Goal: Complete application form

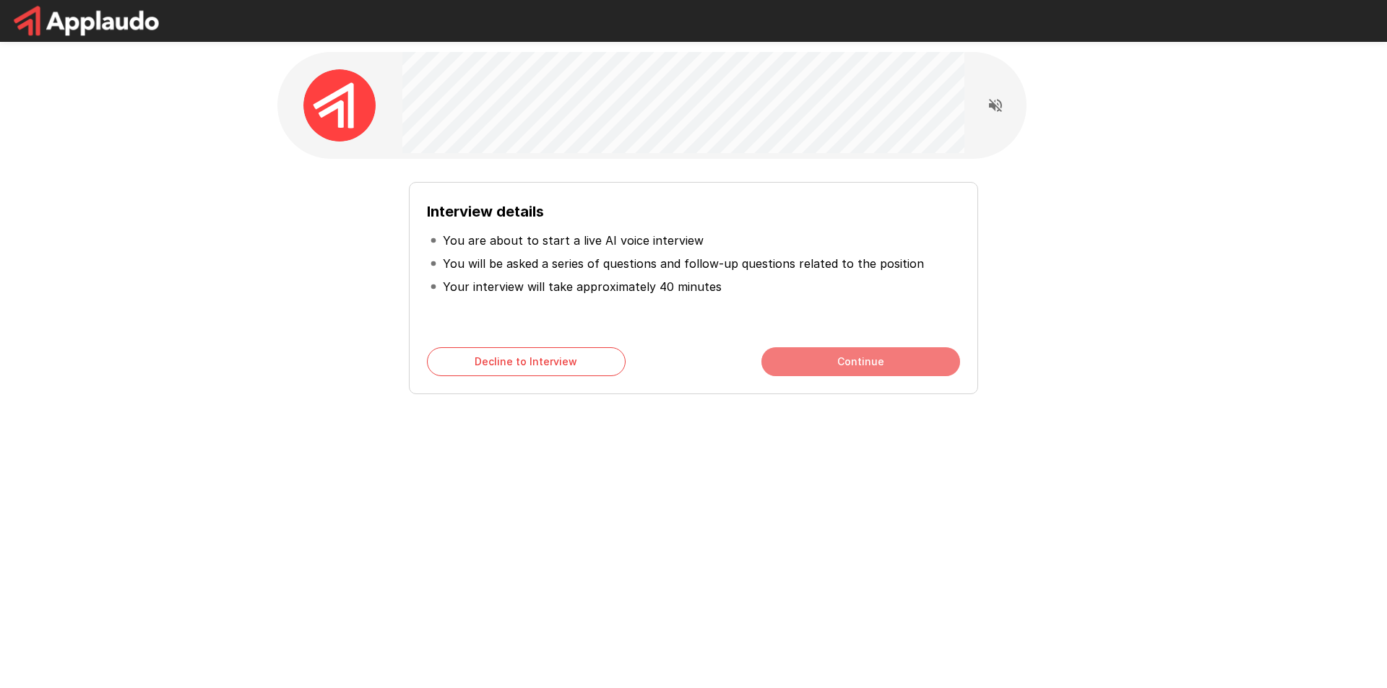
click at [814, 362] on button "Continue" at bounding box center [860, 361] width 199 height 29
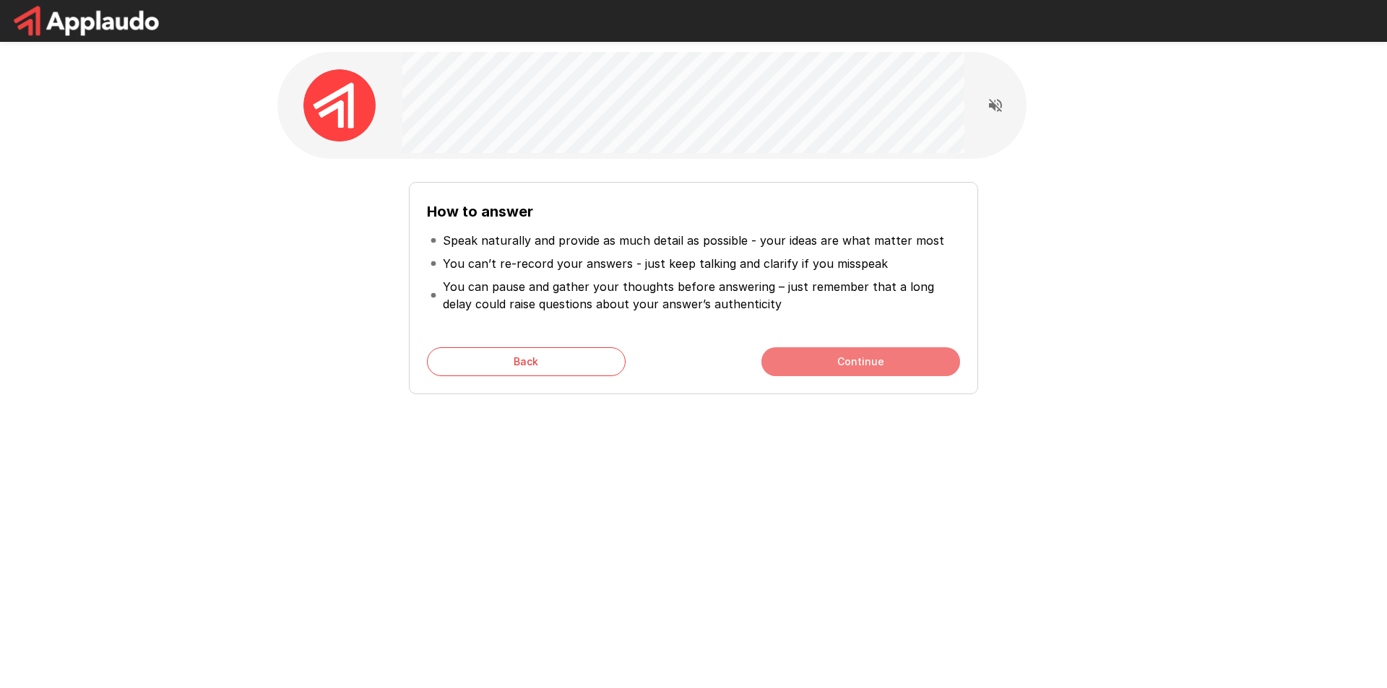
click at [807, 359] on button "Continue" at bounding box center [860, 361] width 199 height 29
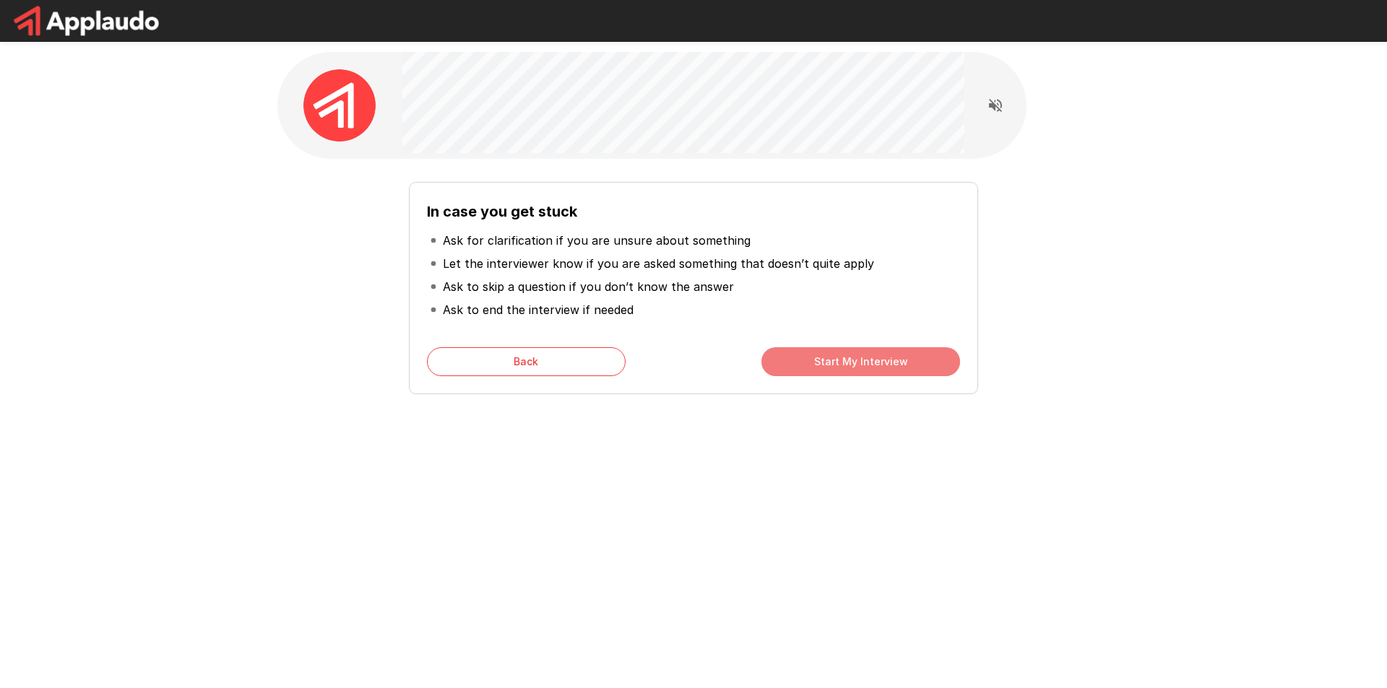
click at [806, 358] on button "Start My Interview" at bounding box center [860, 361] width 199 height 29
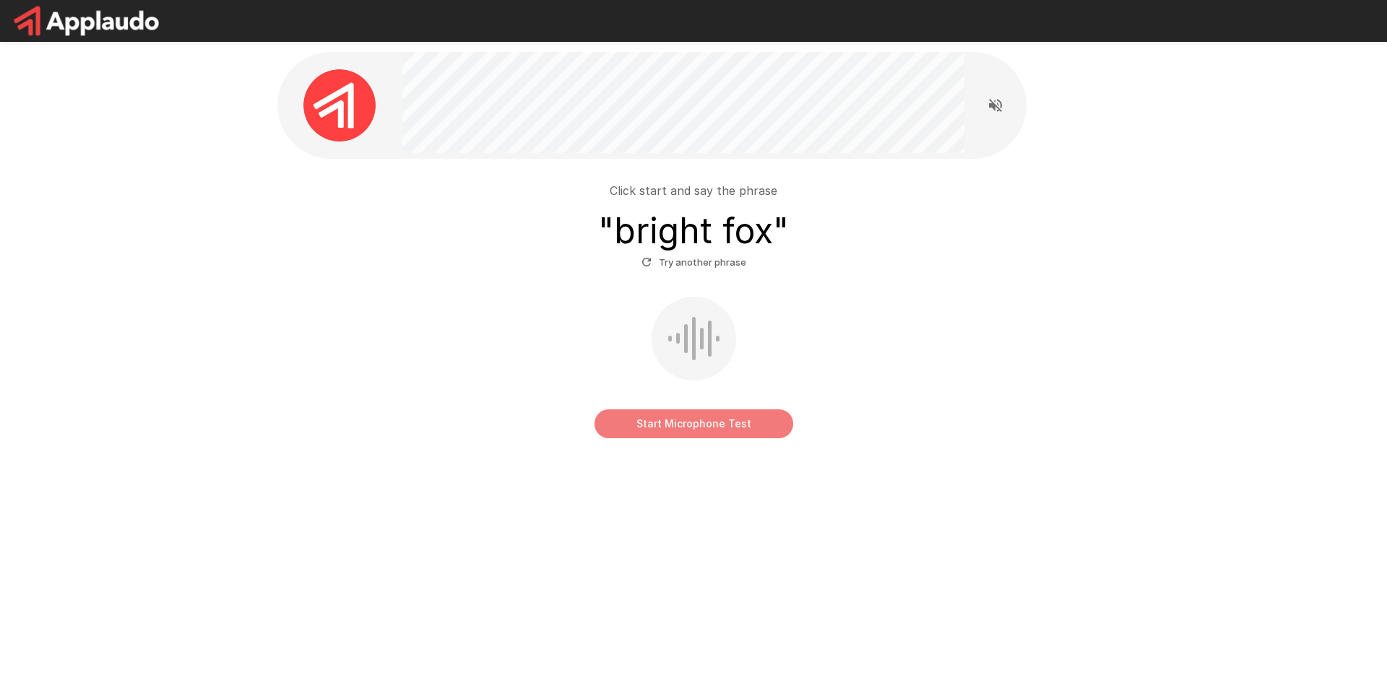
click at [708, 426] on button "Start Microphone Test" at bounding box center [694, 424] width 199 height 29
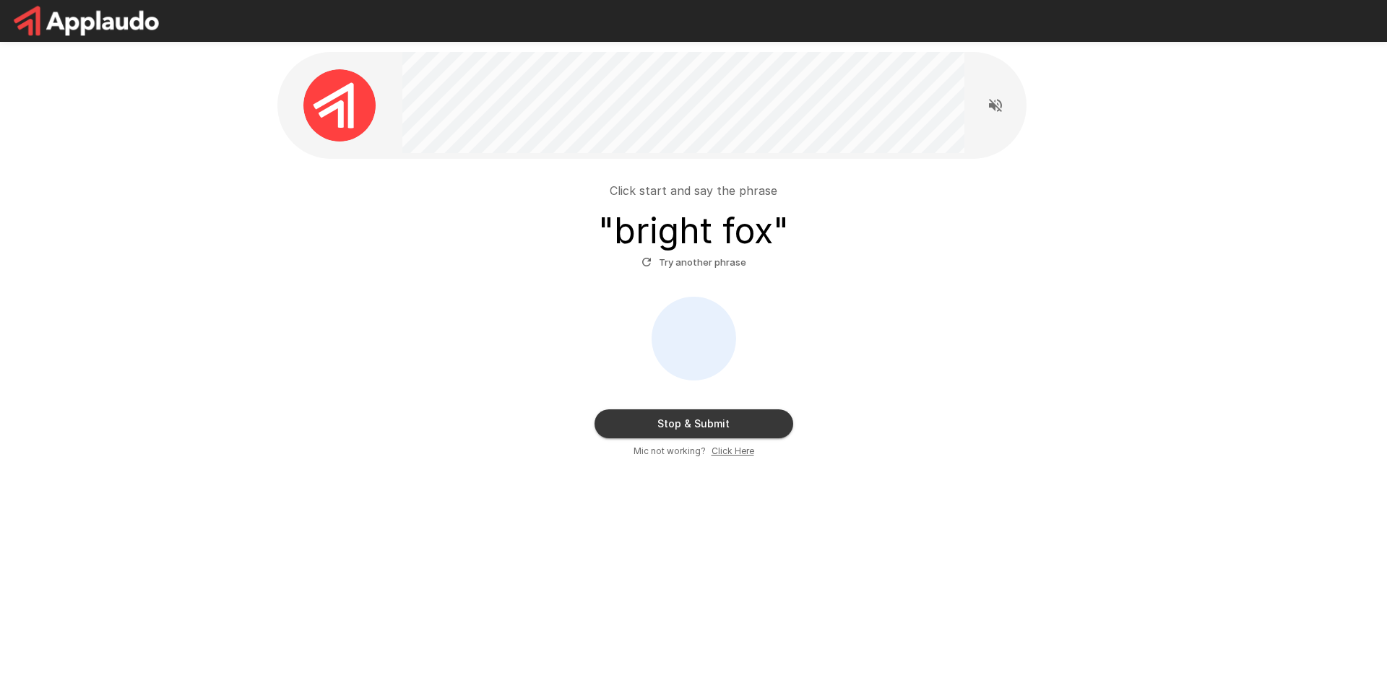
click at [707, 426] on button "Stop & Submit" at bounding box center [694, 424] width 199 height 29
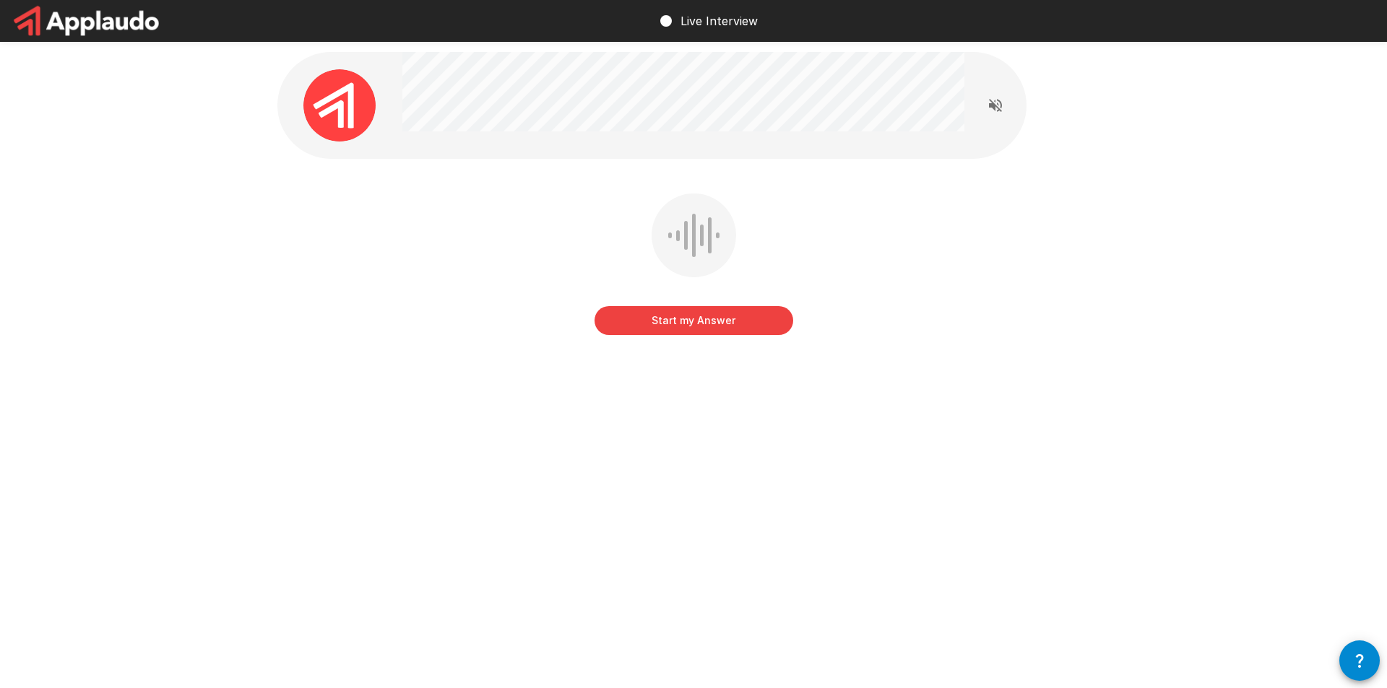
click at [703, 318] on button "Start my Answer" at bounding box center [694, 320] width 199 height 29
click at [724, 317] on button "Stop & Submit" at bounding box center [694, 320] width 199 height 29
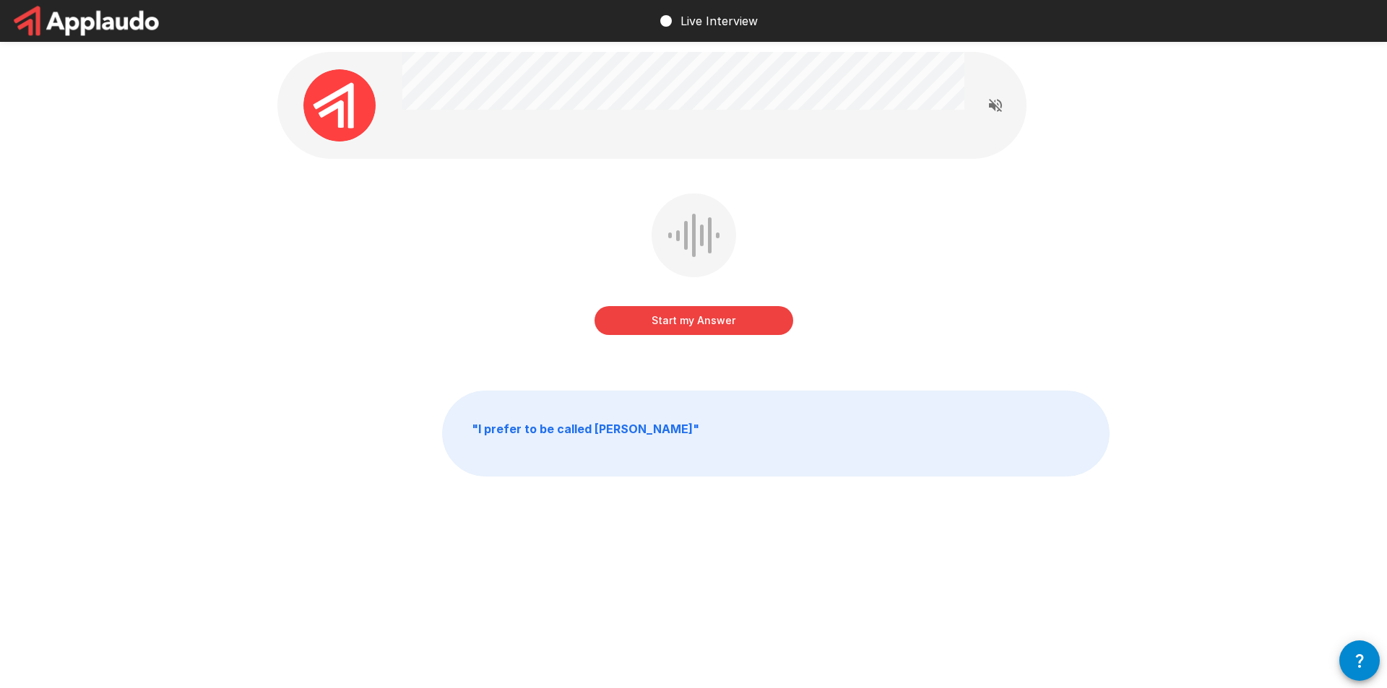
click at [712, 327] on button "Start my Answer" at bounding box center [694, 320] width 199 height 29
click at [712, 327] on button "Stop & Submit" at bounding box center [694, 320] width 199 height 29
click at [670, 314] on button "Start my Answer" at bounding box center [694, 320] width 199 height 29
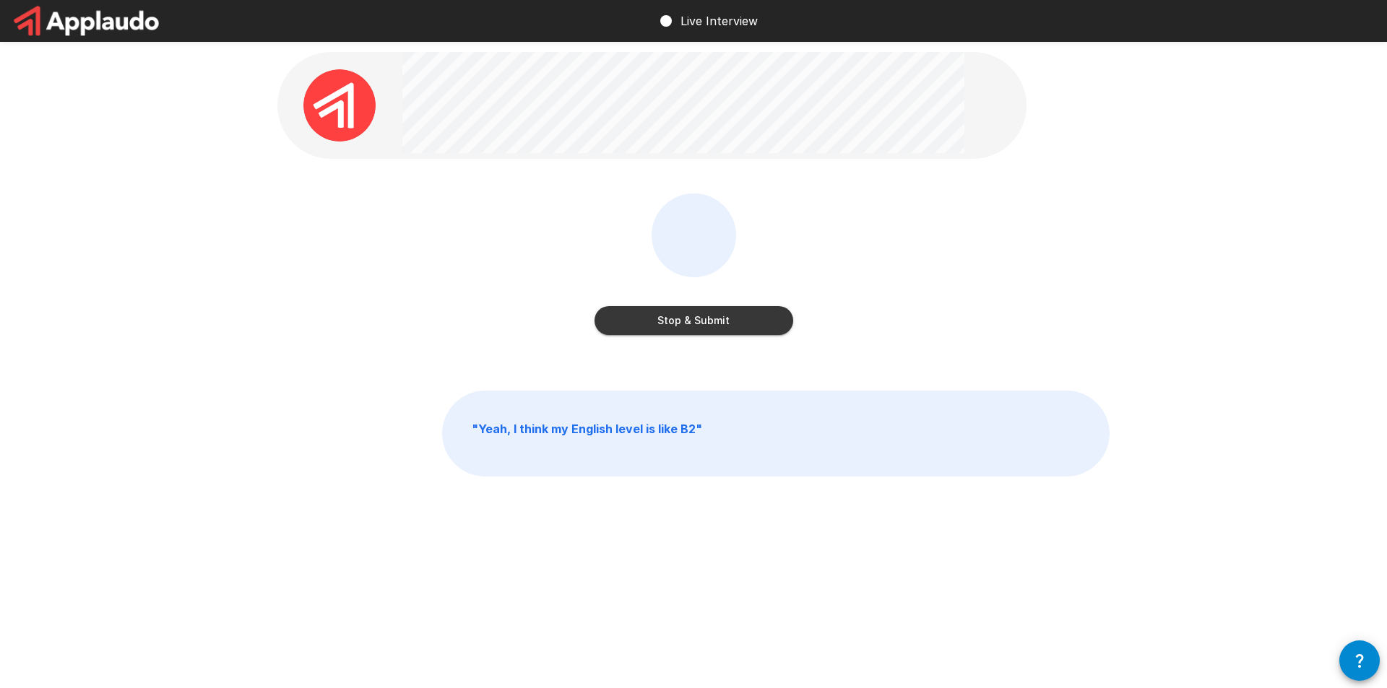
click at [671, 313] on button "Stop & Submit" at bounding box center [694, 320] width 199 height 29
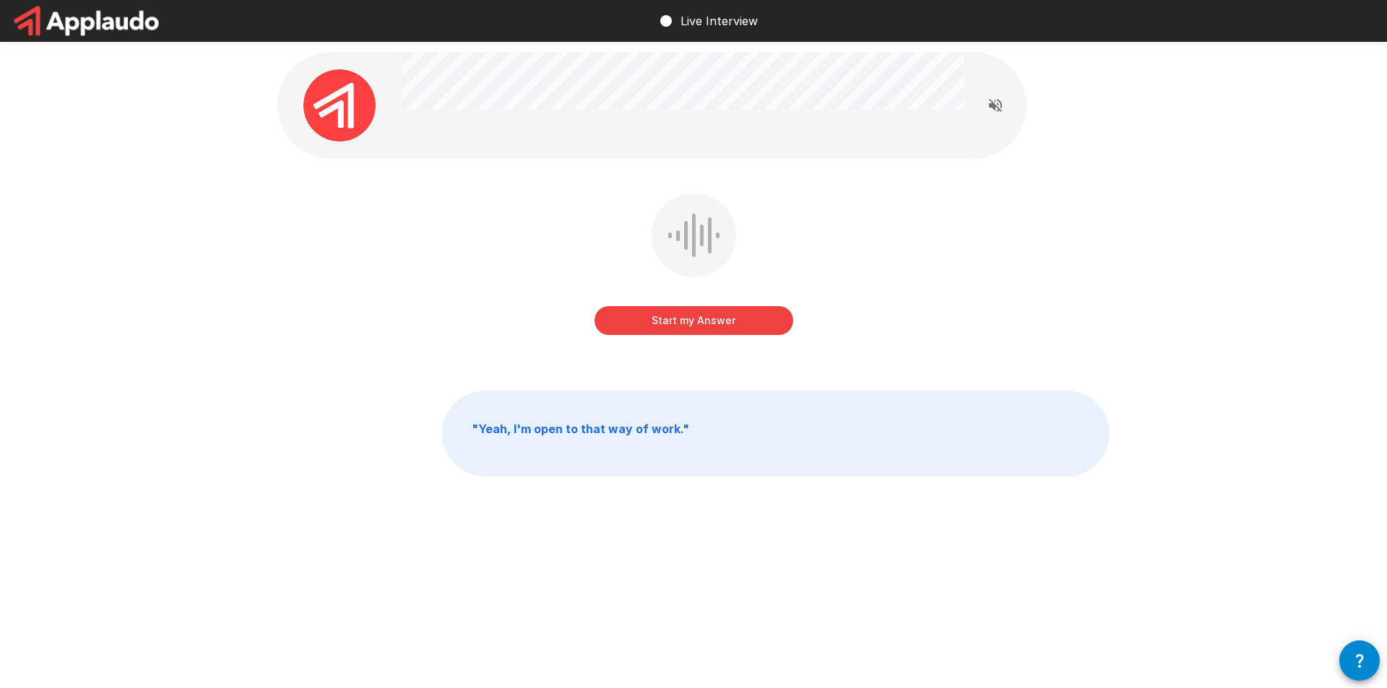
click at [671, 313] on button "Start my Answer" at bounding box center [694, 320] width 199 height 29
click at [671, 313] on button "Stop & Submit" at bounding box center [694, 320] width 199 height 29
click at [669, 327] on button "Start my Answer" at bounding box center [694, 320] width 199 height 29
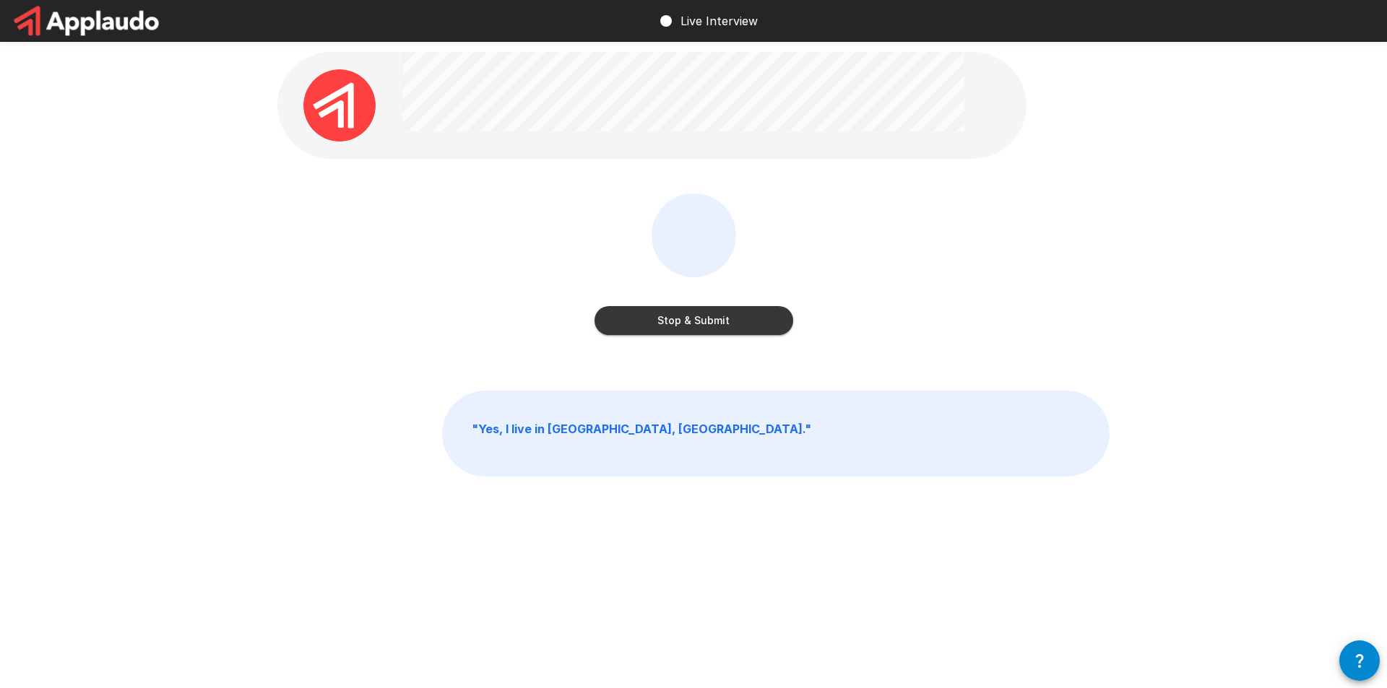
click at [669, 327] on button "Stop & Submit" at bounding box center [694, 320] width 199 height 29
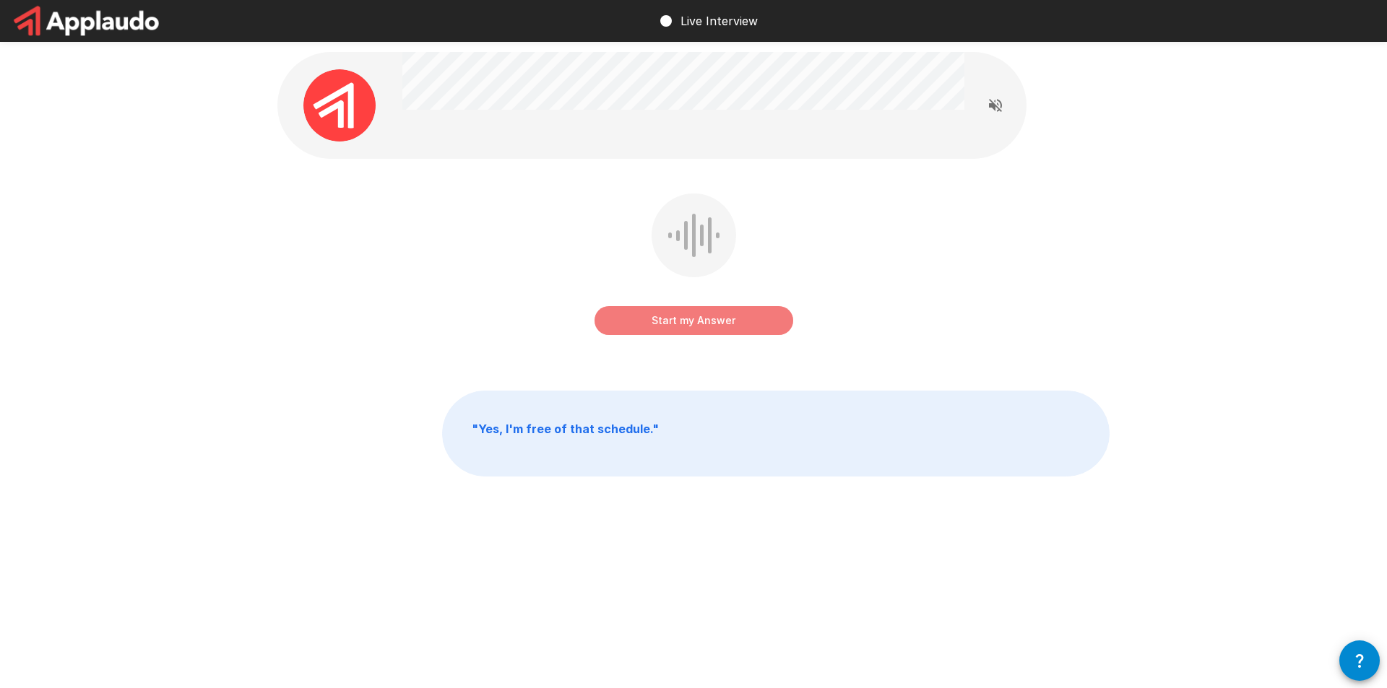
click at [668, 326] on button "Start my Answer" at bounding box center [694, 320] width 199 height 29
click at [668, 326] on button "Stop & Submit" at bounding box center [694, 320] width 199 height 29
click at [668, 324] on button "Start my Answer" at bounding box center [694, 320] width 199 height 29
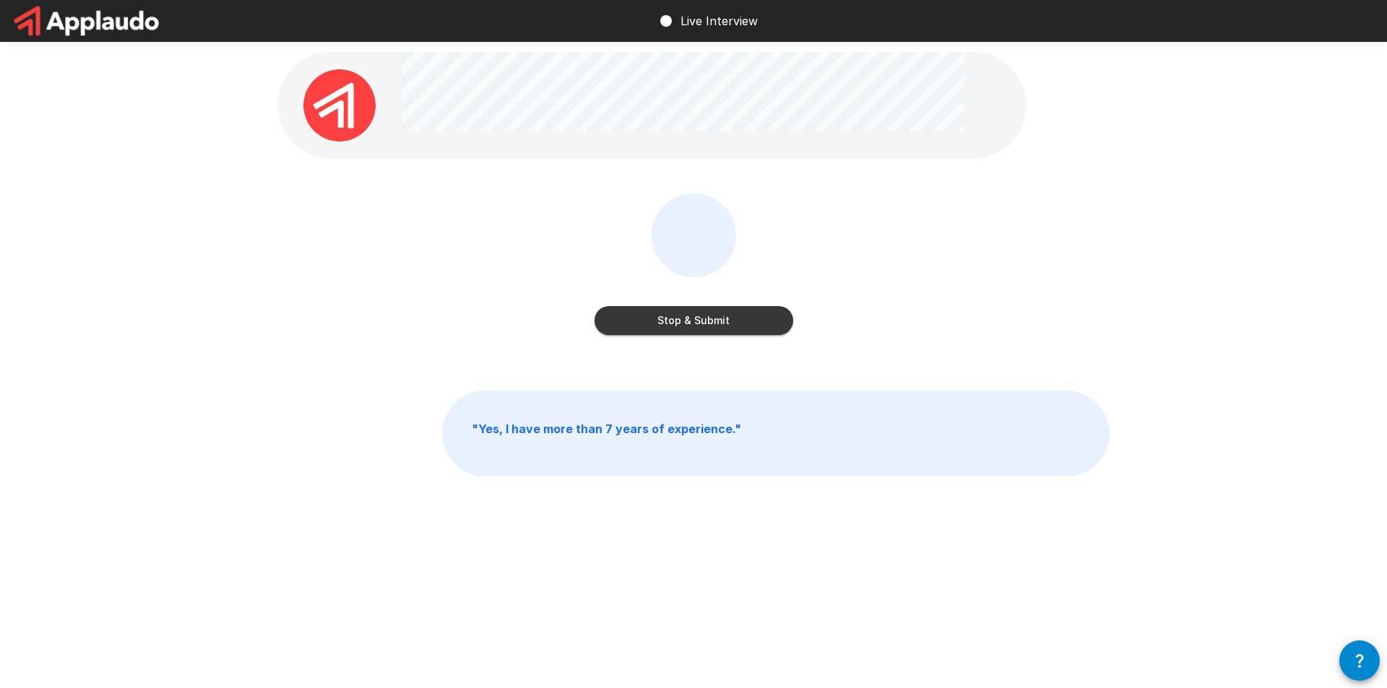
click at [668, 324] on button "Stop & Submit" at bounding box center [694, 320] width 199 height 29
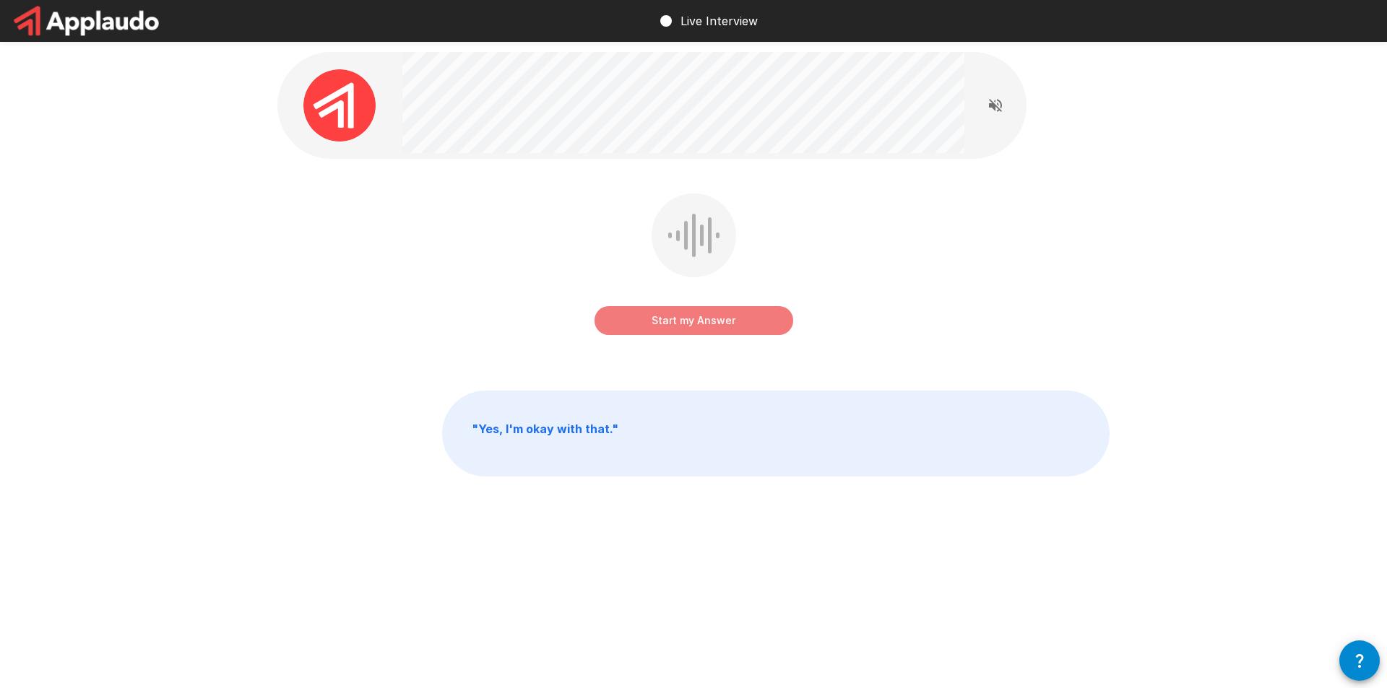
click at [666, 324] on button "Start my Answer" at bounding box center [694, 320] width 199 height 29
click at [666, 324] on button "Stop & Submit" at bounding box center [694, 320] width 199 height 29
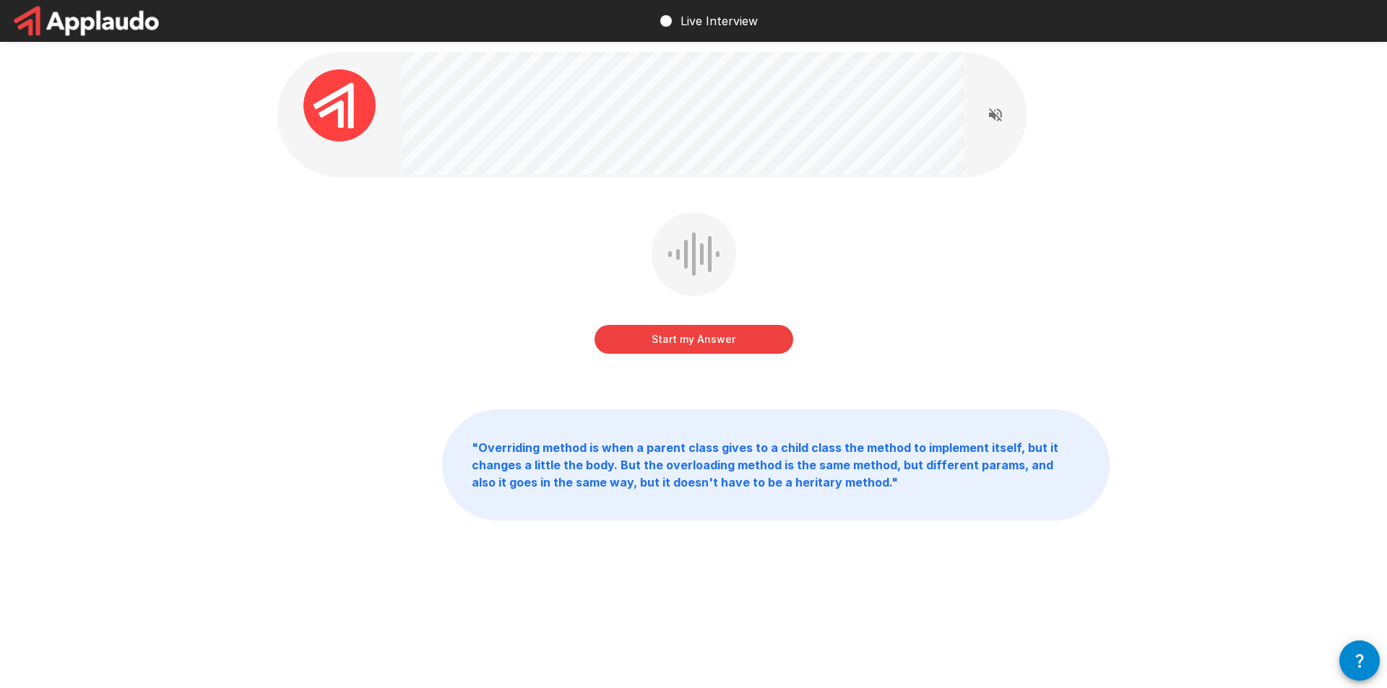
click at [721, 352] on button "Start my Answer" at bounding box center [694, 339] width 199 height 29
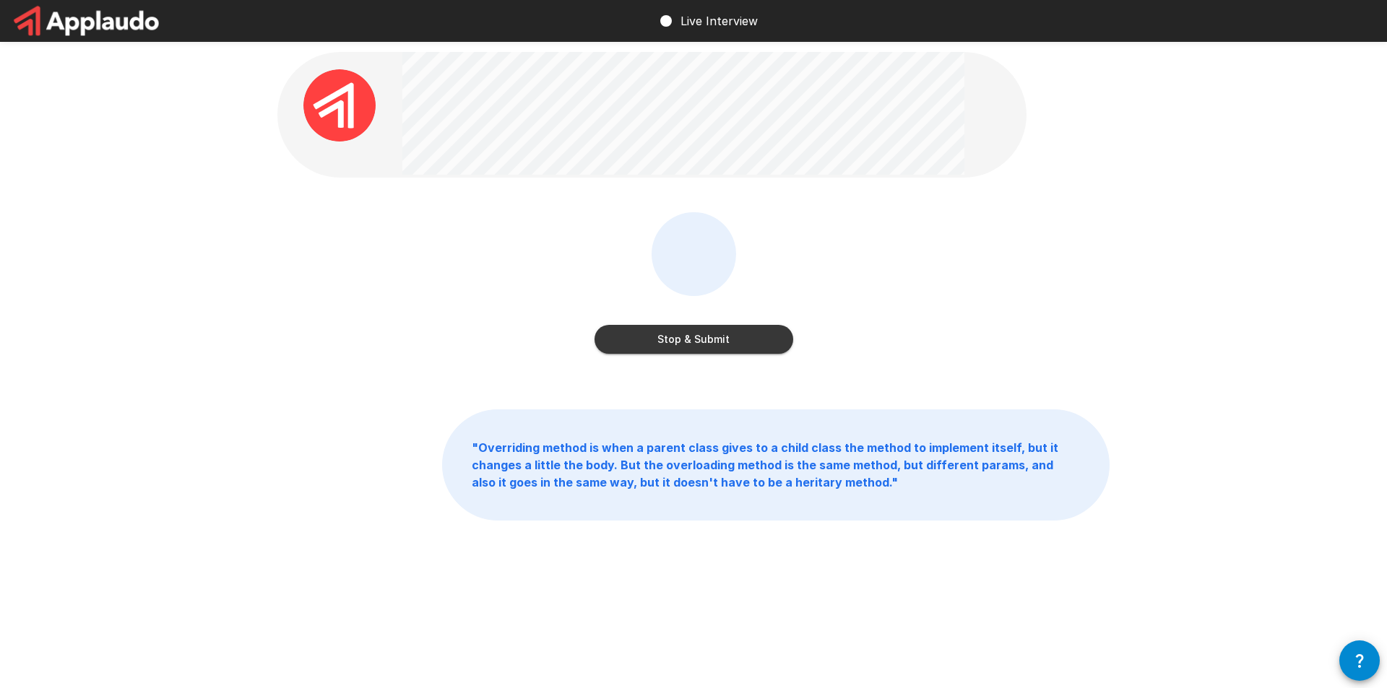
click at [721, 352] on button "Stop & Submit" at bounding box center [694, 339] width 199 height 29
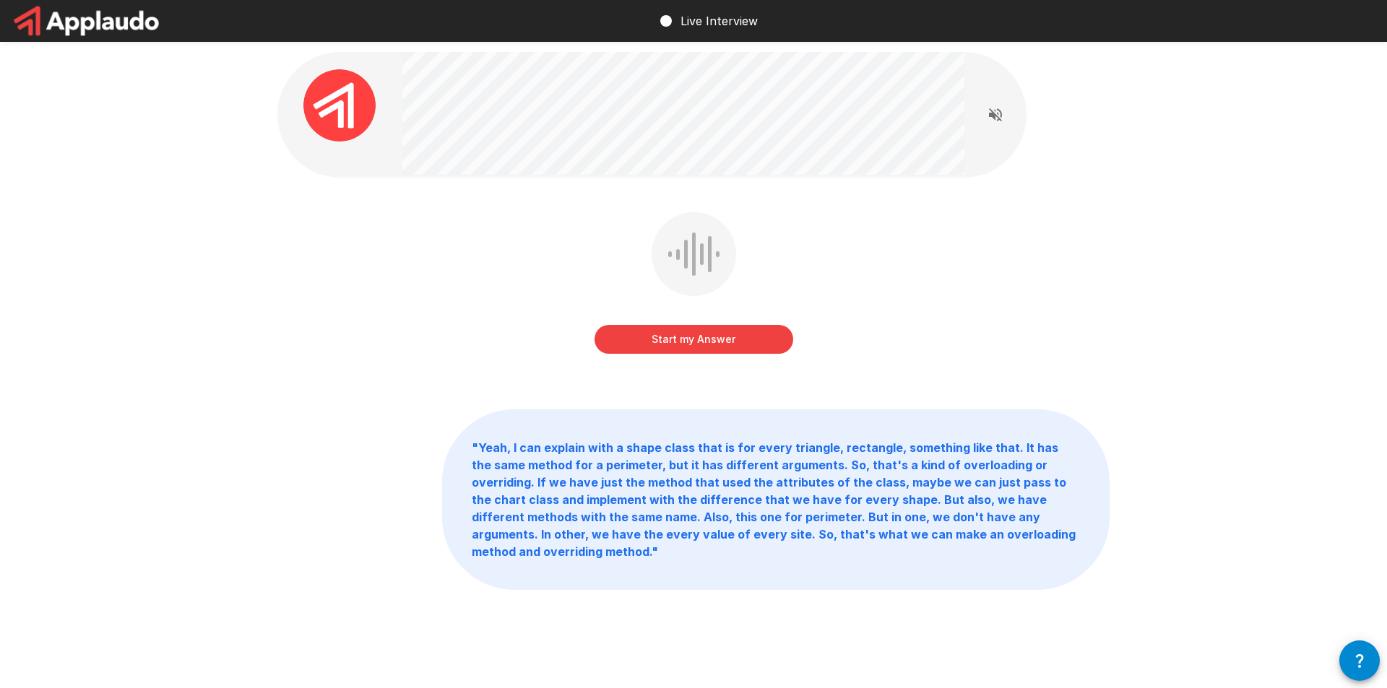
click at [671, 508] on p "" Yeah, I can explain with a shape class that is for every triangle, rectangle,…" at bounding box center [776, 499] width 666 height 179
click at [709, 341] on button "Start my Answer" at bounding box center [694, 339] width 199 height 29
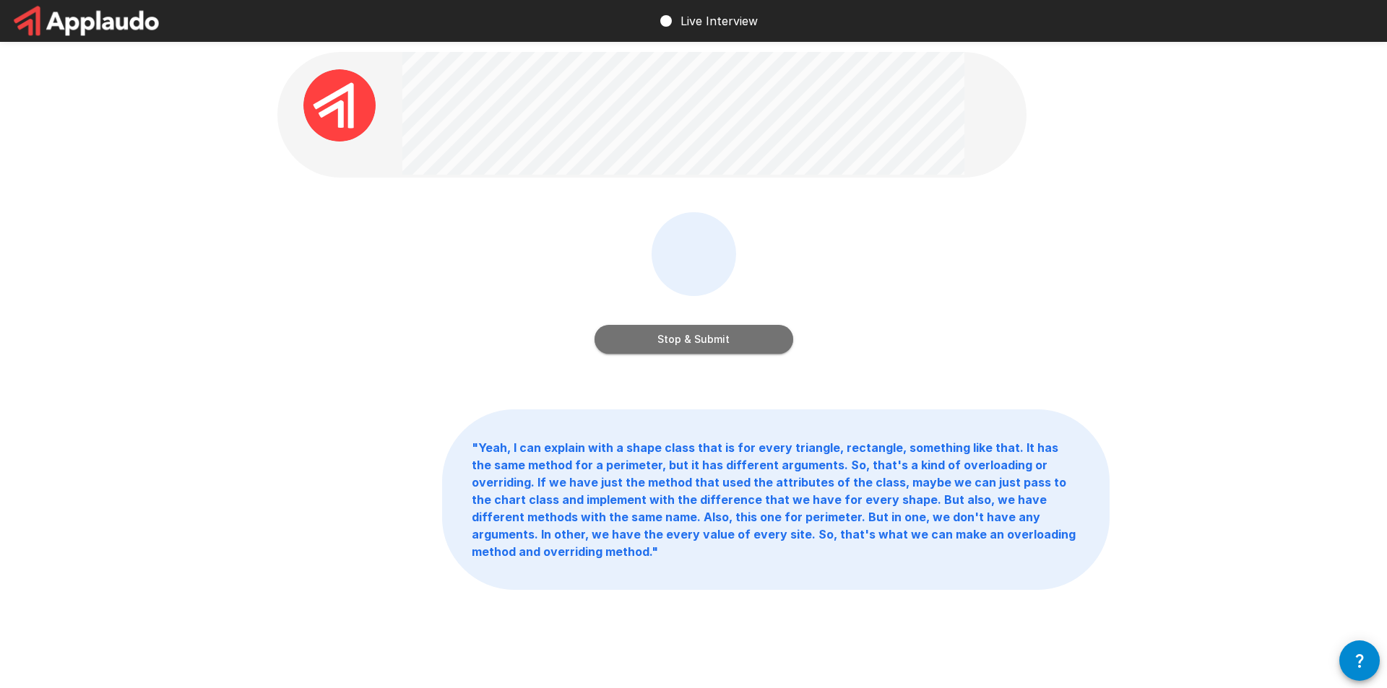
click at [709, 341] on button "Stop & Submit" at bounding box center [694, 339] width 199 height 29
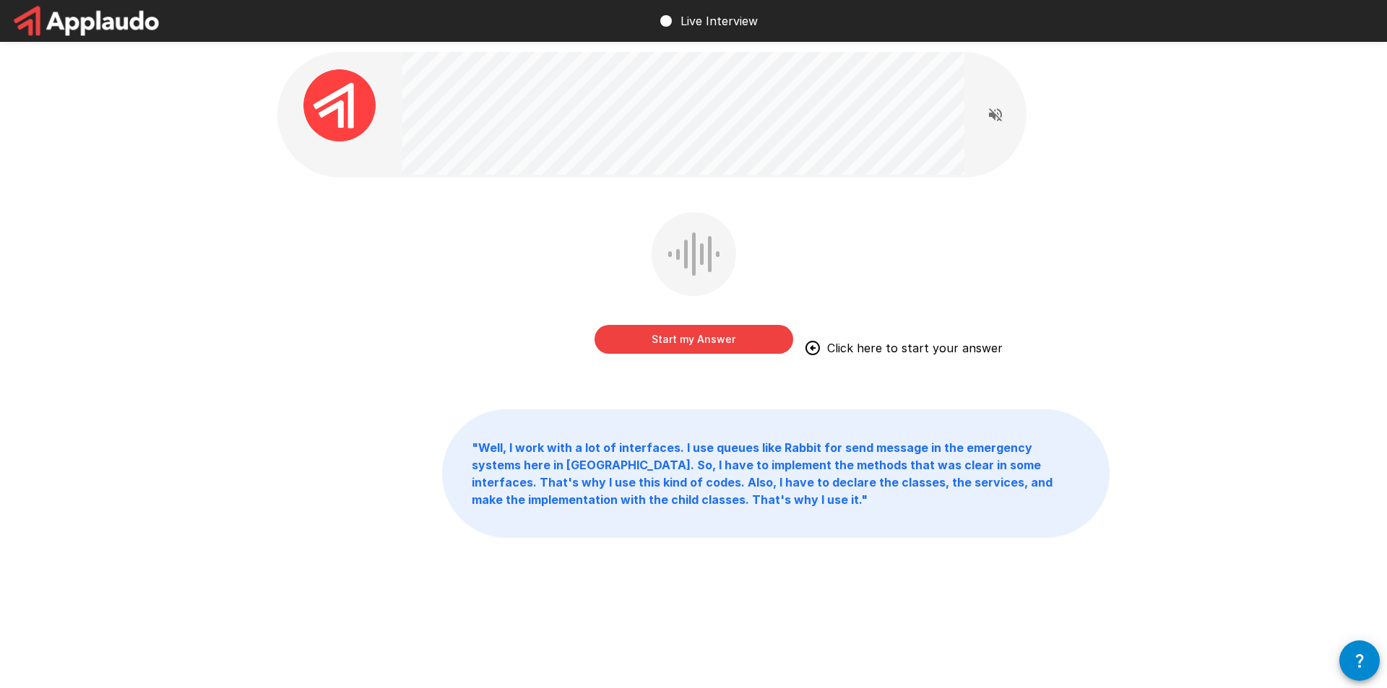
click at [704, 342] on button "Start my Answer" at bounding box center [694, 339] width 199 height 29
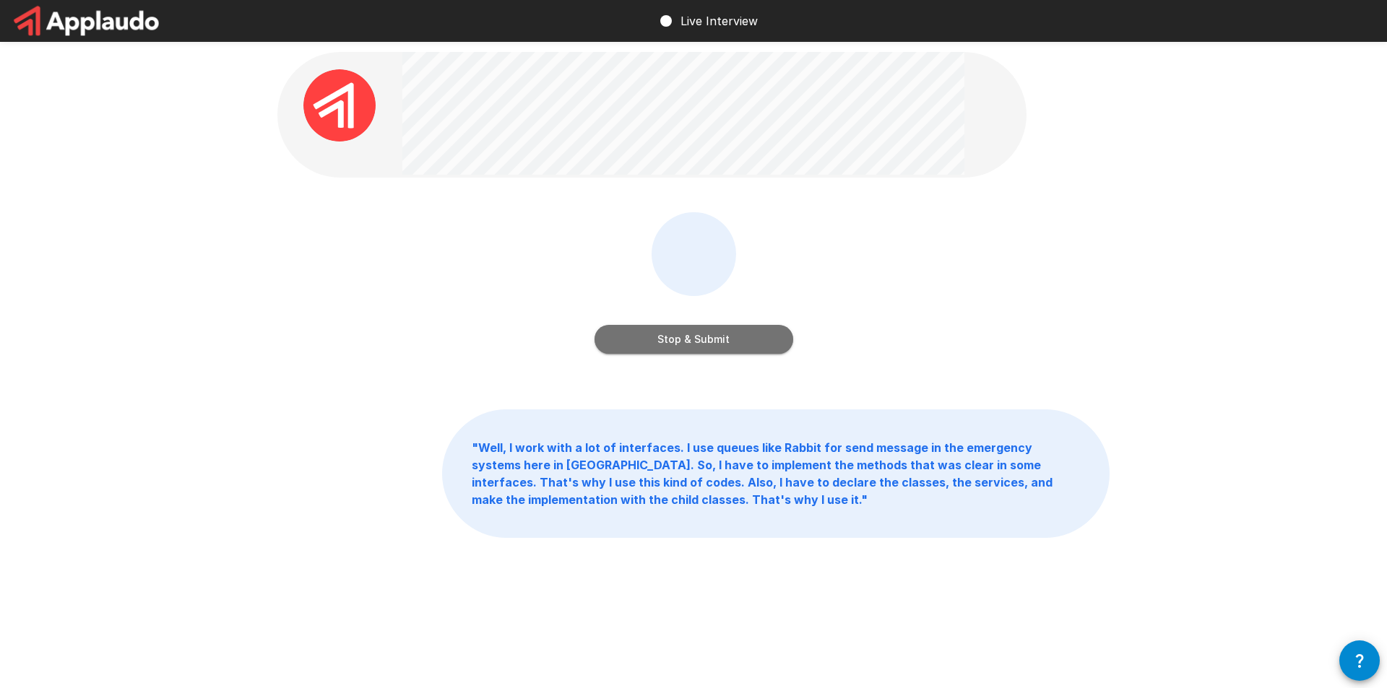
click at [704, 342] on button "Stop & Submit" at bounding box center [694, 339] width 199 height 29
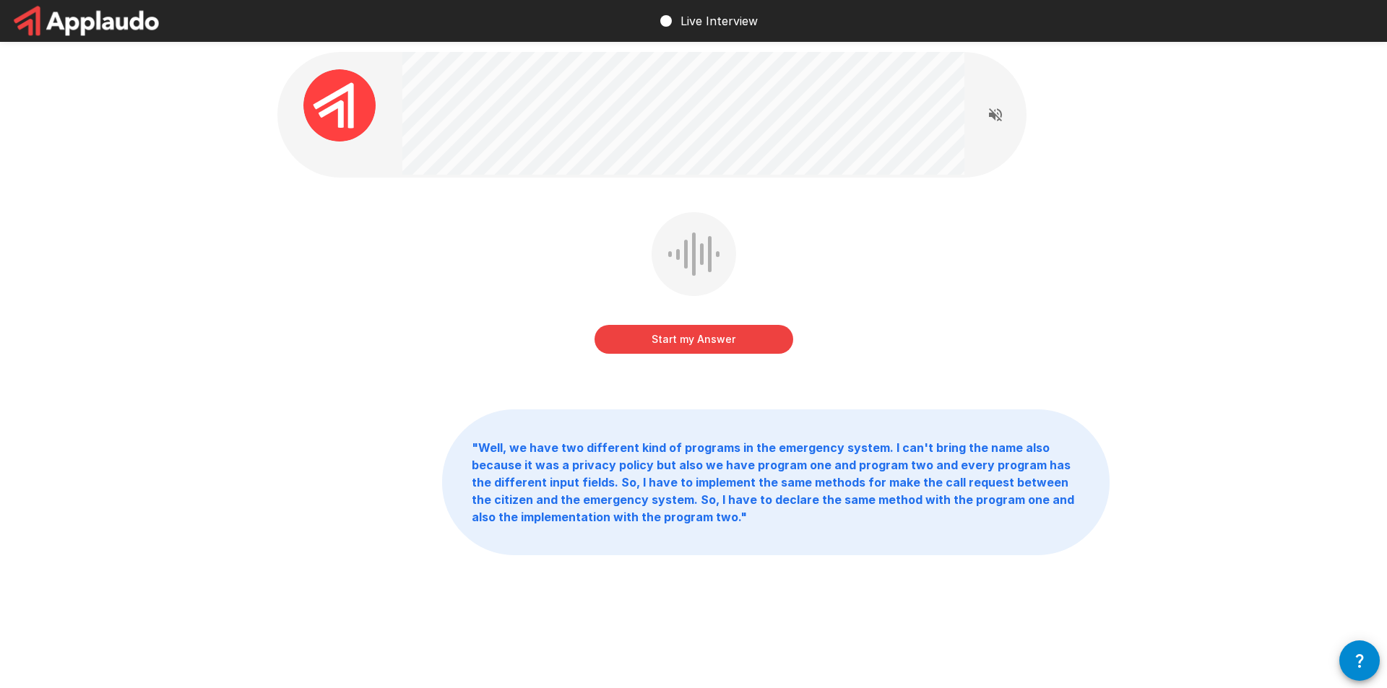
click at [704, 342] on button "Start my Answer" at bounding box center [694, 339] width 199 height 29
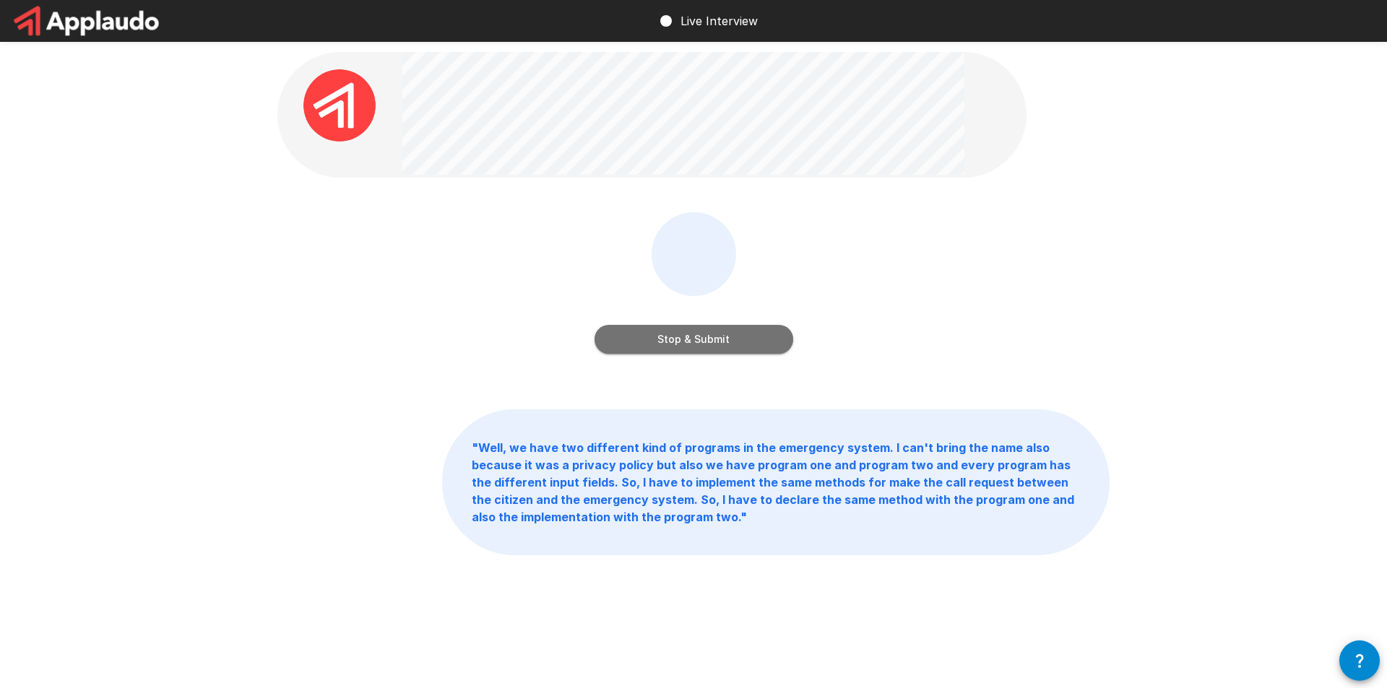
click at [752, 347] on button "Stop & Submit" at bounding box center [694, 339] width 199 height 29
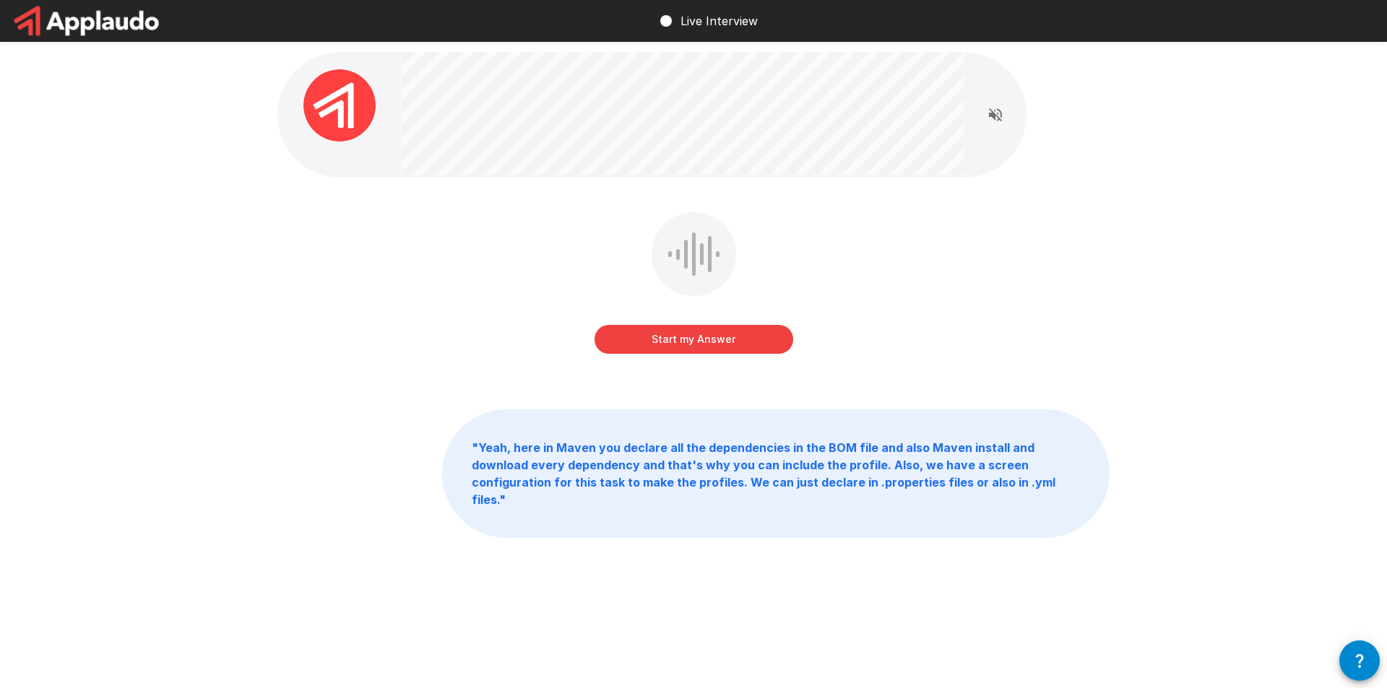
click at [752, 347] on button "Start my Answer" at bounding box center [694, 339] width 199 height 29
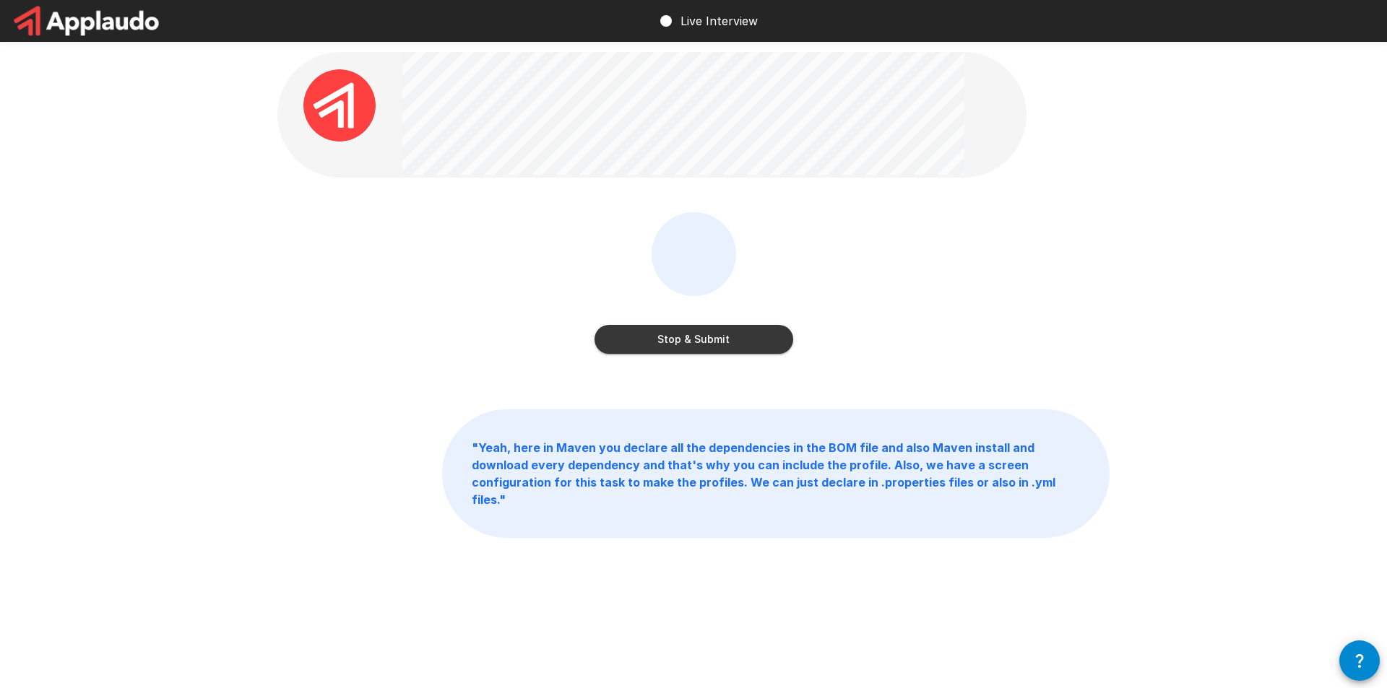
click at [751, 346] on button "Stop & Submit" at bounding box center [694, 339] width 199 height 29
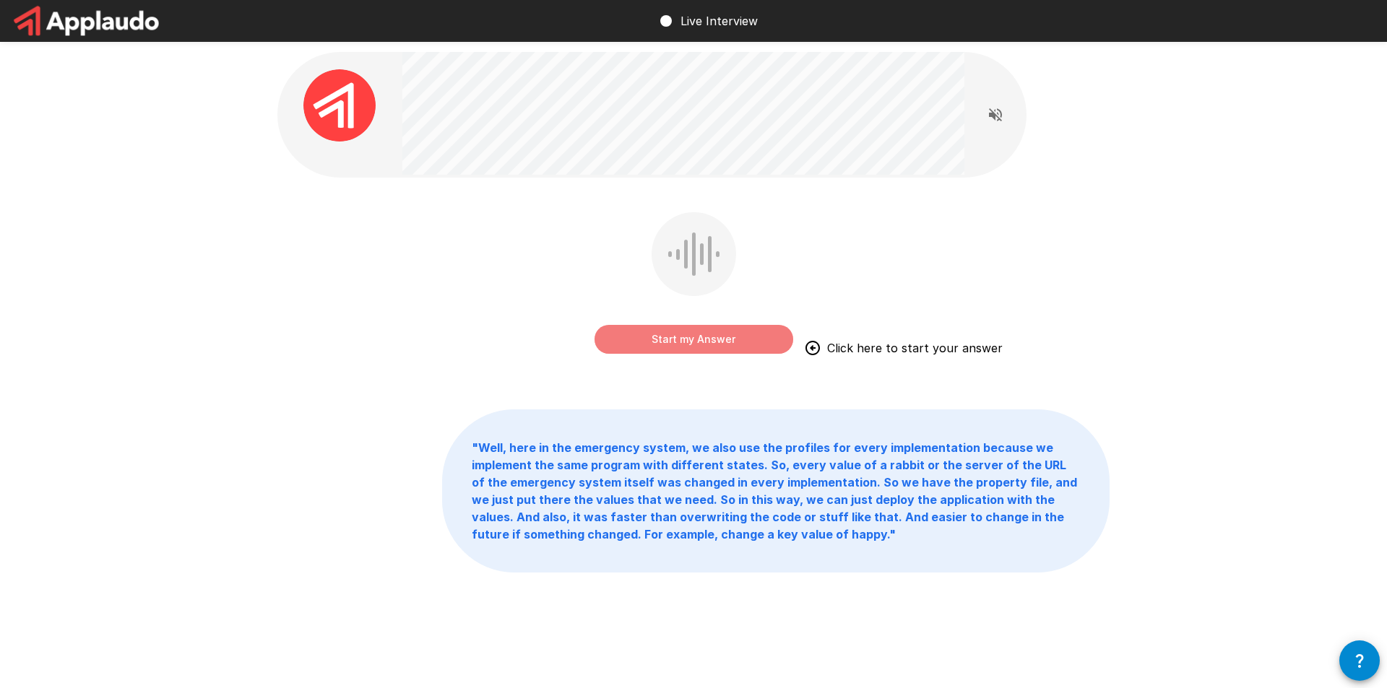
click at [751, 346] on button "Start my Answer" at bounding box center [694, 339] width 199 height 29
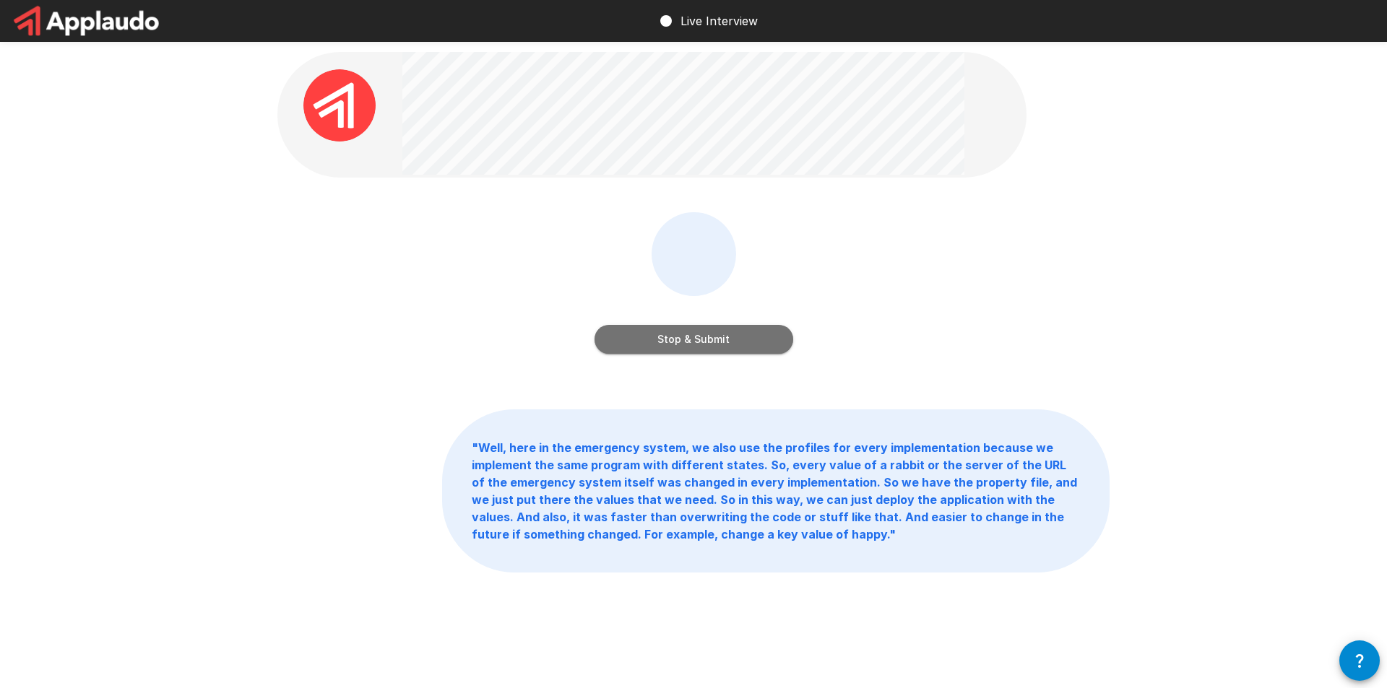
click at [751, 346] on button "Stop & Submit" at bounding box center [694, 339] width 199 height 29
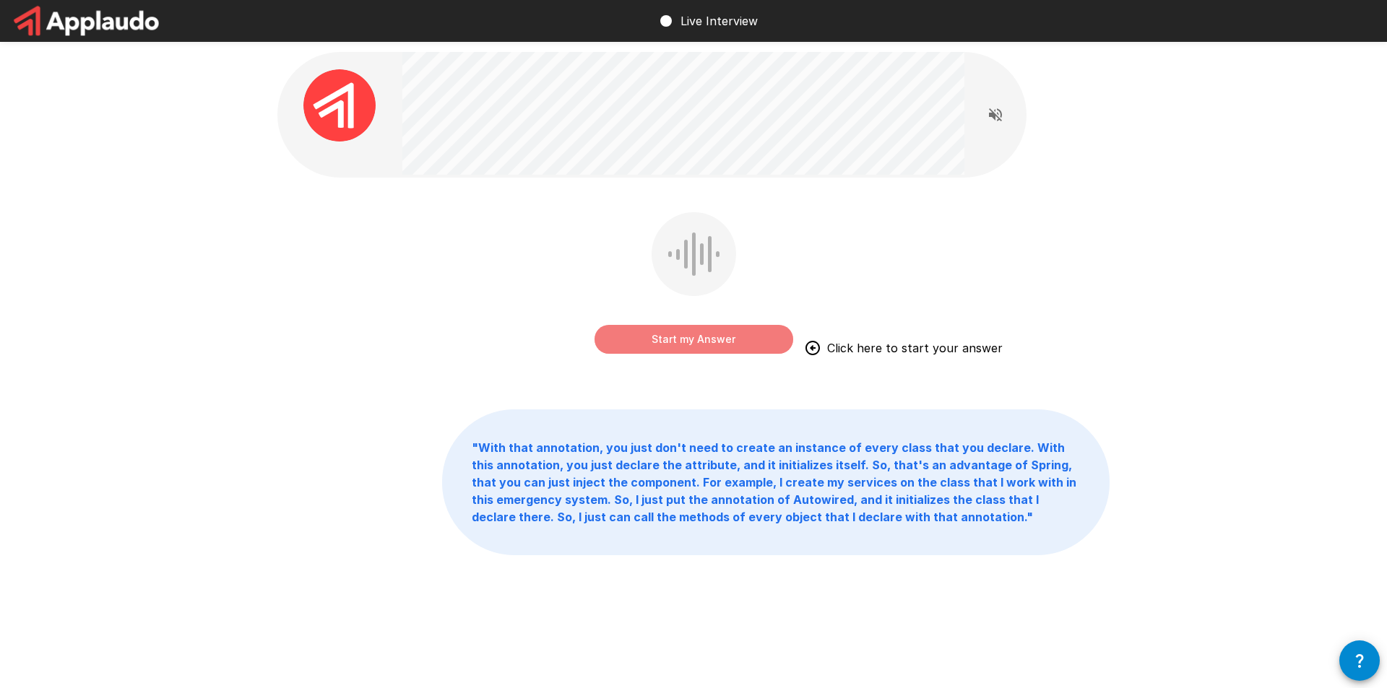
click at [751, 346] on button "Start my Answer" at bounding box center [694, 339] width 199 height 29
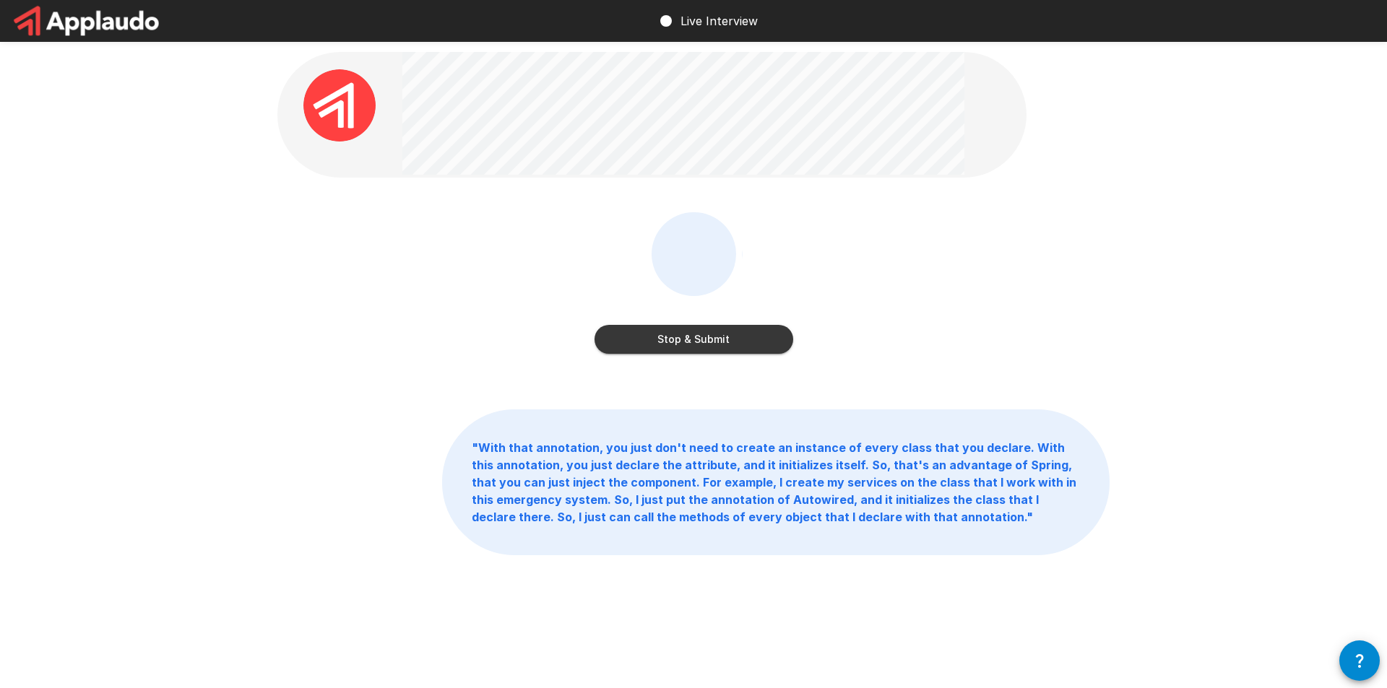
click at [751, 346] on button "Stop & Submit" at bounding box center [694, 339] width 199 height 29
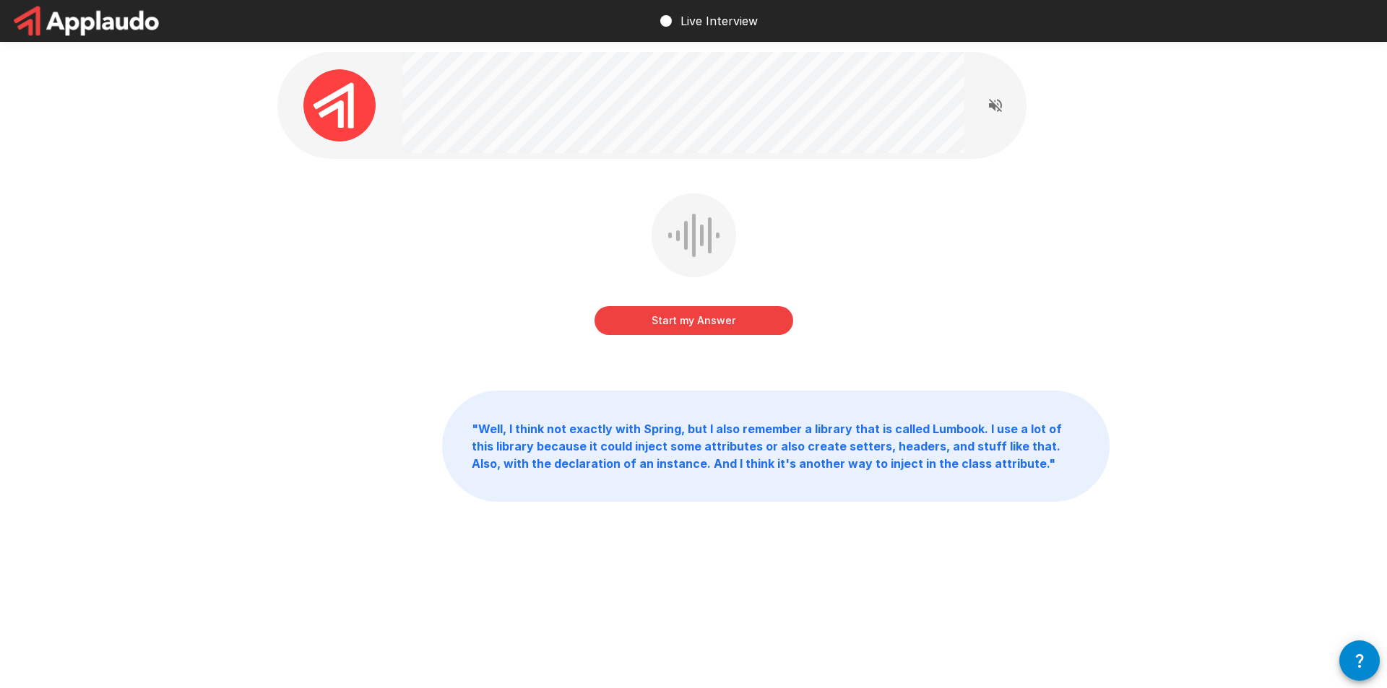
click at [694, 311] on button "Start my Answer" at bounding box center [694, 320] width 199 height 29
click at [686, 306] on div "Stop & Submit" at bounding box center [694, 306] width 199 height 58
click at [694, 322] on button "Stop & Submit" at bounding box center [694, 320] width 199 height 29
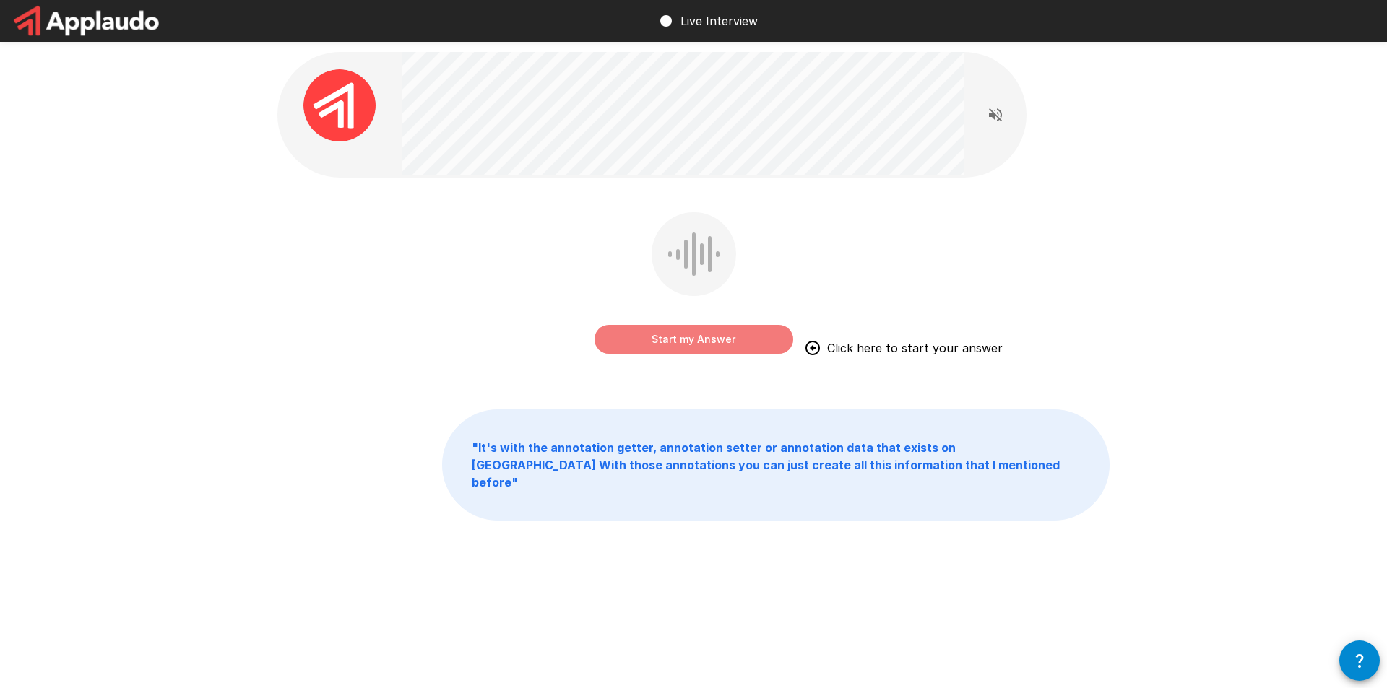
click at [669, 336] on button "Start my Answer" at bounding box center [694, 339] width 199 height 29
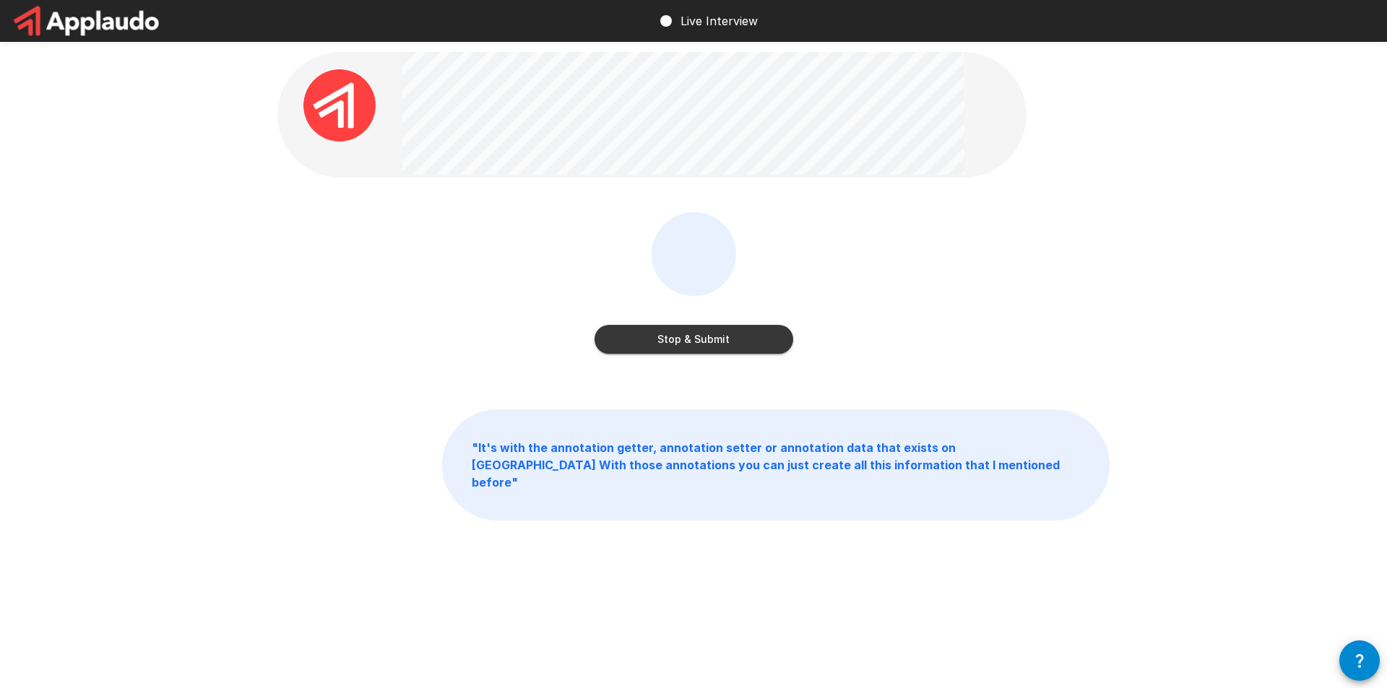
click at [613, 347] on button "Stop & Submit" at bounding box center [694, 339] width 199 height 29
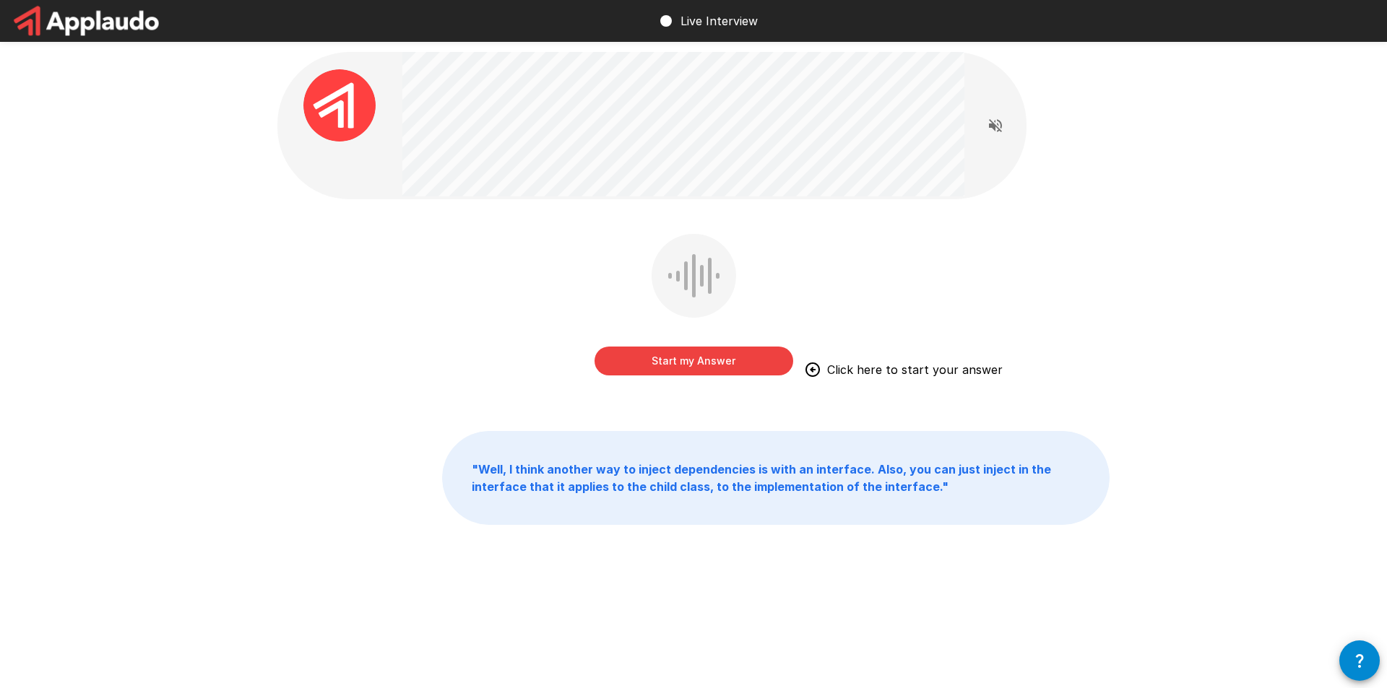
click at [715, 355] on button "Start my Answer" at bounding box center [694, 361] width 199 height 29
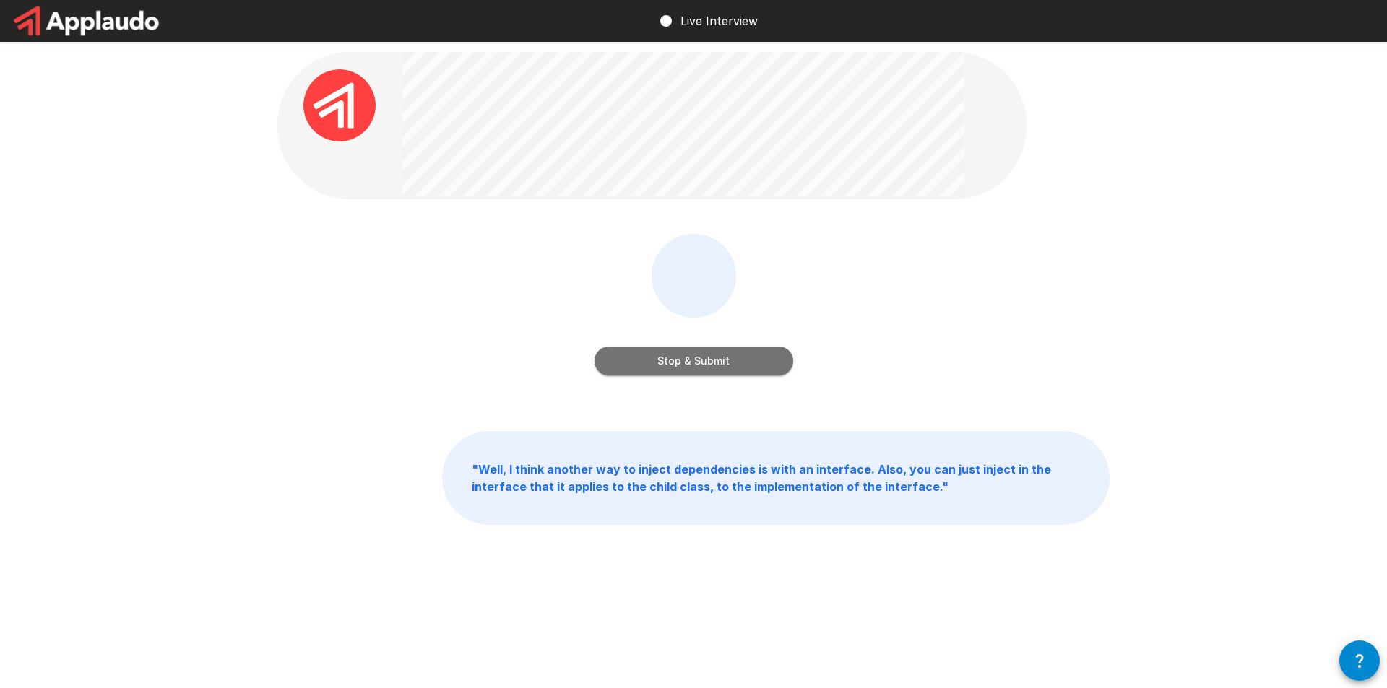
click at [717, 350] on button "Stop & Submit" at bounding box center [694, 361] width 199 height 29
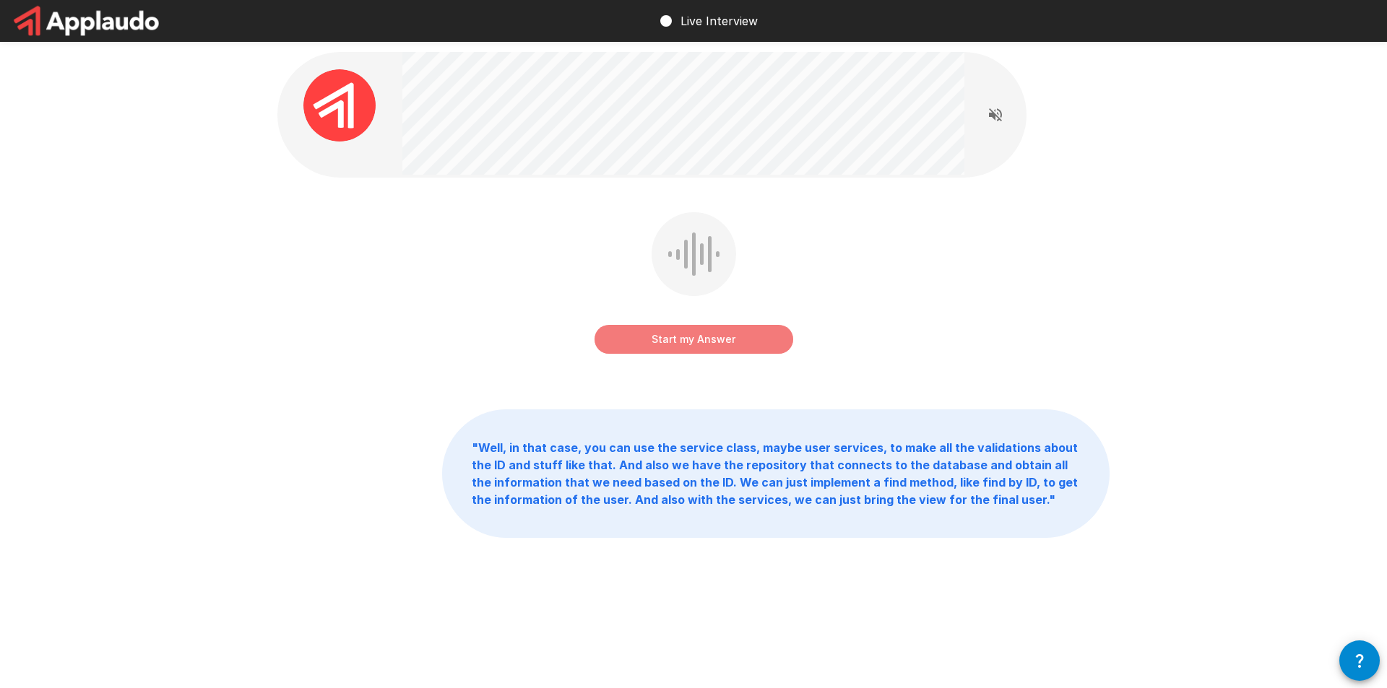
click at [717, 350] on button "Start my Answer" at bounding box center [694, 339] width 199 height 29
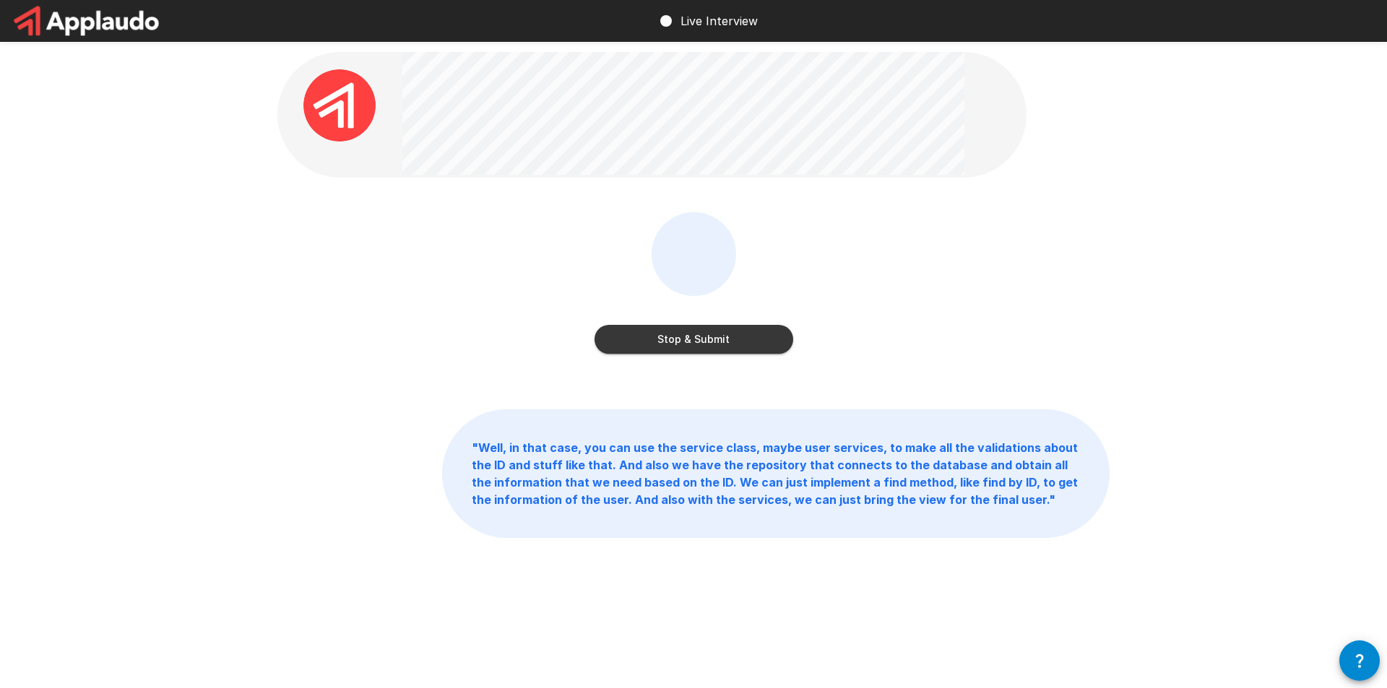
click at [704, 337] on button "Stop & Submit" at bounding box center [694, 339] width 199 height 29
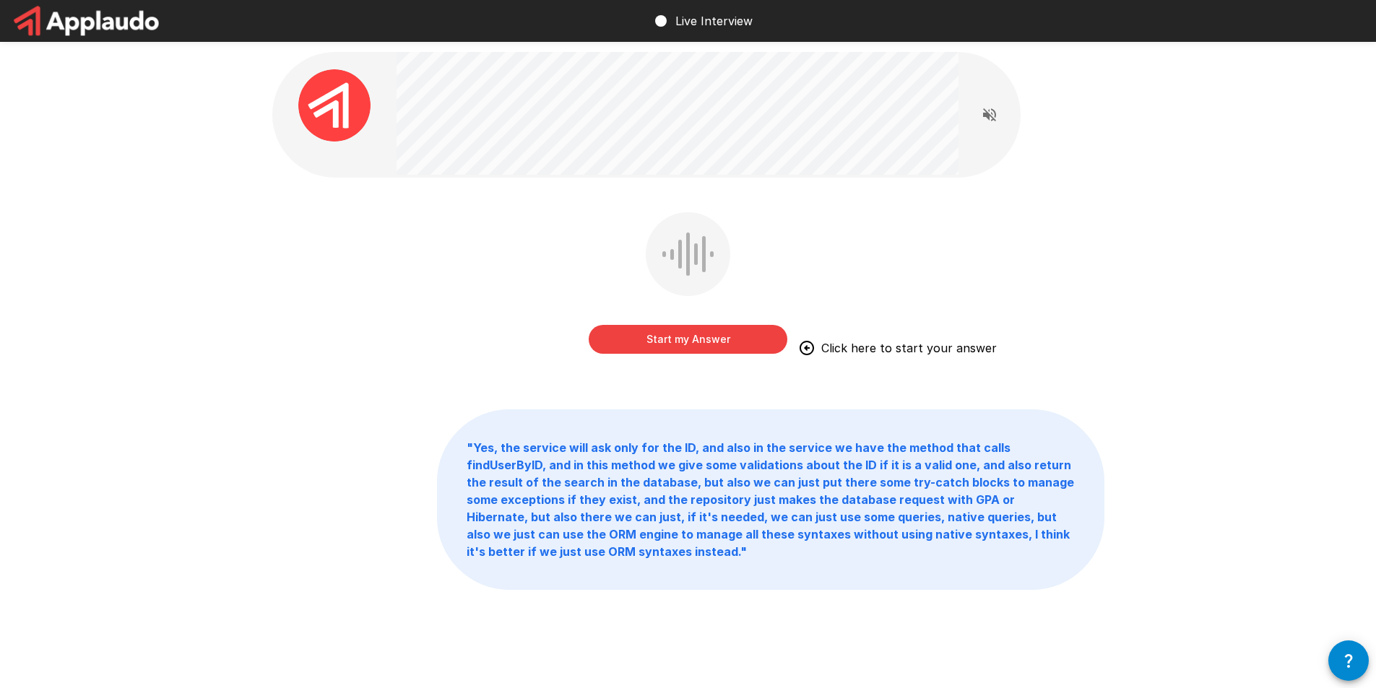
click at [704, 337] on button "Start my Answer" at bounding box center [688, 339] width 199 height 29
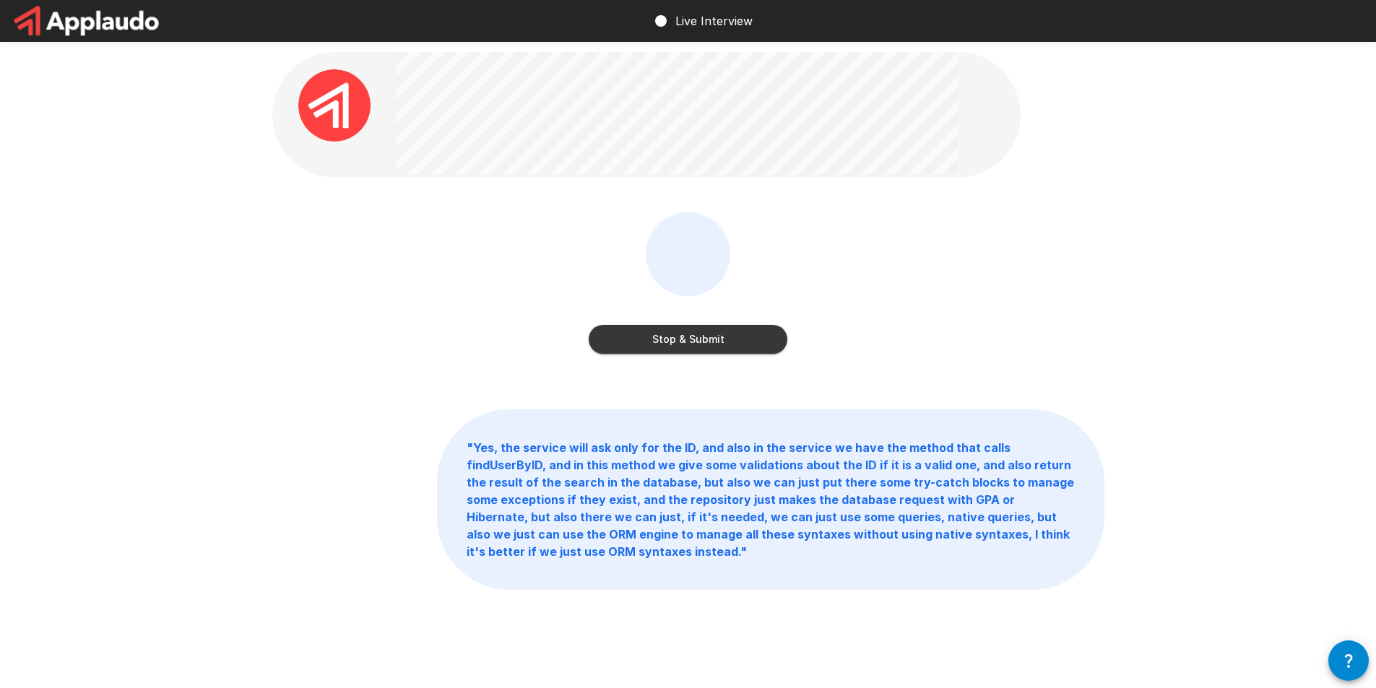
click at [704, 337] on button "Stop & Submit" at bounding box center [688, 339] width 199 height 29
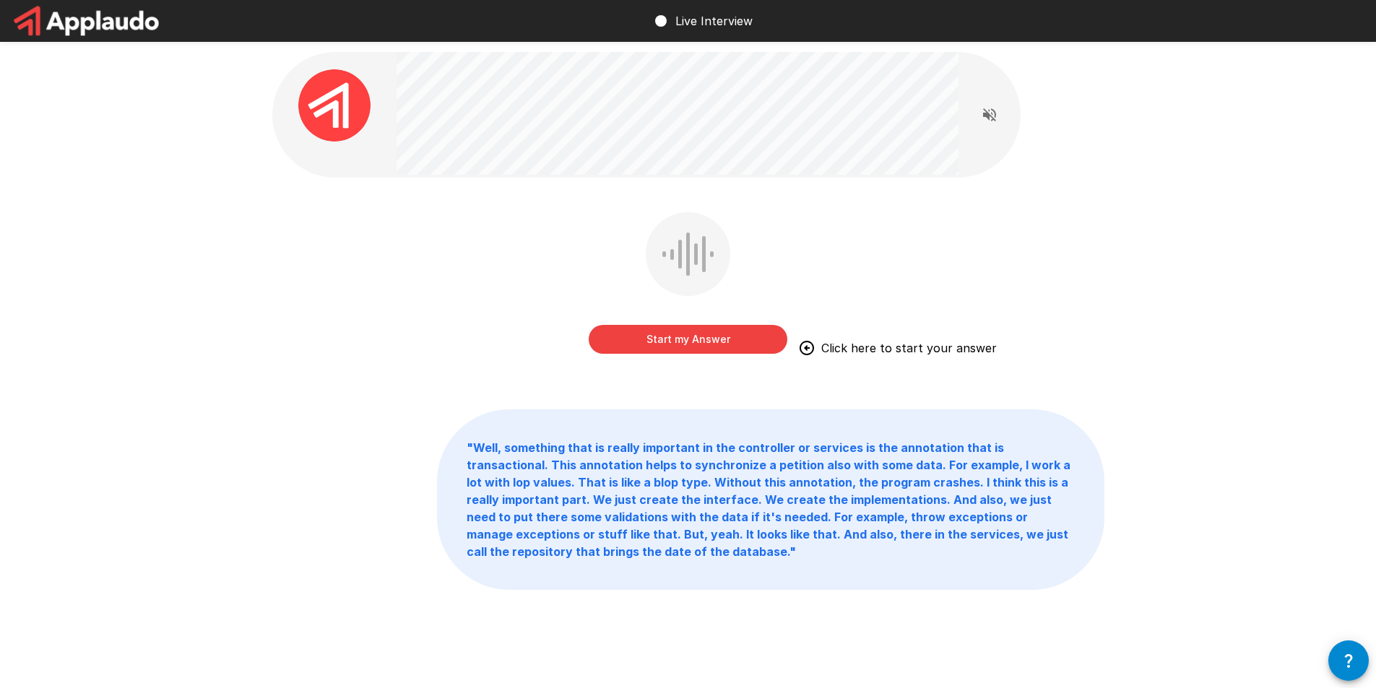
click at [718, 343] on button "Start my Answer" at bounding box center [688, 339] width 199 height 29
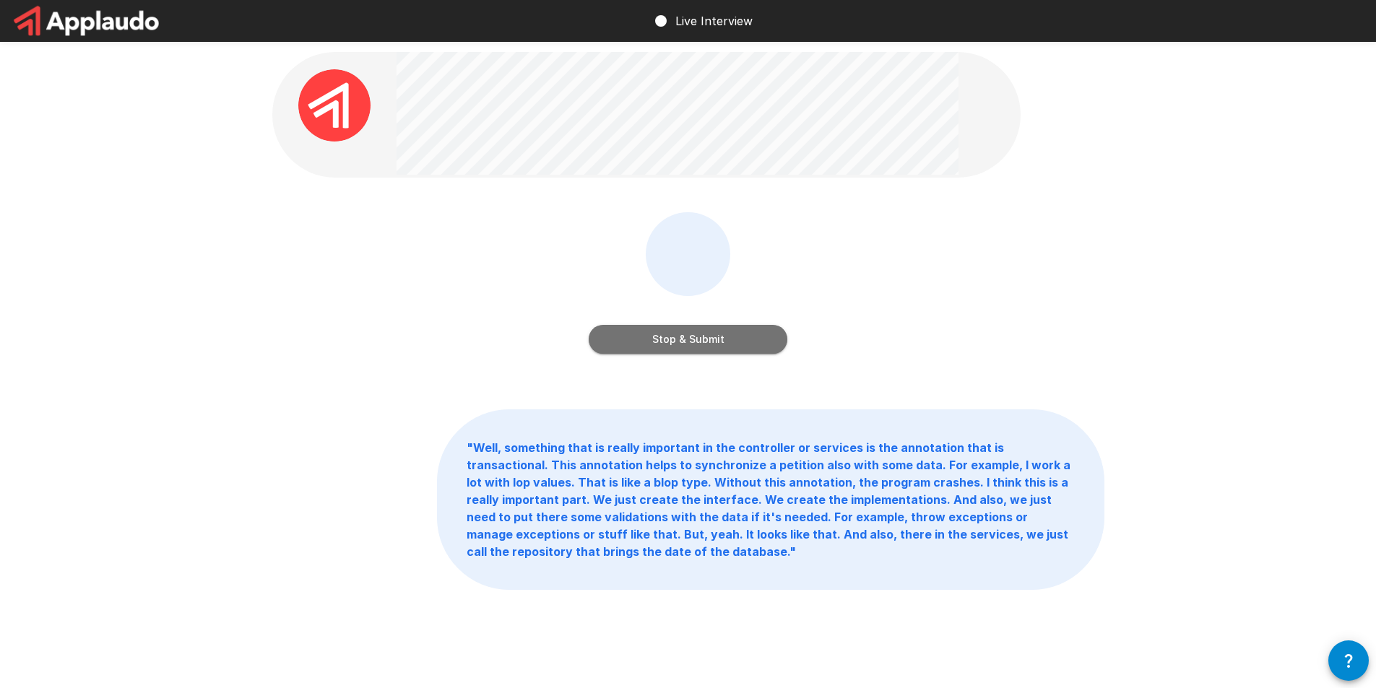
click at [713, 343] on button "Stop & Submit" at bounding box center [688, 339] width 199 height 29
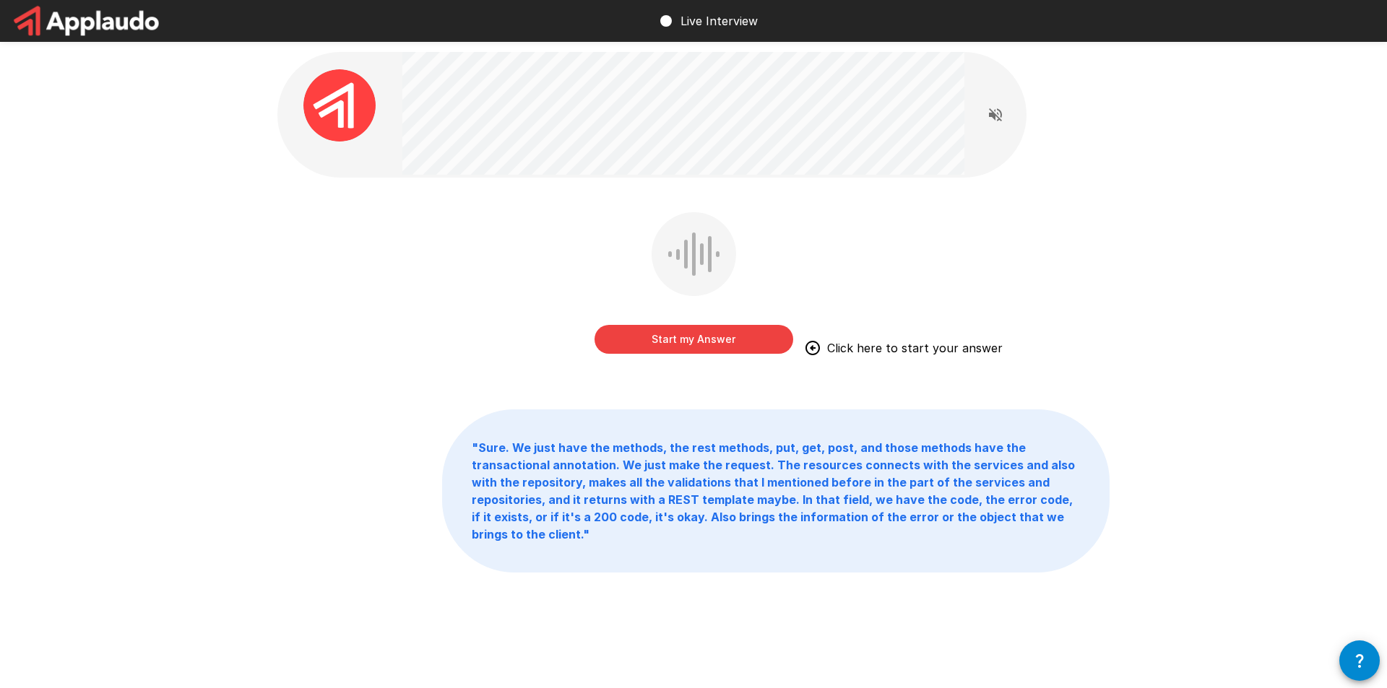
click at [713, 343] on button "Start my Answer" at bounding box center [694, 339] width 199 height 29
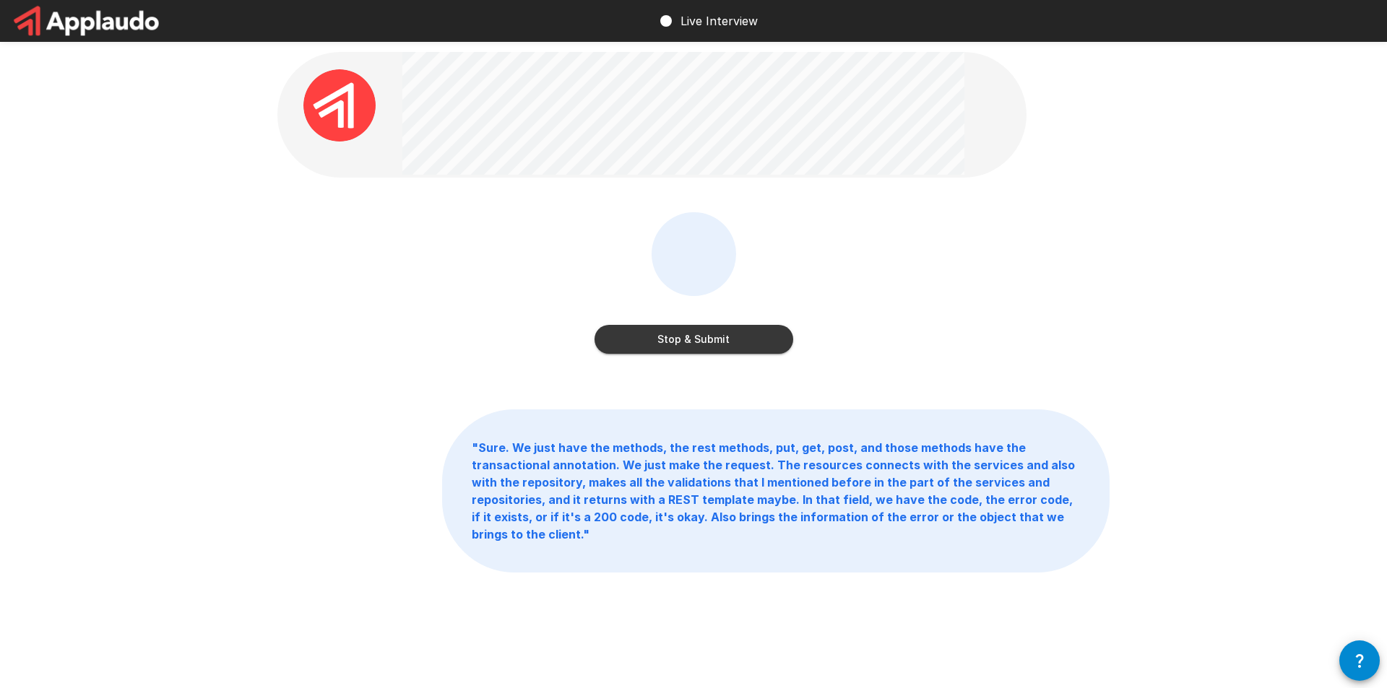
click at [713, 343] on button "Stop & Submit" at bounding box center [694, 339] width 199 height 29
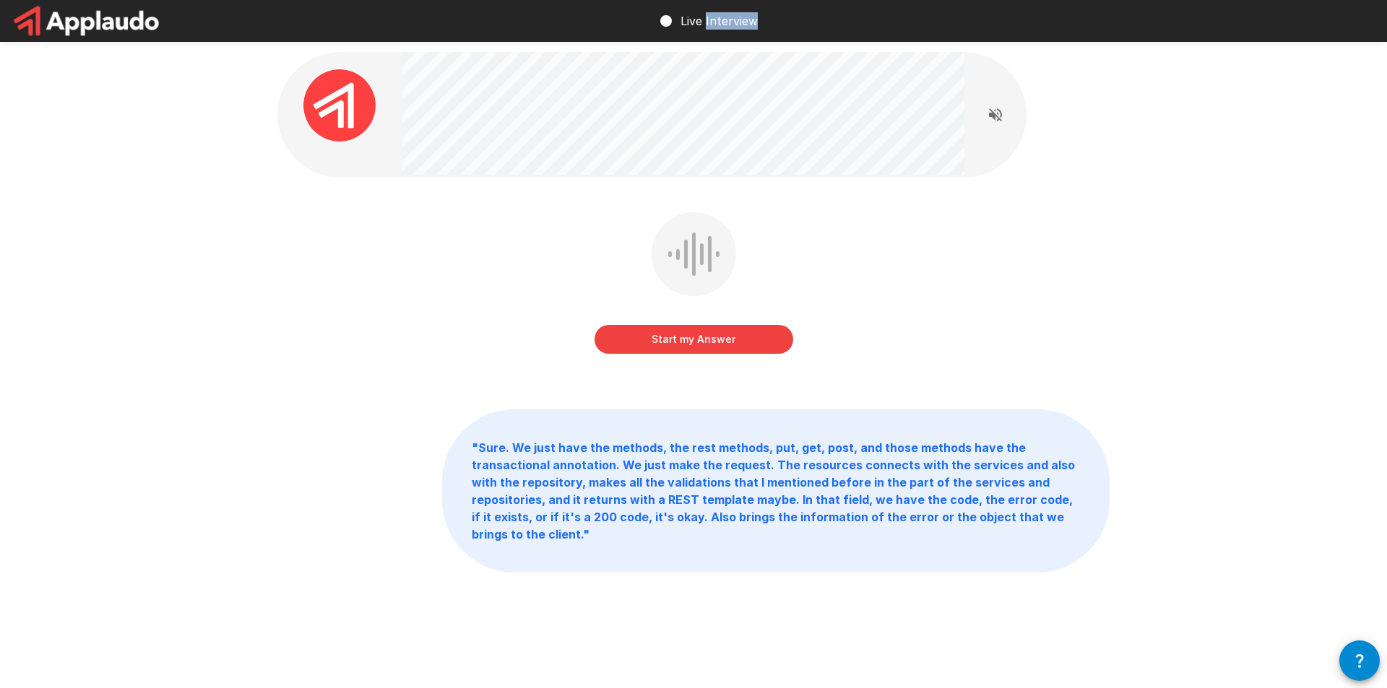
click at [713, 343] on div "Start my Answer" at bounding box center [693, 293] width 832 height 163
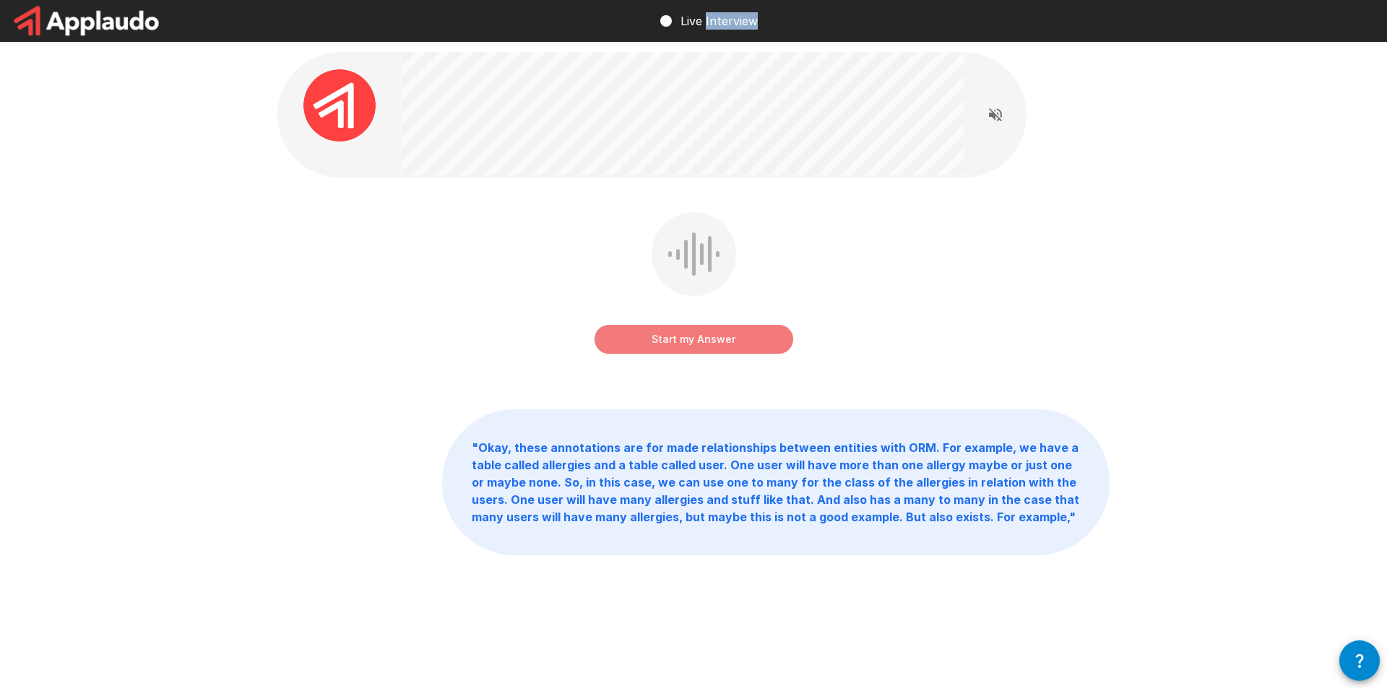
click at [718, 332] on button "Start my Answer" at bounding box center [694, 339] width 199 height 29
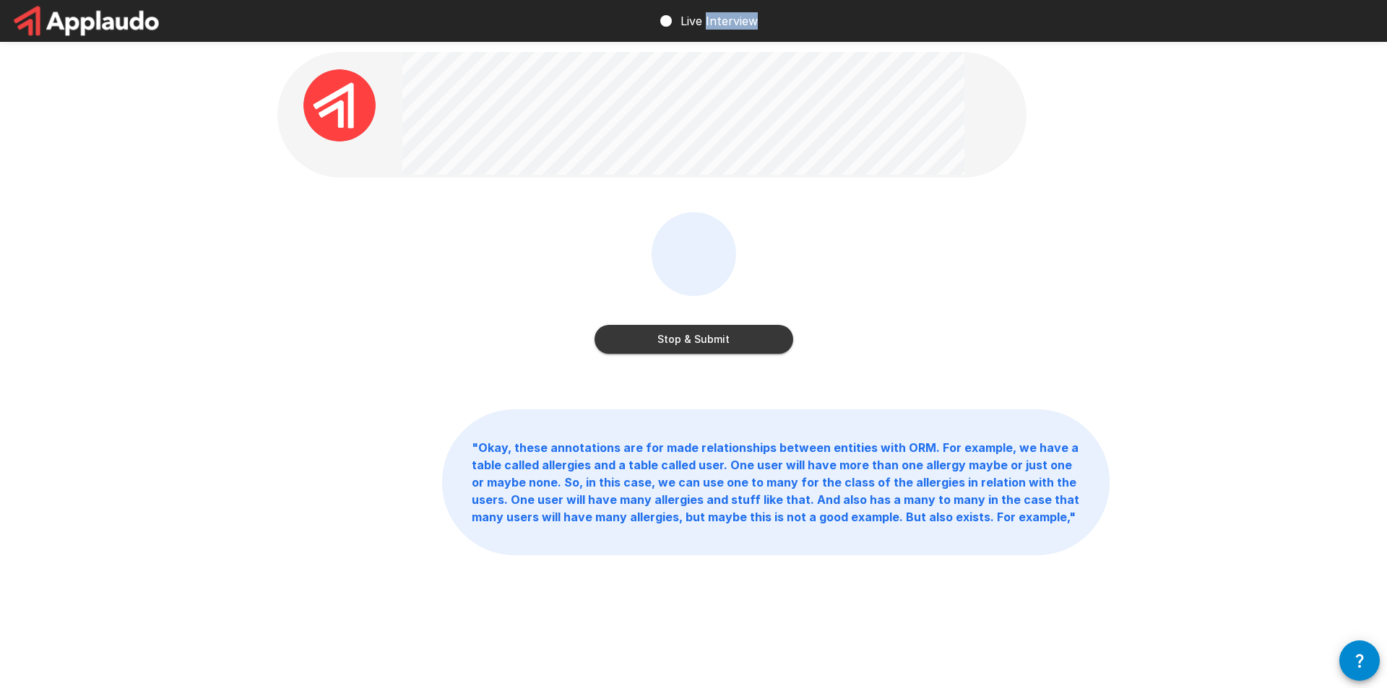
click at [722, 340] on button "Stop & Submit" at bounding box center [694, 339] width 199 height 29
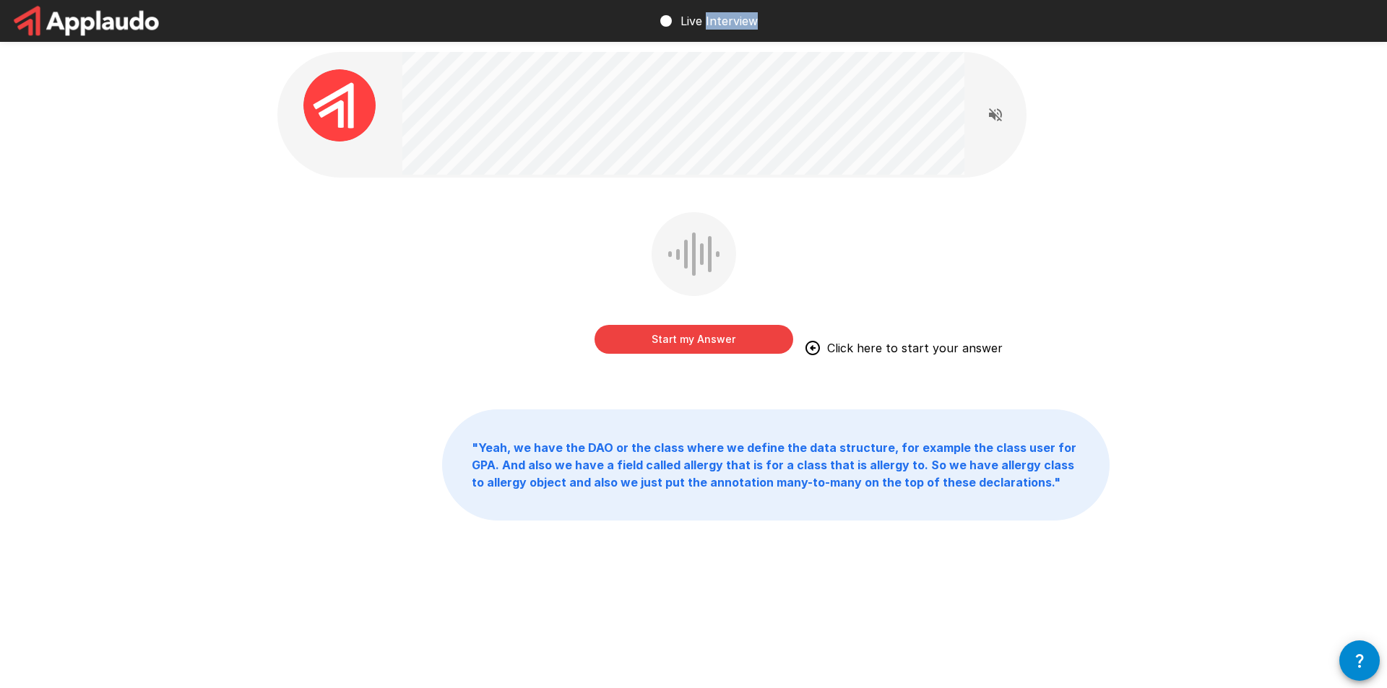
click at [706, 349] on button "Start my Answer" at bounding box center [694, 339] width 199 height 29
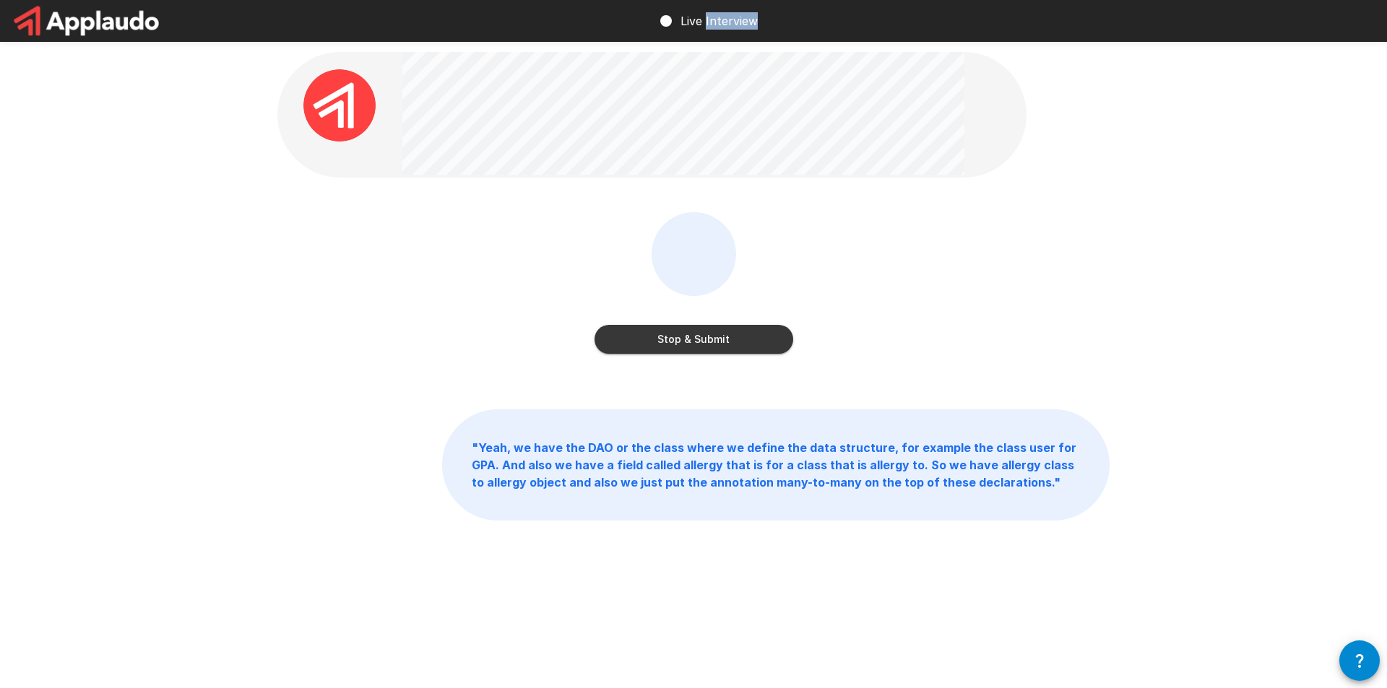
click at [713, 337] on button "Stop & Submit" at bounding box center [694, 339] width 199 height 29
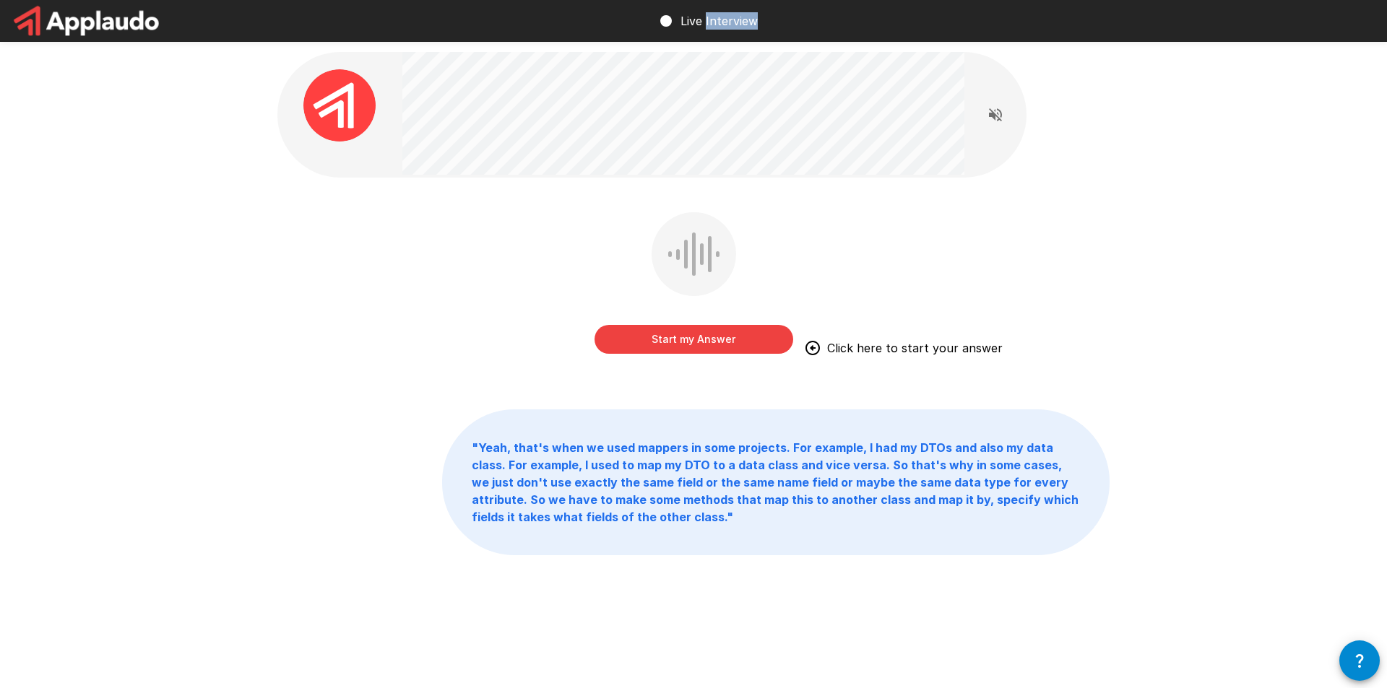
click at [746, 342] on button "Start my Answer" at bounding box center [694, 339] width 199 height 29
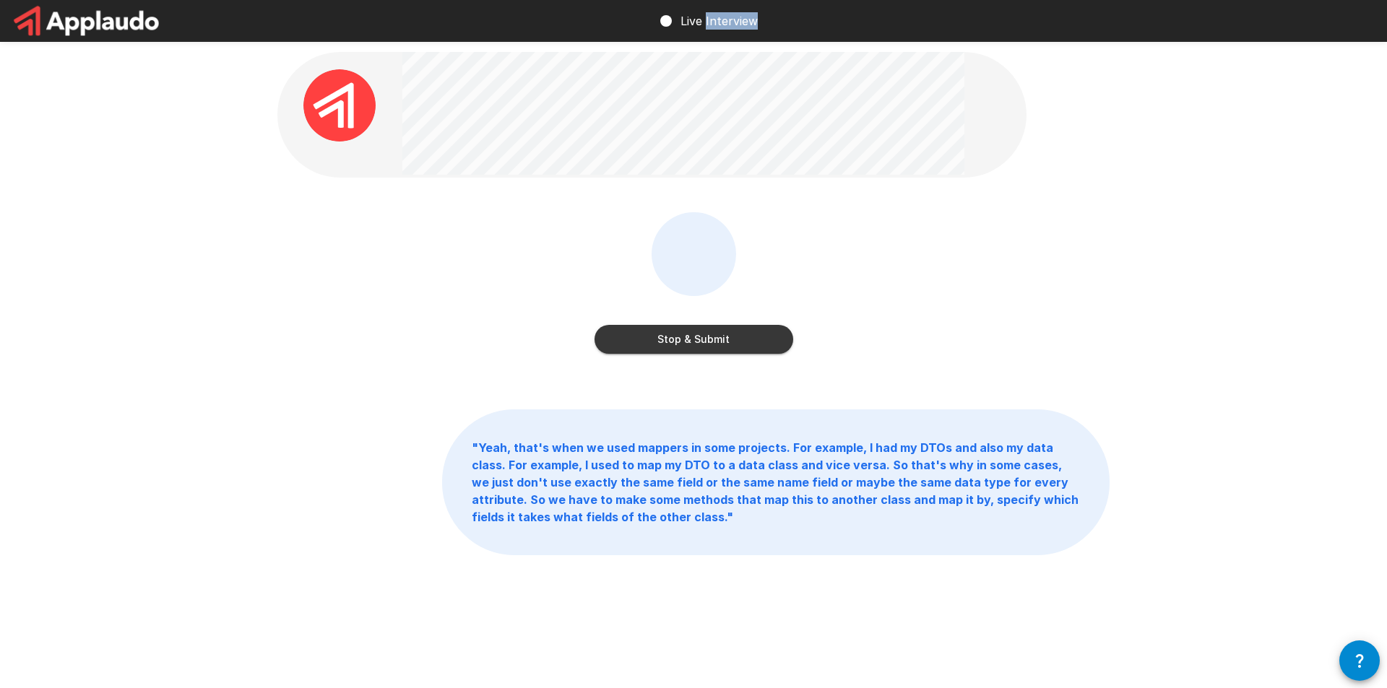
click at [748, 340] on button "Stop & Submit" at bounding box center [694, 339] width 199 height 29
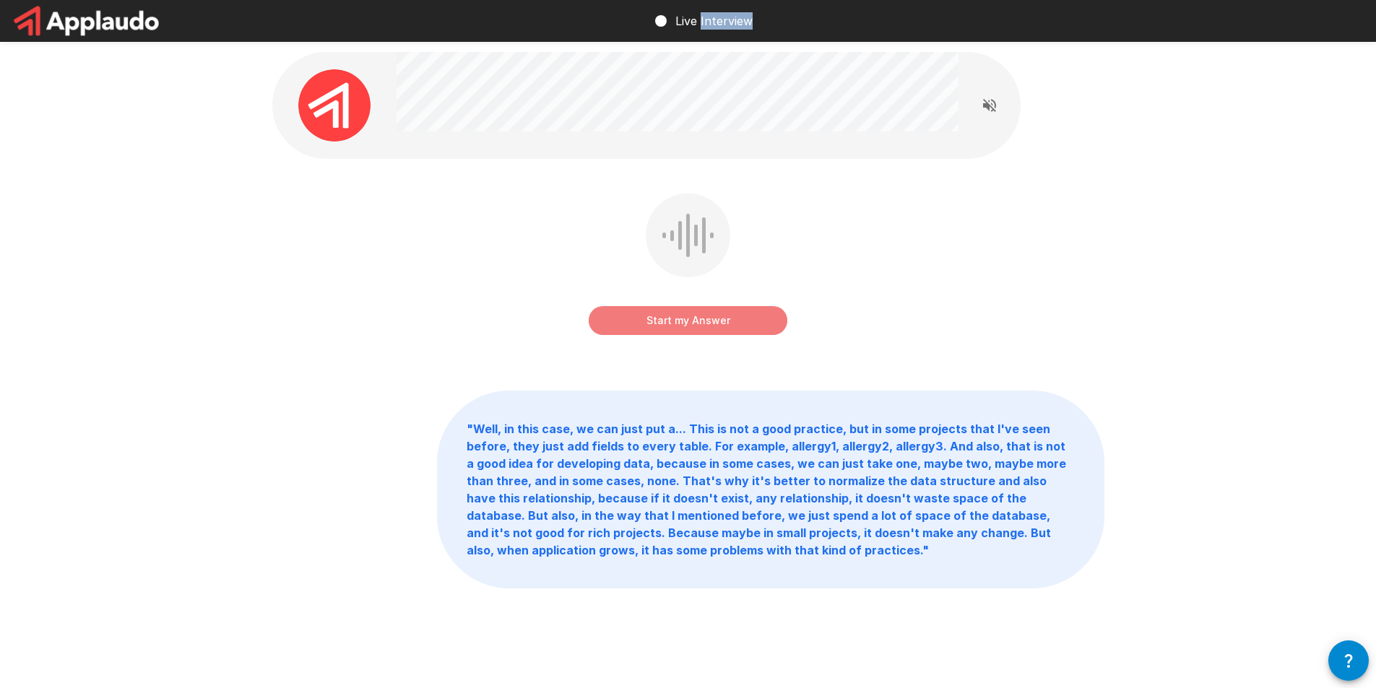
click at [711, 325] on button "Start my Answer" at bounding box center [688, 320] width 199 height 29
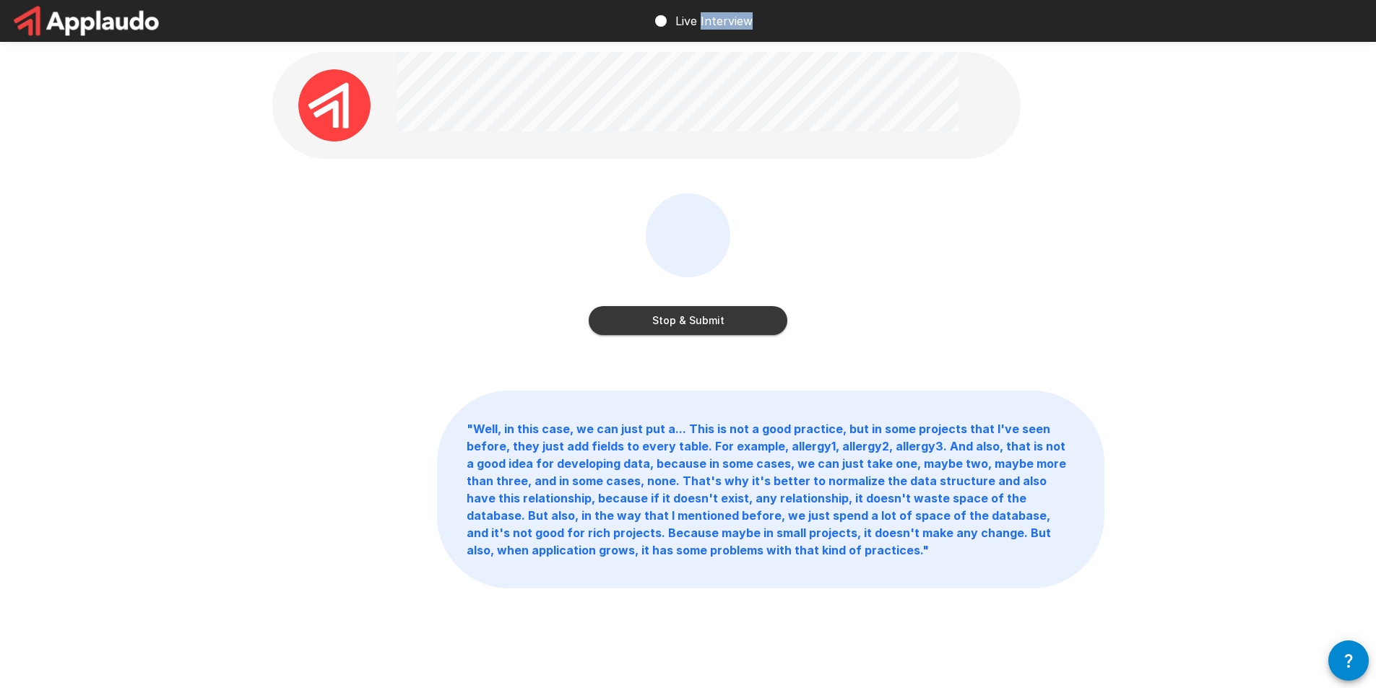
click at [694, 325] on button "Stop & Submit" at bounding box center [688, 320] width 199 height 29
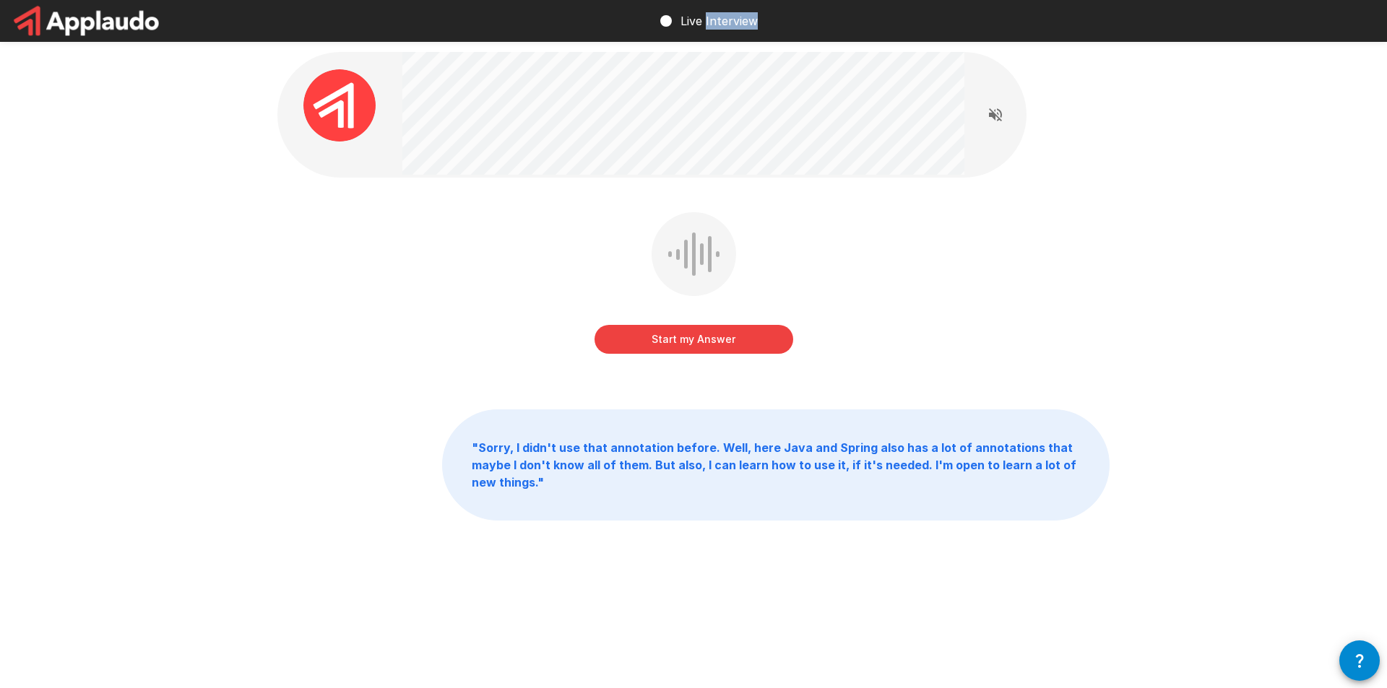
click at [744, 342] on button "Start my Answer" at bounding box center [694, 339] width 199 height 29
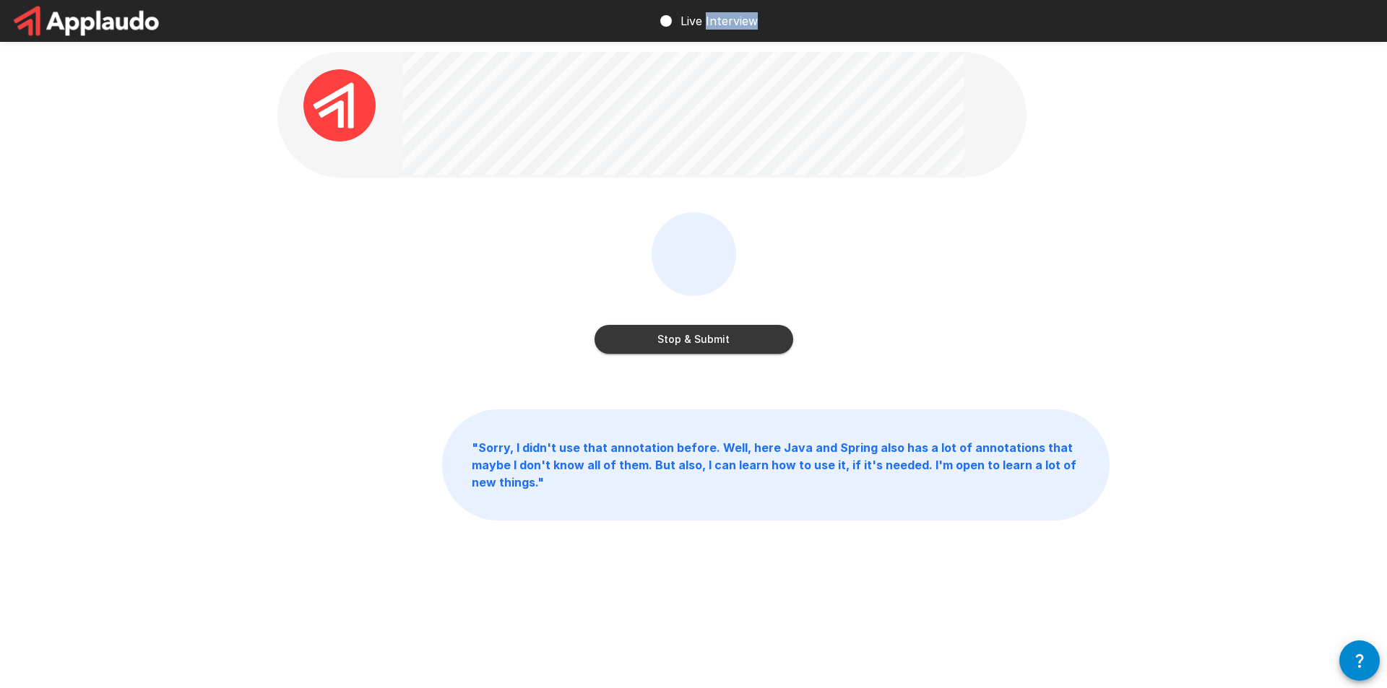
click at [735, 327] on button "Stop & Submit" at bounding box center [694, 339] width 199 height 29
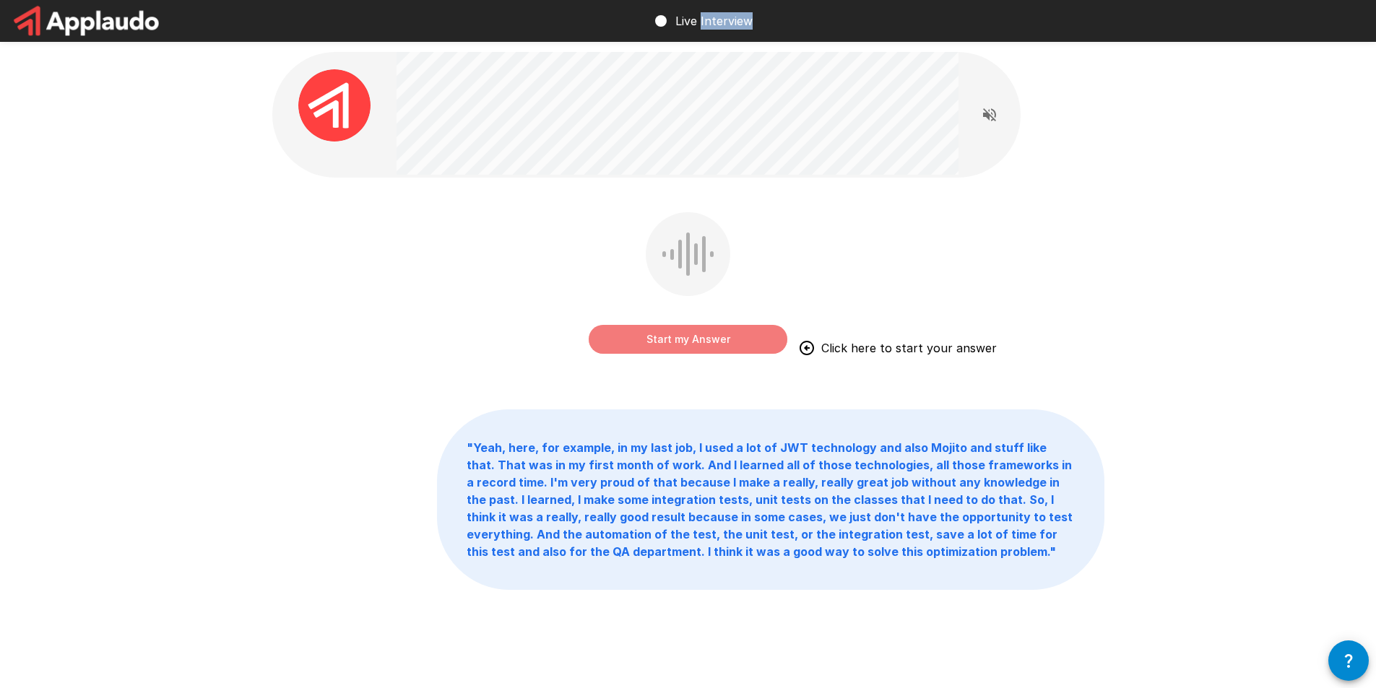
click at [737, 328] on button "Start my Answer" at bounding box center [688, 339] width 199 height 29
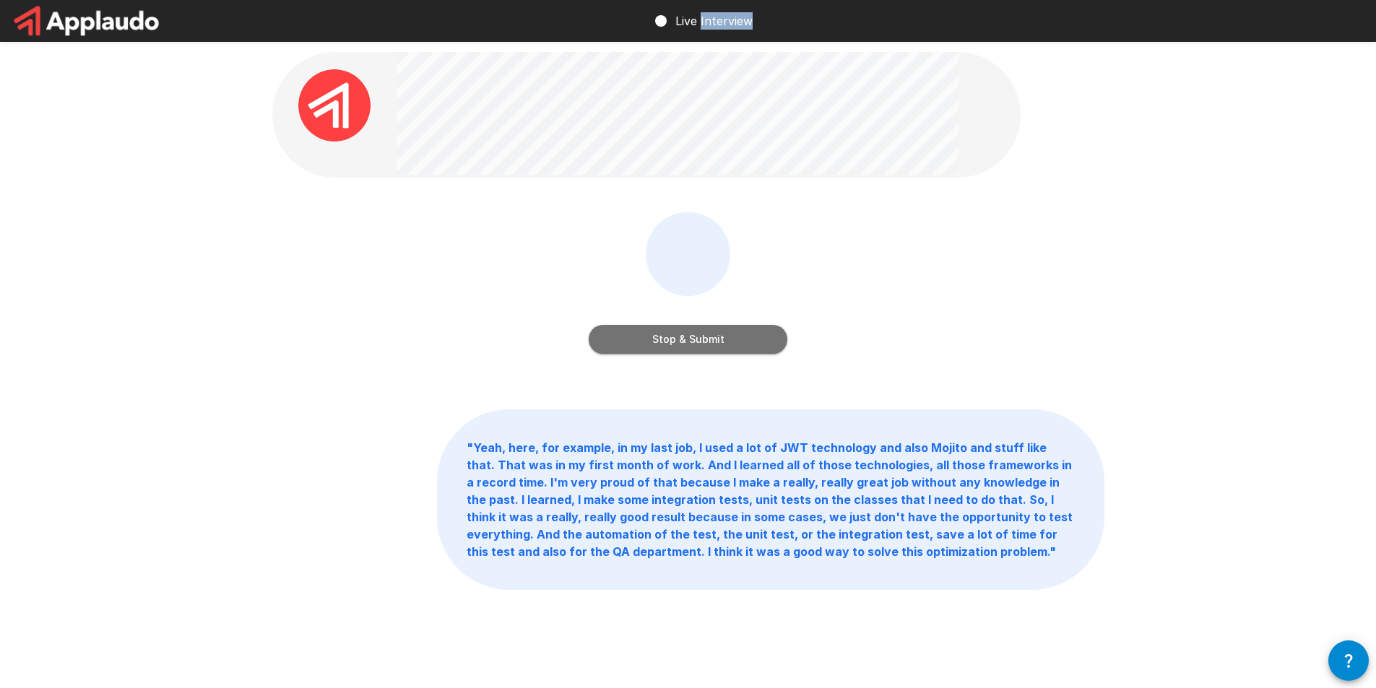
click at [737, 328] on button "Stop & Submit" at bounding box center [688, 339] width 199 height 29
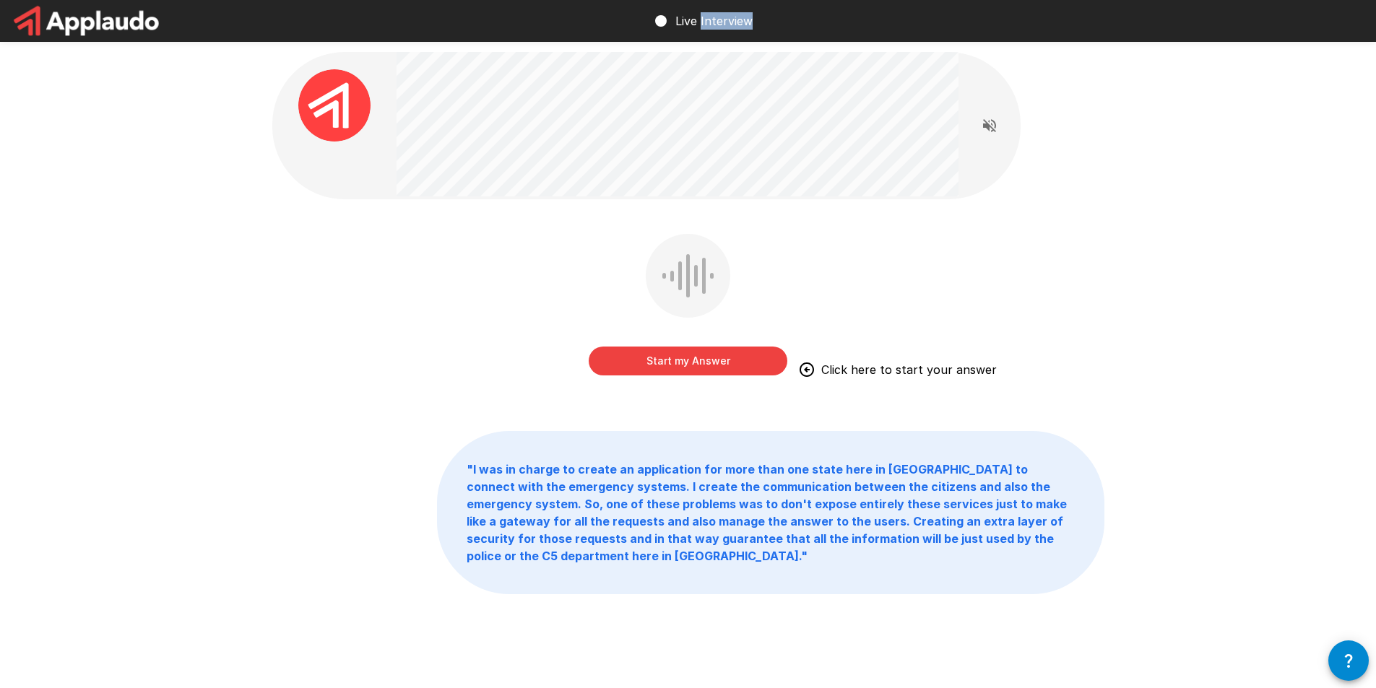
click at [669, 358] on button "Start my Answer" at bounding box center [688, 361] width 199 height 29
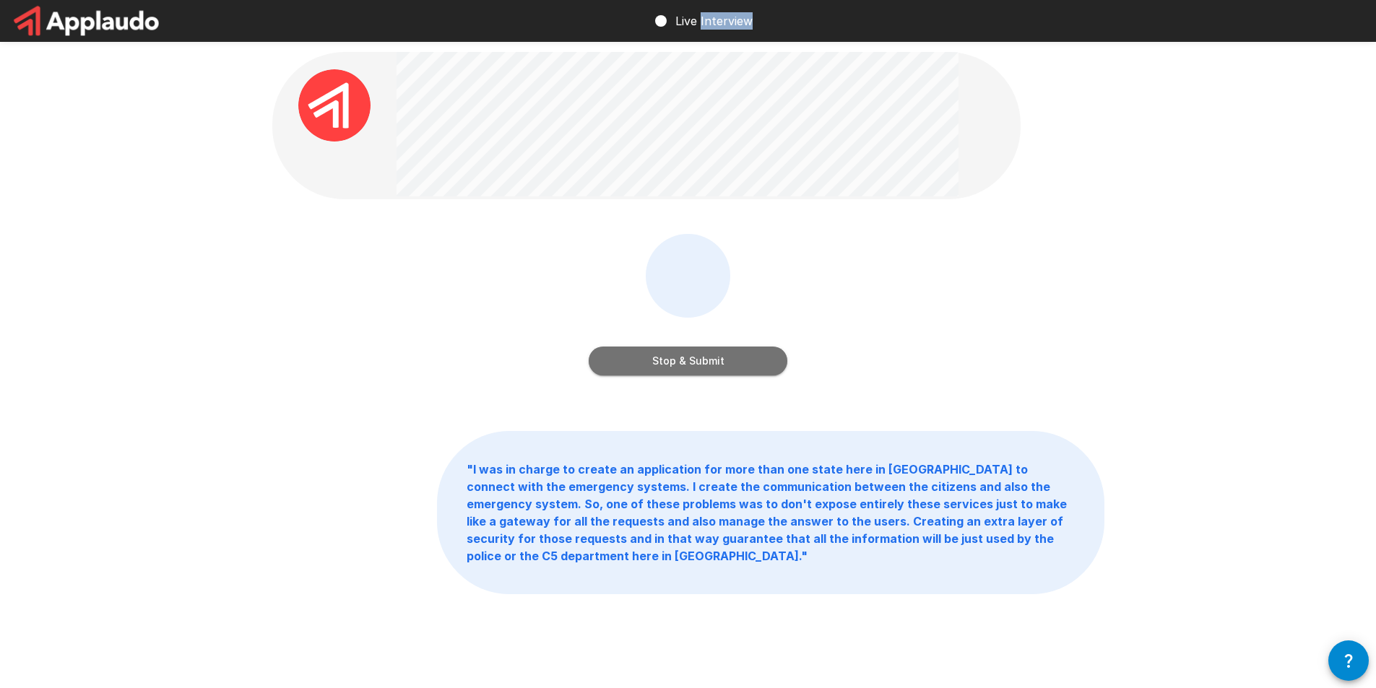
click at [709, 363] on button "Stop & Submit" at bounding box center [688, 361] width 199 height 29
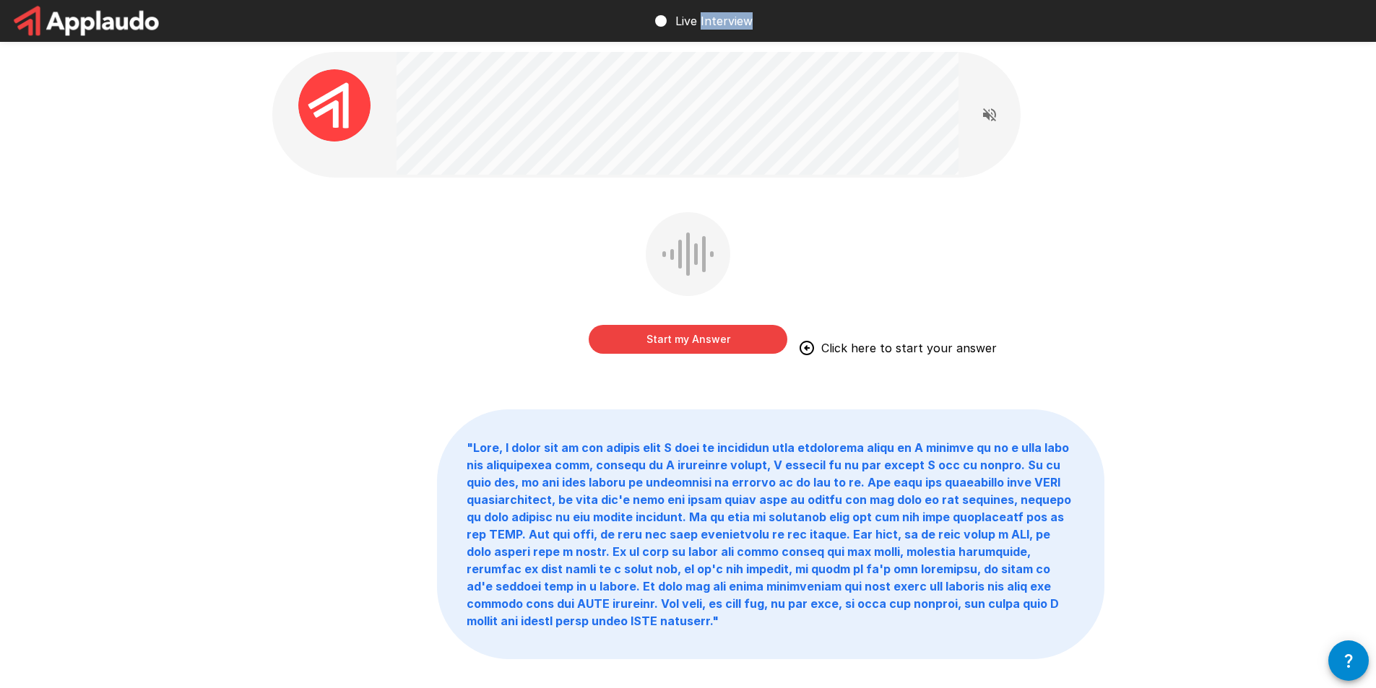
click at [686, 352] on button "Start my Answer" at bounding box center [688, 339] width 199 height 29
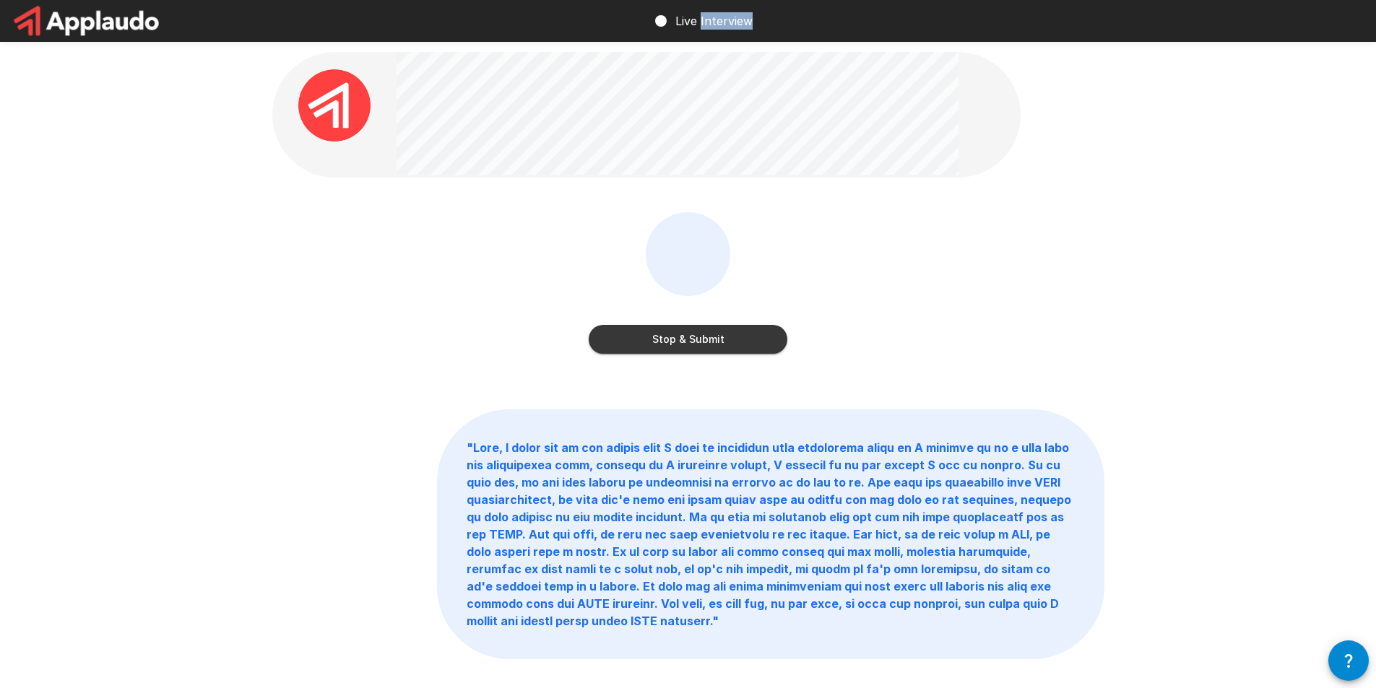
click at [685, 352] on button "Stop & Submit" at bounding box center [688, 339] width 199 height 29
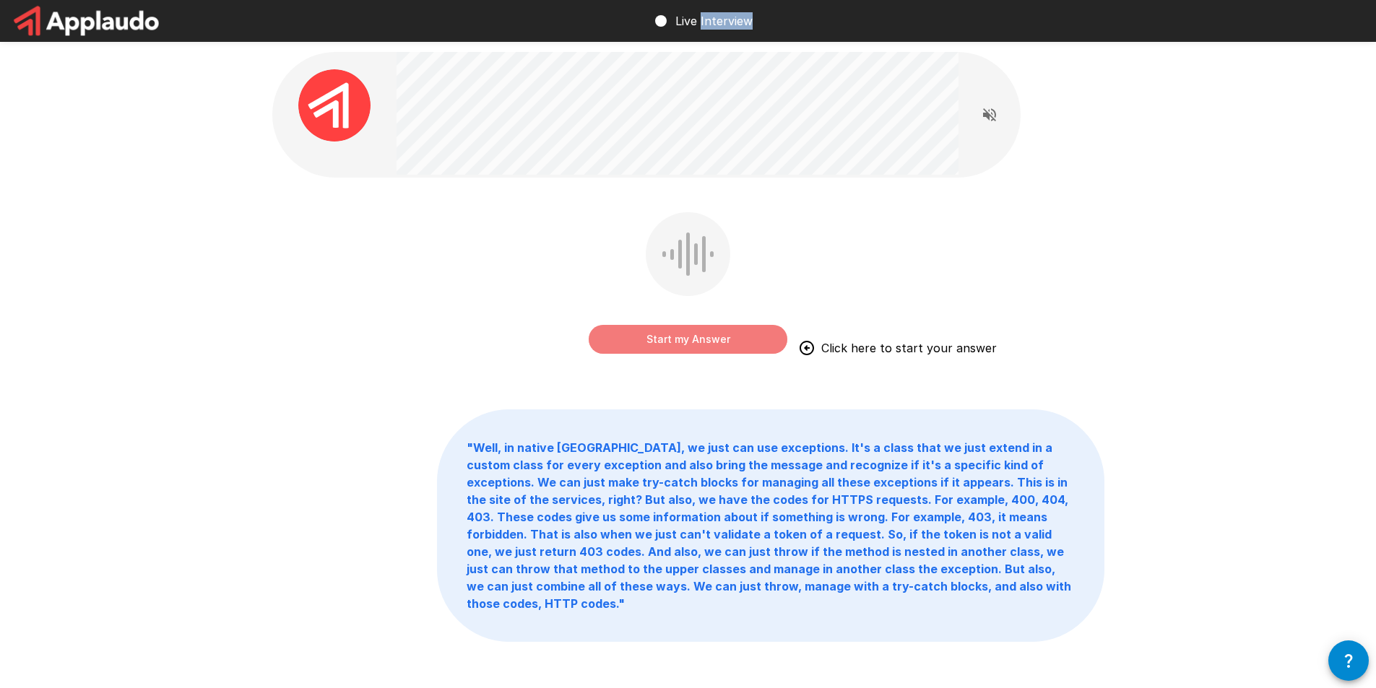
click at [685, 348] on button "Start my Answer" at bounding box center [688, 339] width 199 height 29
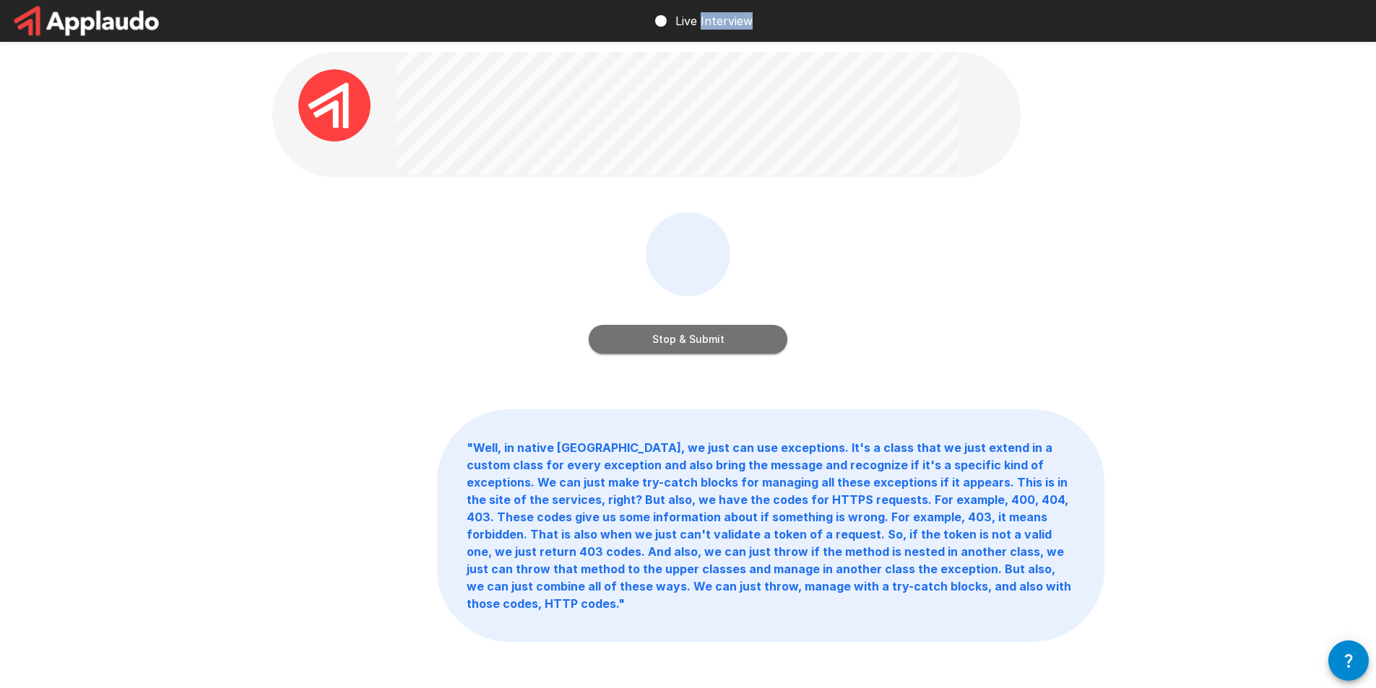
click at [685, 347] on button "Stop & Submit" at bounding box center [688, 339] width 199 height 29
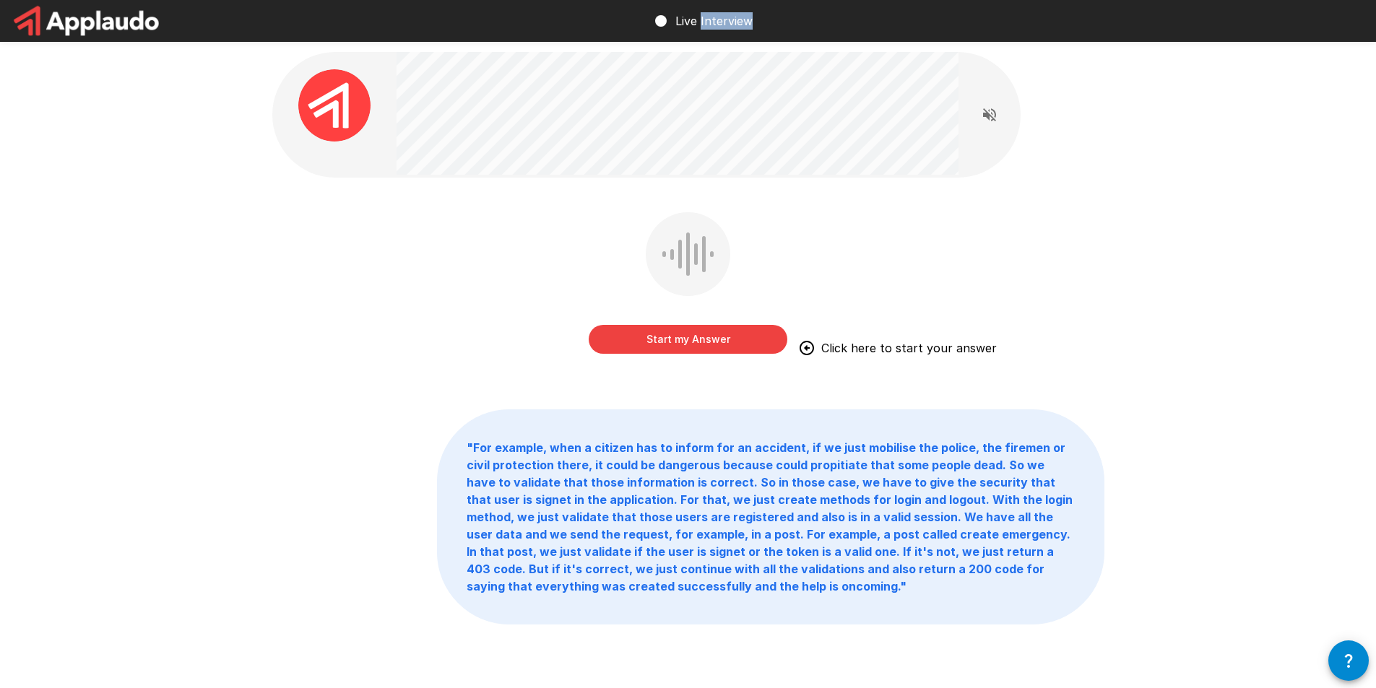
copy p "Interview"
click at [685, 347] on button "Start my Answer" at bounding box center [688, 339] width 199 height 29
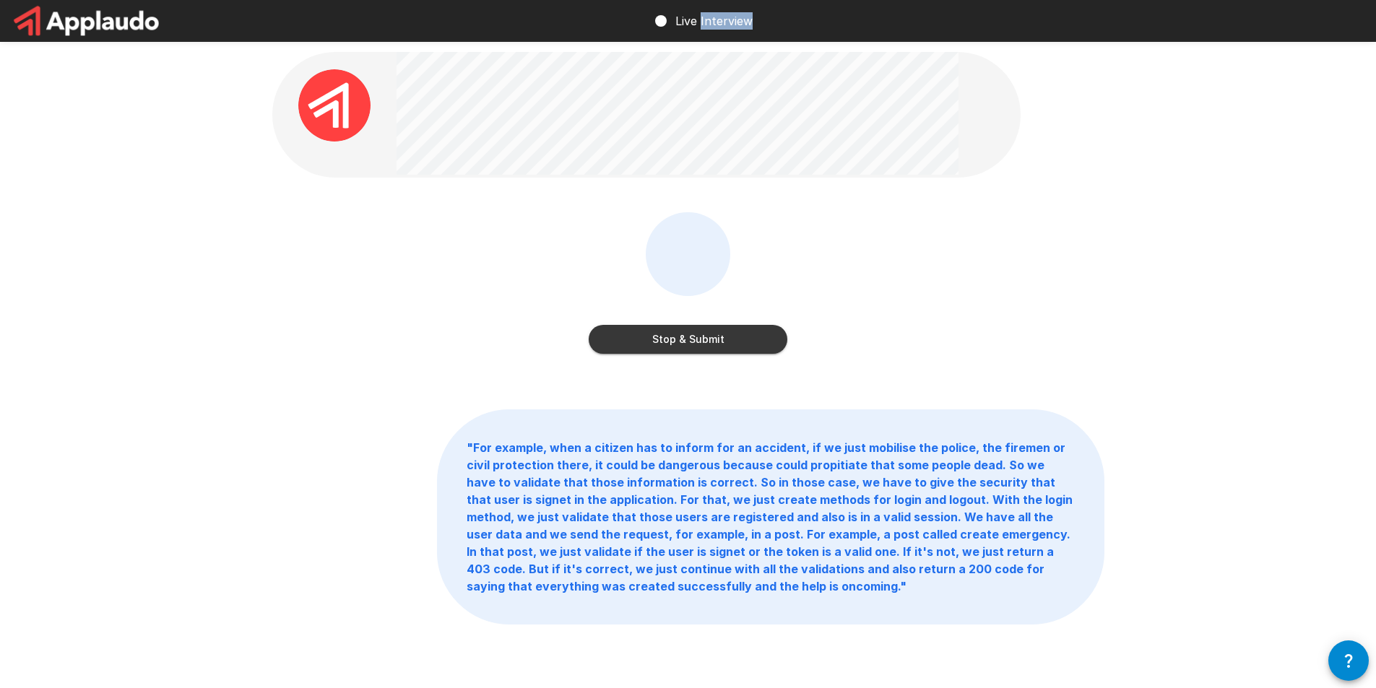
click at [685, 347] on button "Stop & Submit" at bounding box center [688, 339] width 199 height 29
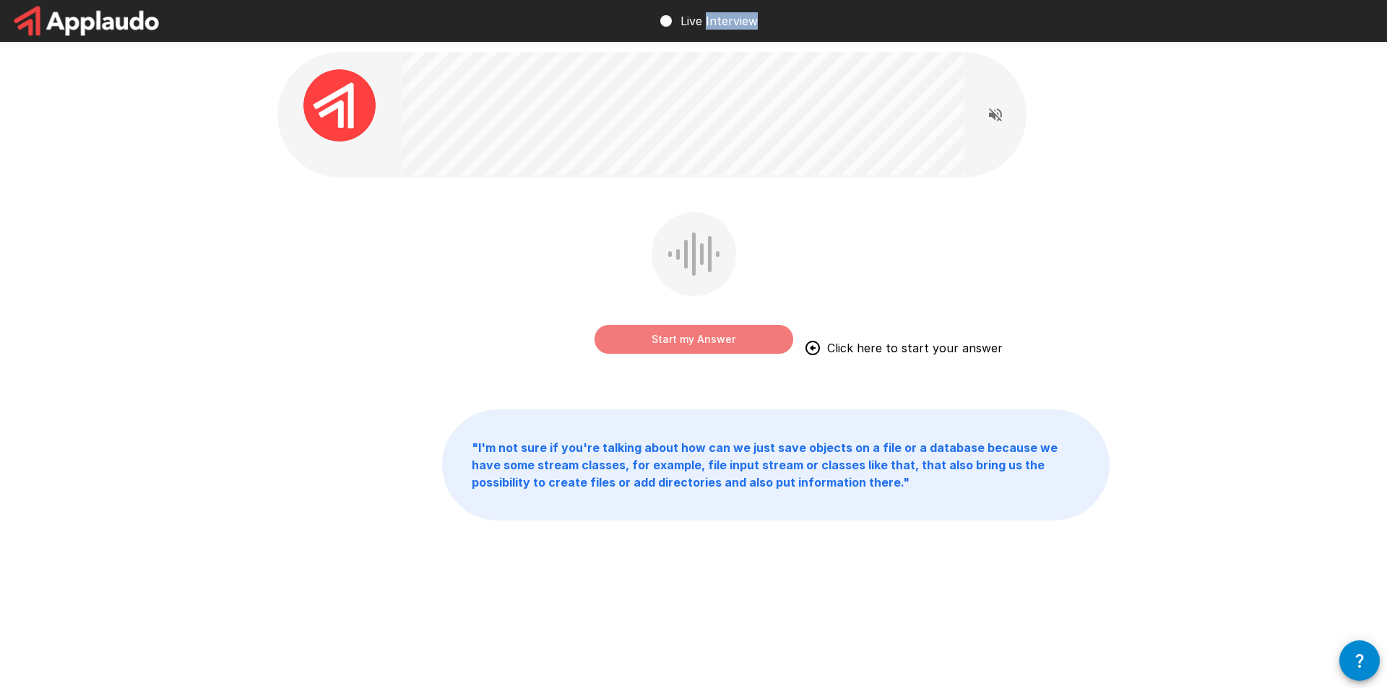
click at [772, 336] on button "Start my Answer" at bounding box center [694, 339] width 199 height 29
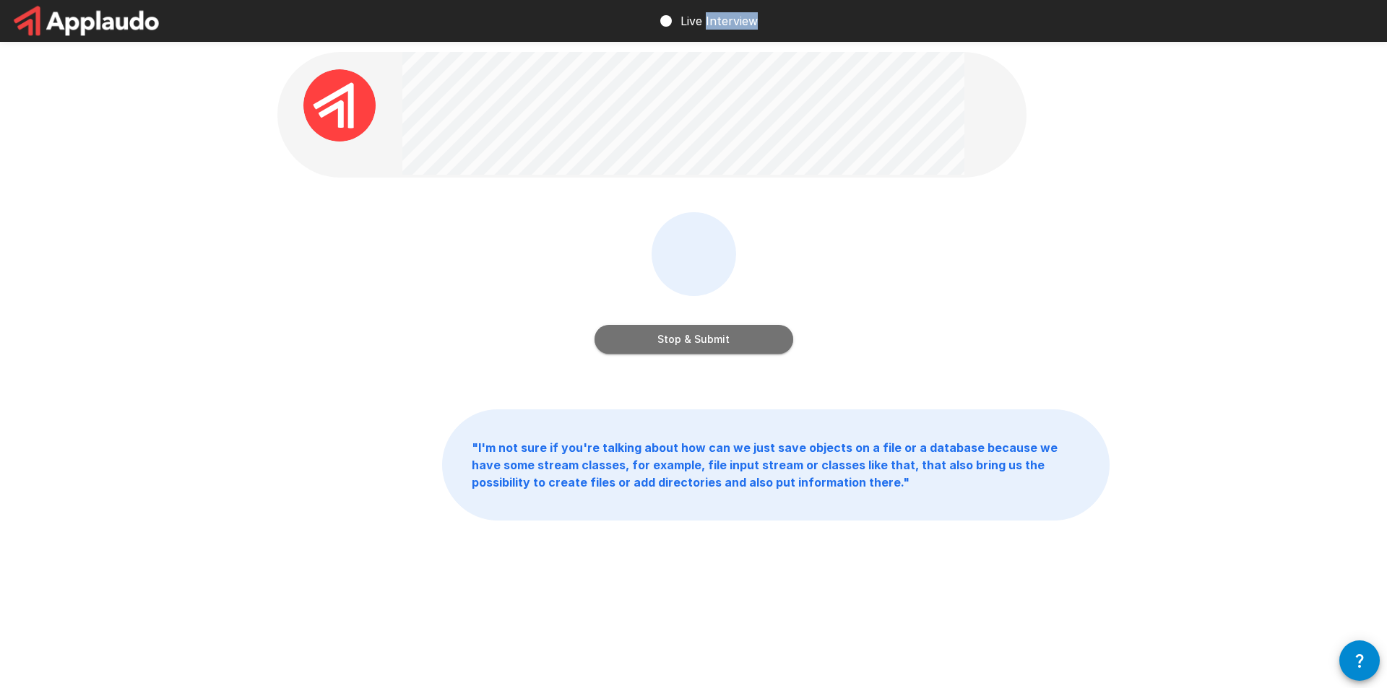
click at [772, 336] on button "Stop & Submit" at bounding box center [694, 339] width 199 height 29
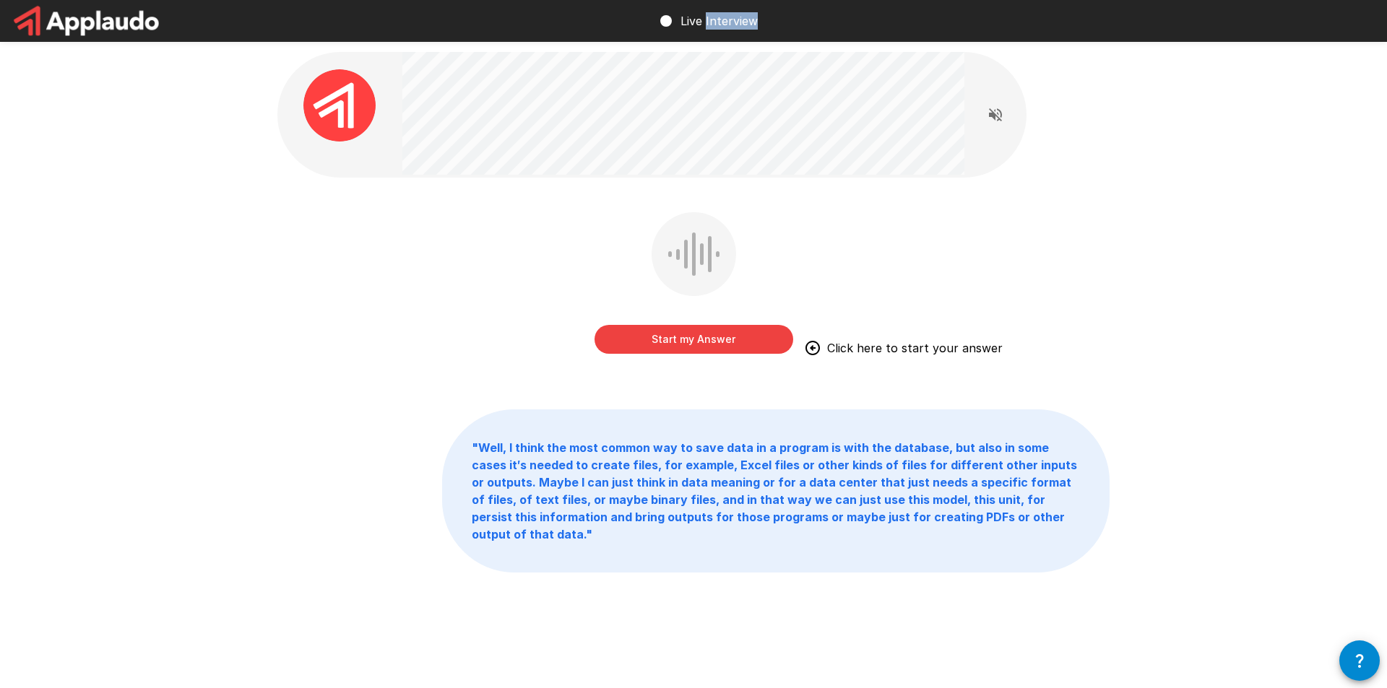
click at [772, 336] on button "Start my Answer" at bounding box center [694, 339] width 199 height 29
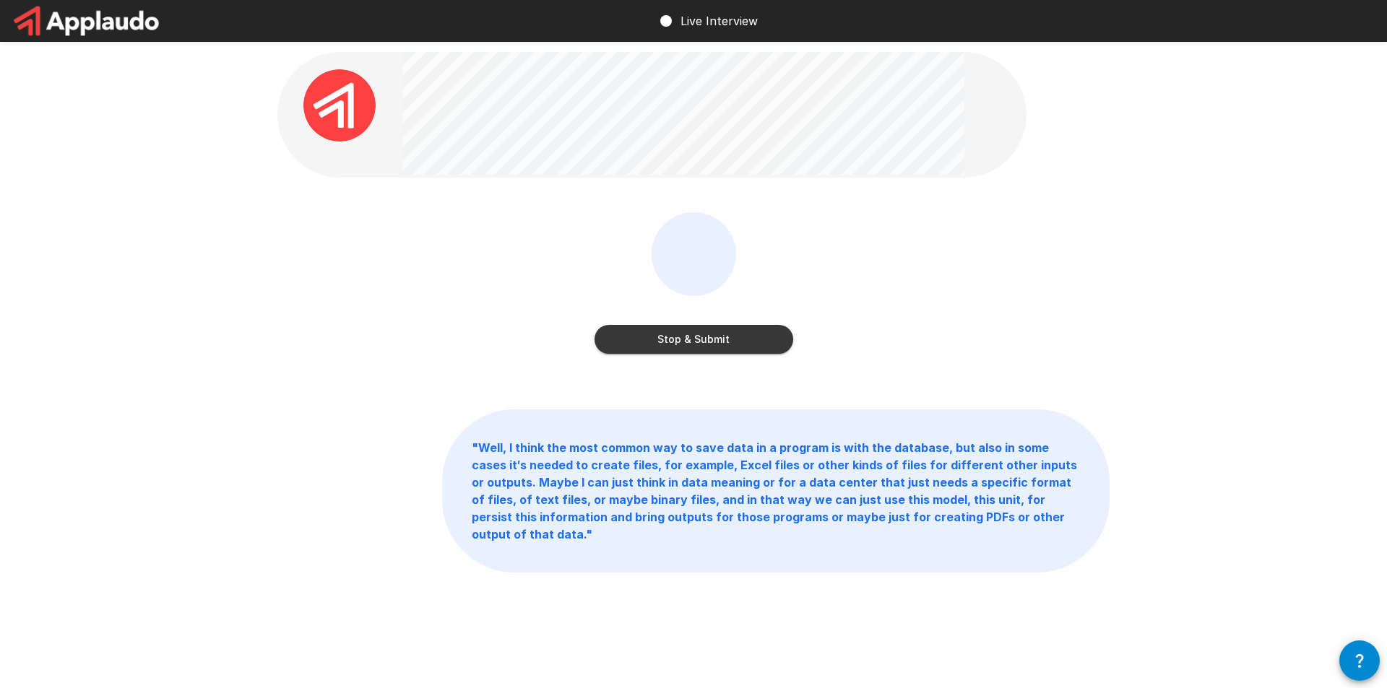
click at [759, 358] on div "Stop & Submit" at bounding box center [694, 285] width 199 height 147
click at [756, 345] on button "Stop & Submit" at bounding box center [694, 339] width 199 height 29
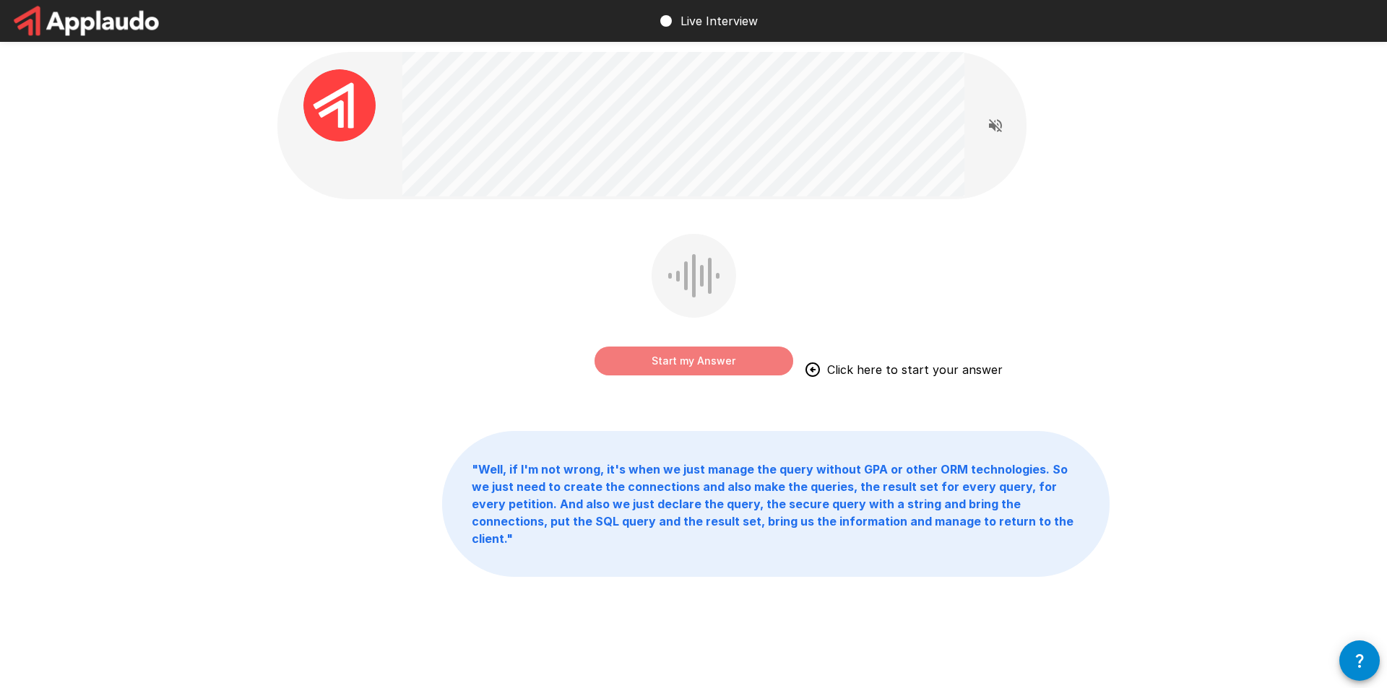
click at [708, 353] on button "Start my Answer" at bounding box center [694, 361] width 199 height 29
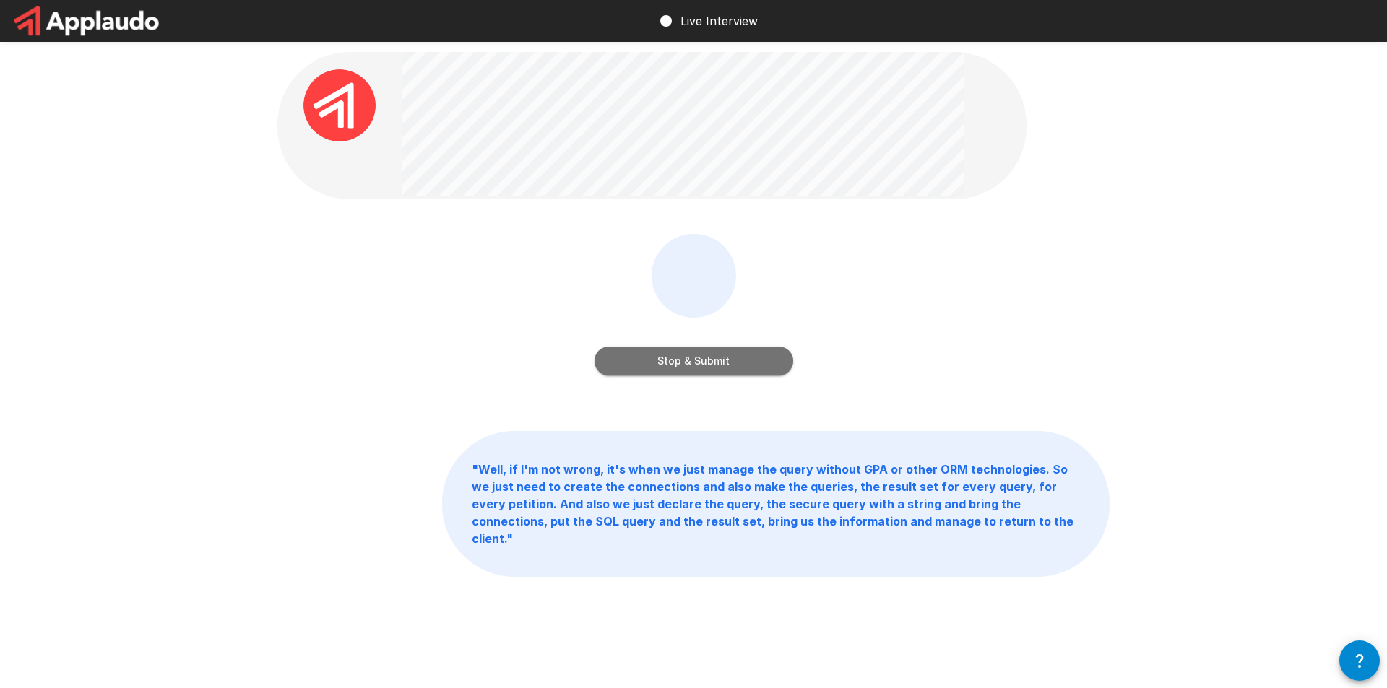
click at [711, 355] on button "Stop & Submit" at bounding box center [694, 361] width 199 height 29
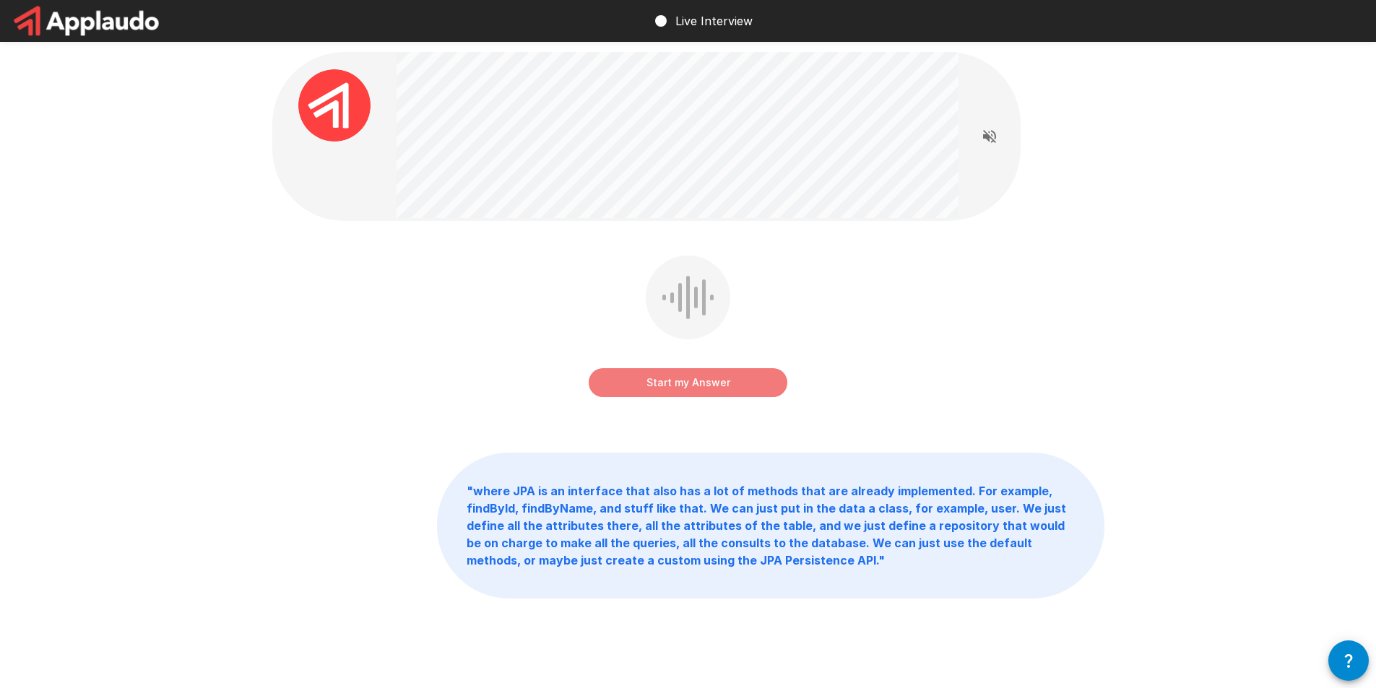
click at [733, 386] on button "Start my Answer" at bounding box center [688, 382] width 199 height 29
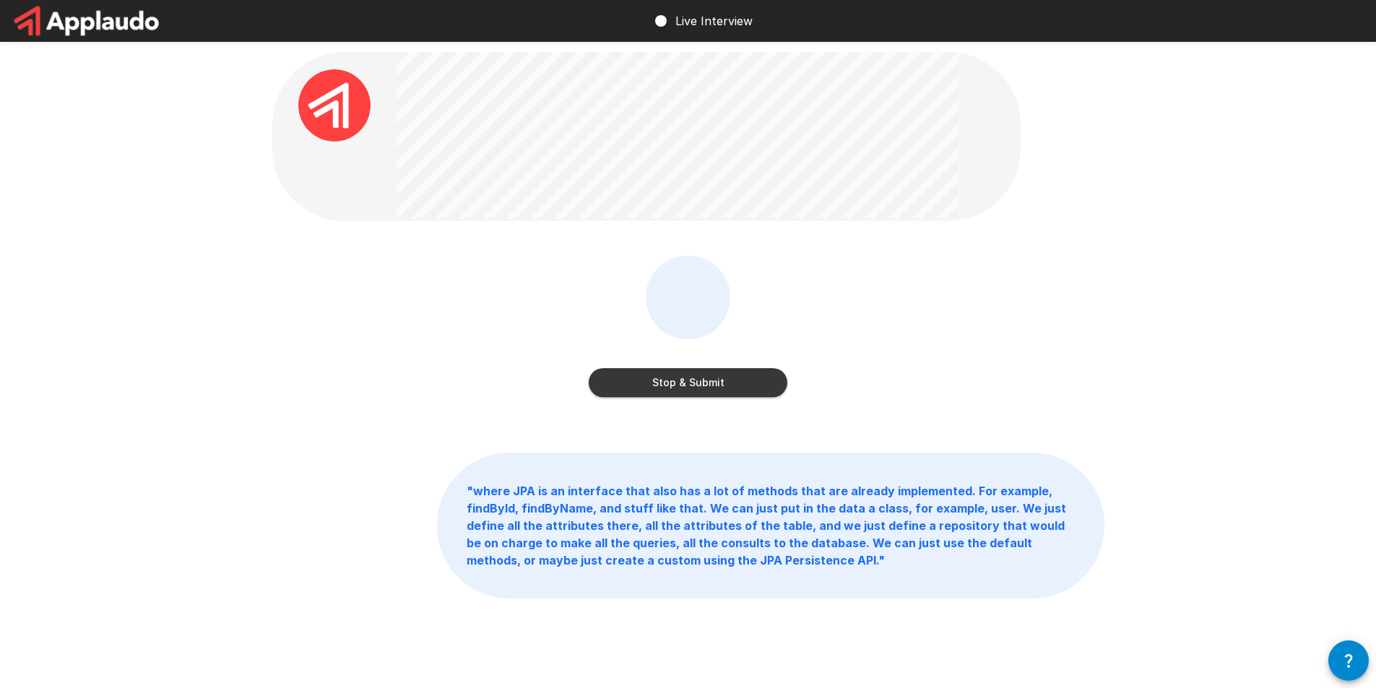
click at [733, 386] on button "Stop & Submit" at bounding box center [688, 382] width 199 height 29
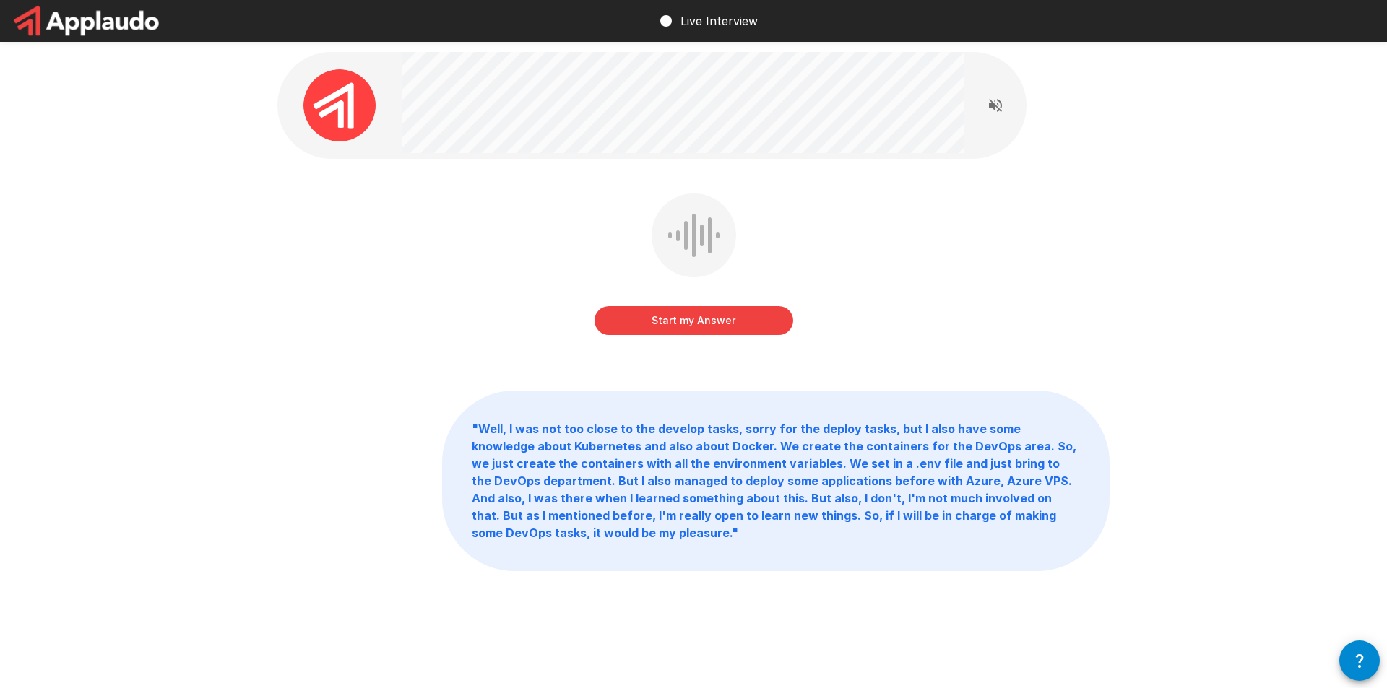
click at [721, 327] on button "Start my Answer" at bounding box center [694, 320] width 199 height 29
click at [715, 327] on button "Stop & Submit" at bounding box center [694, 320] width 199 height 29
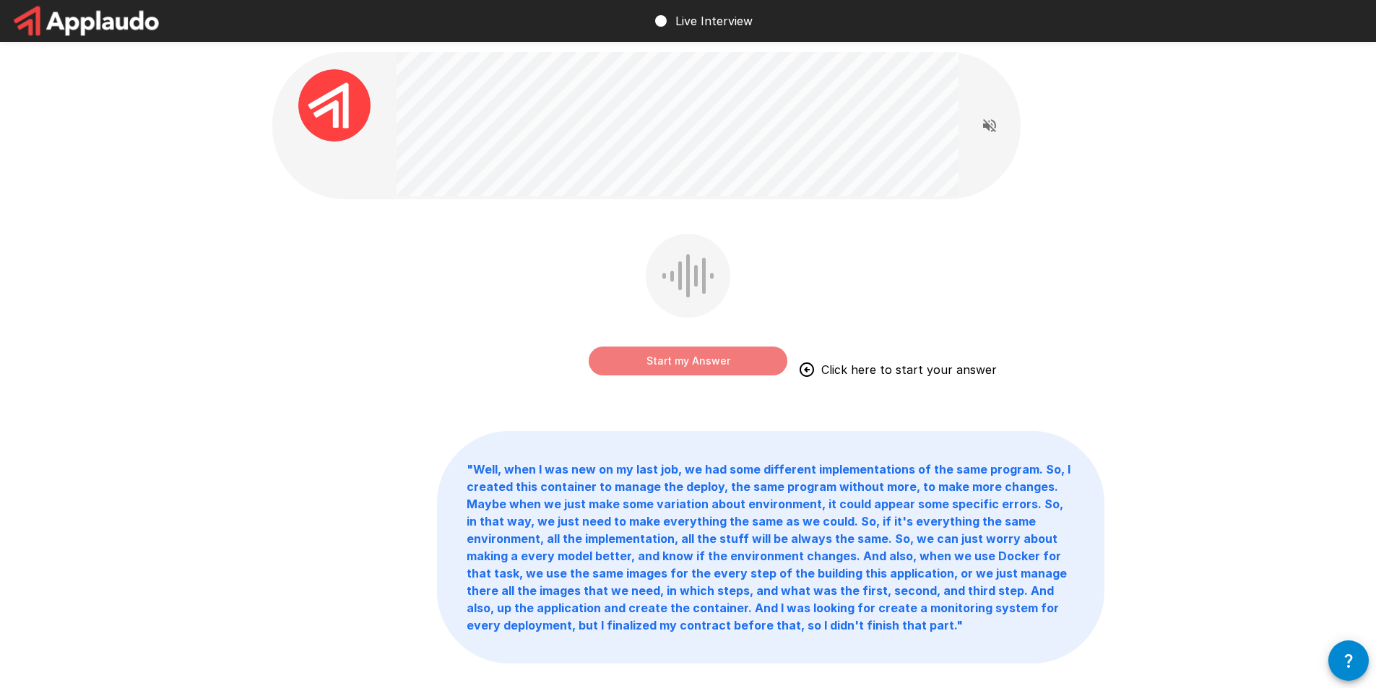
click at [717, 354] on button "Start my Answer" at bounding box center [688, 361] width 199 height 29
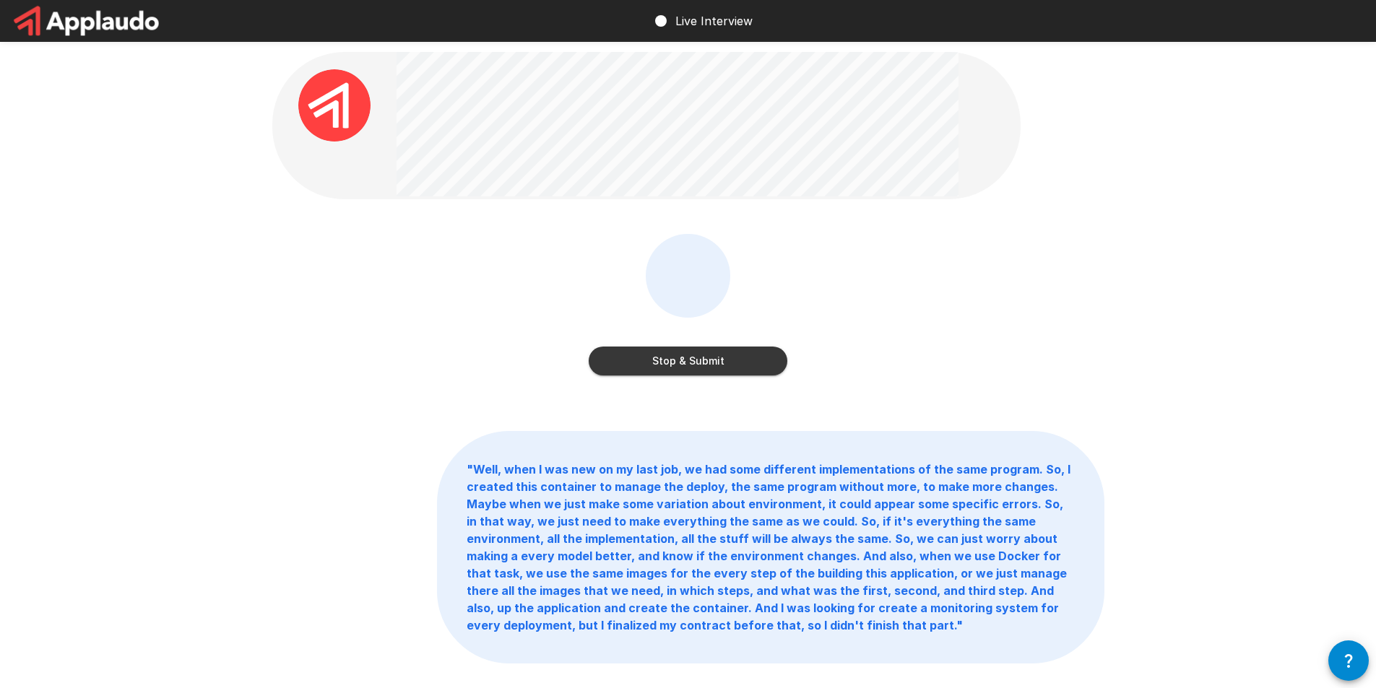
click at [717, 354] on button "Stop & Submit" at bounding box center [688, 361] width 199 height 29
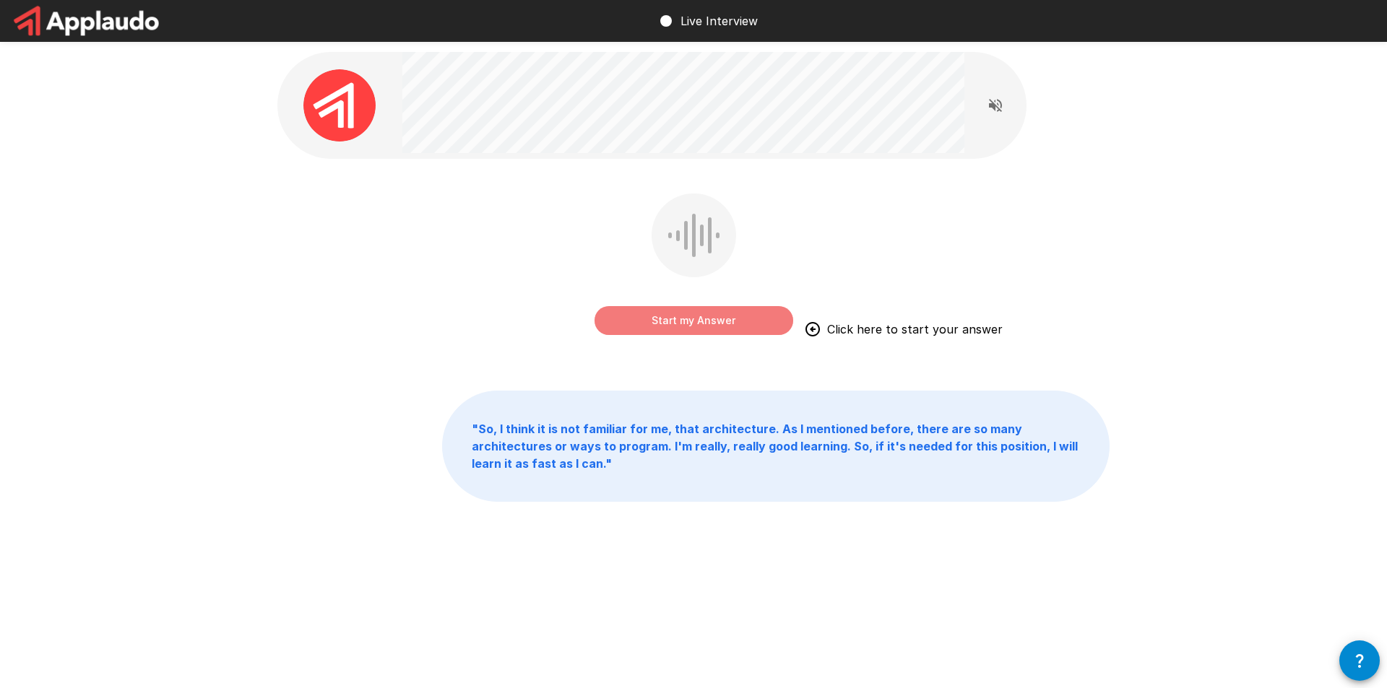
click at [711, 314] on button "Start my Answer" at bounding box center [694, 320] width 199 height 29
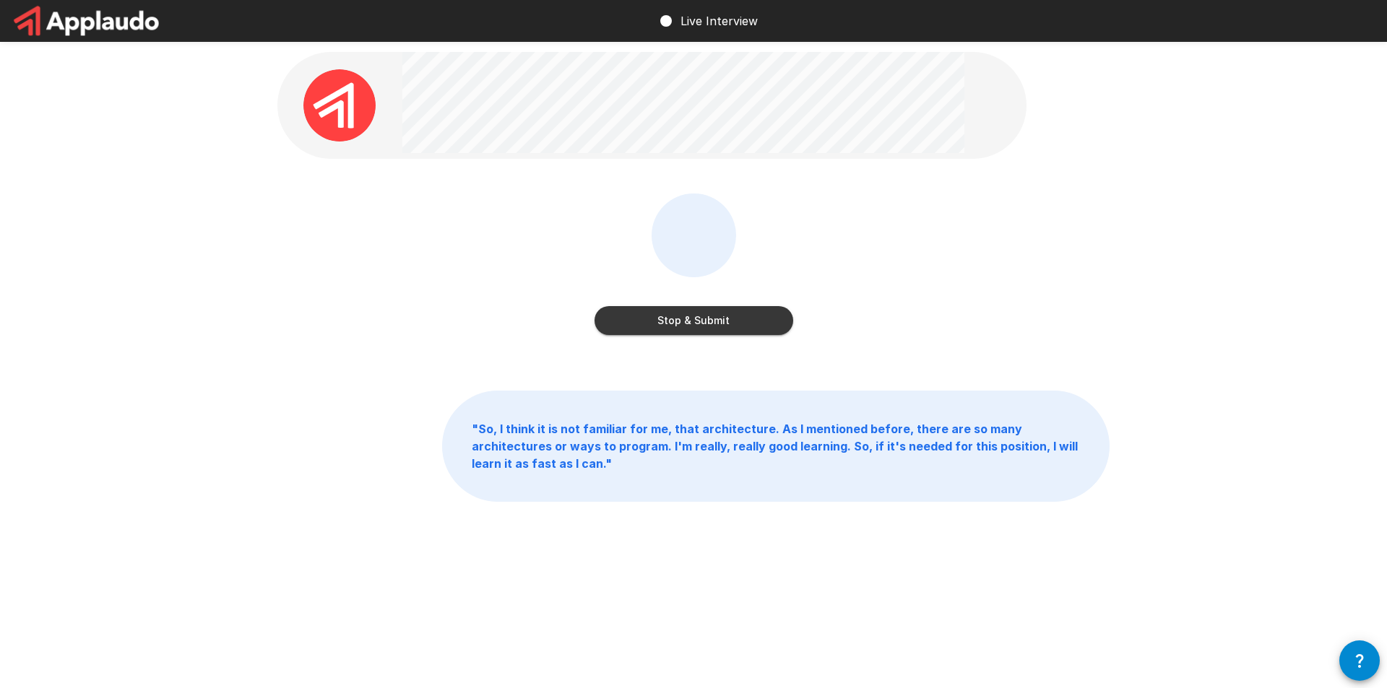
click at [711, 314] on button "Stop & Submit" at bounding box center [694, 320] width 199 height 29
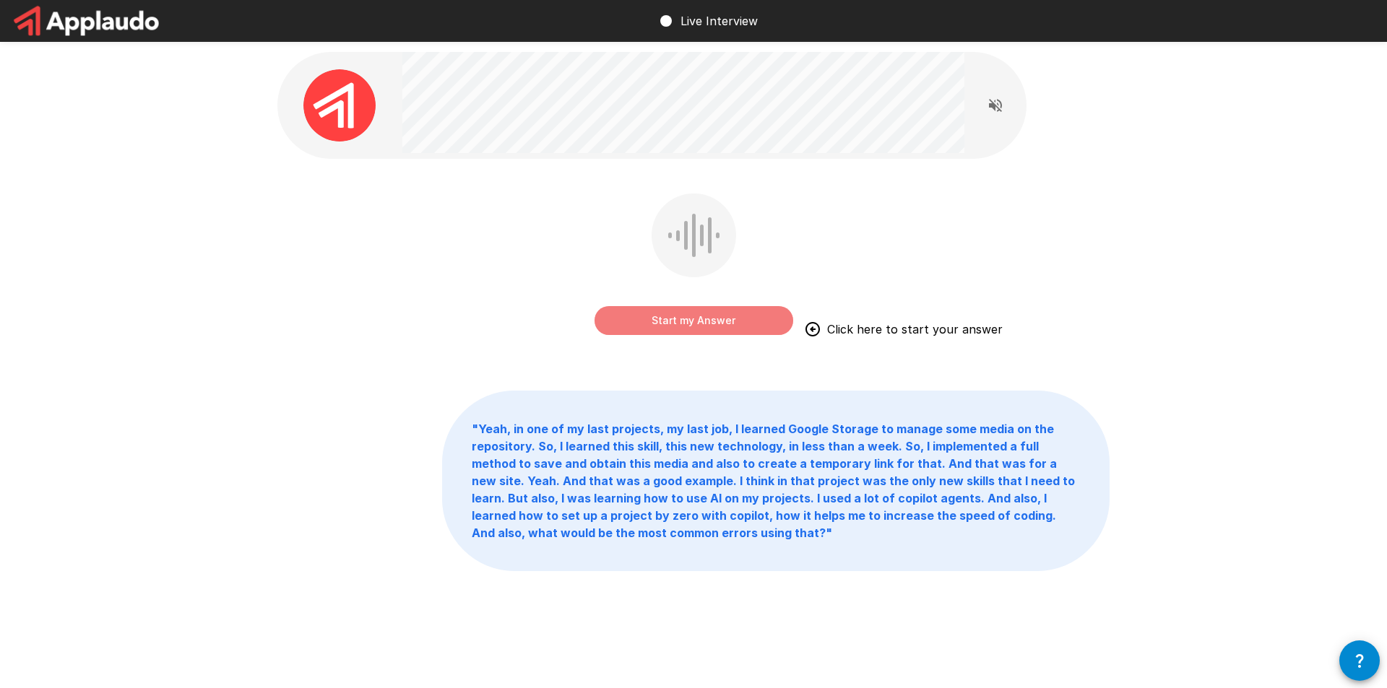
click at [716, 326] on button "Start my Answer" at bounding box center [694, 320] width 199 height 29
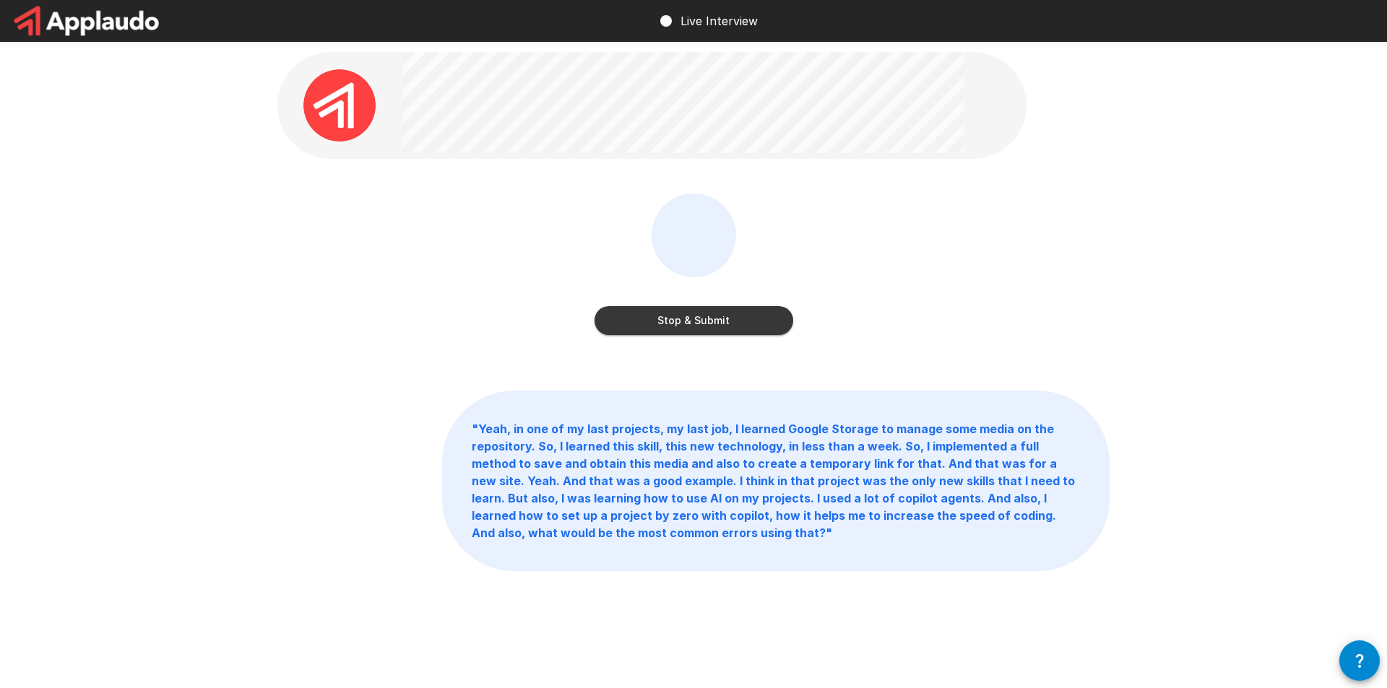
click at [716, 326] on button "Stop & Submit" at bounding box center [694, 320] width 199 height 29
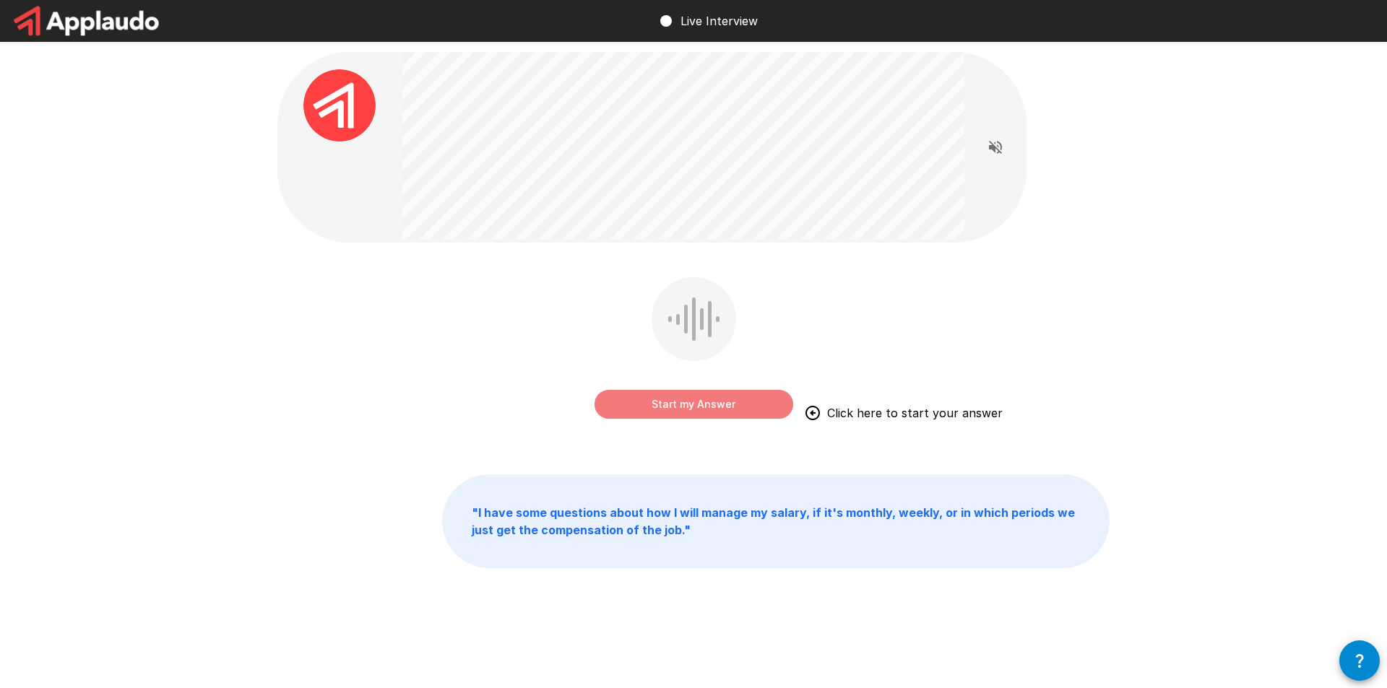
click at [712, 402] on button "Start my Answer" at bounding box center [694, 404] width 199 height 29
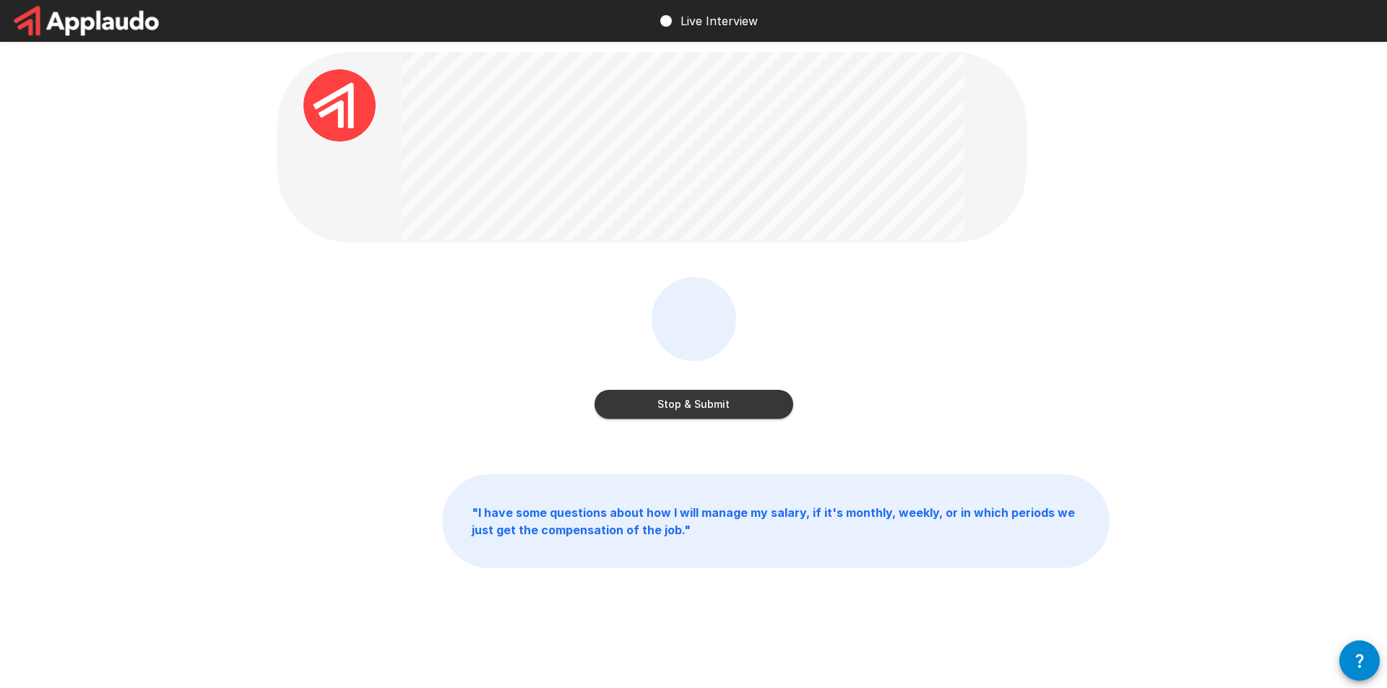
click at [707, 400] on button "Stop & Submit" at bounding box center [694, 404] width 199 height 29
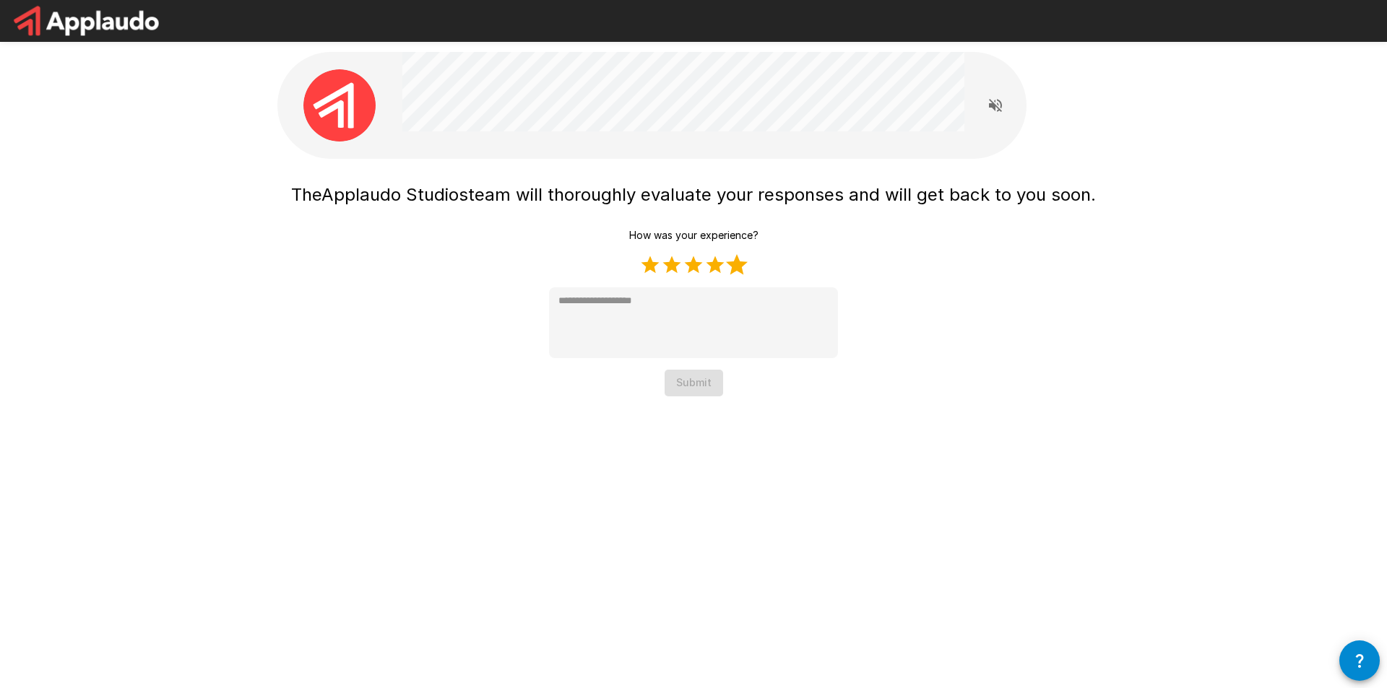
click at [742, 265] on label "5 Stars" at bounding box center [737, 265] width 22 height 22
type textarea "*"
click at [707, 391] on button "Submit" at bounding box center [694, 383] width 59 height 27
